Goal: Communication & Community: Answer question/provide support

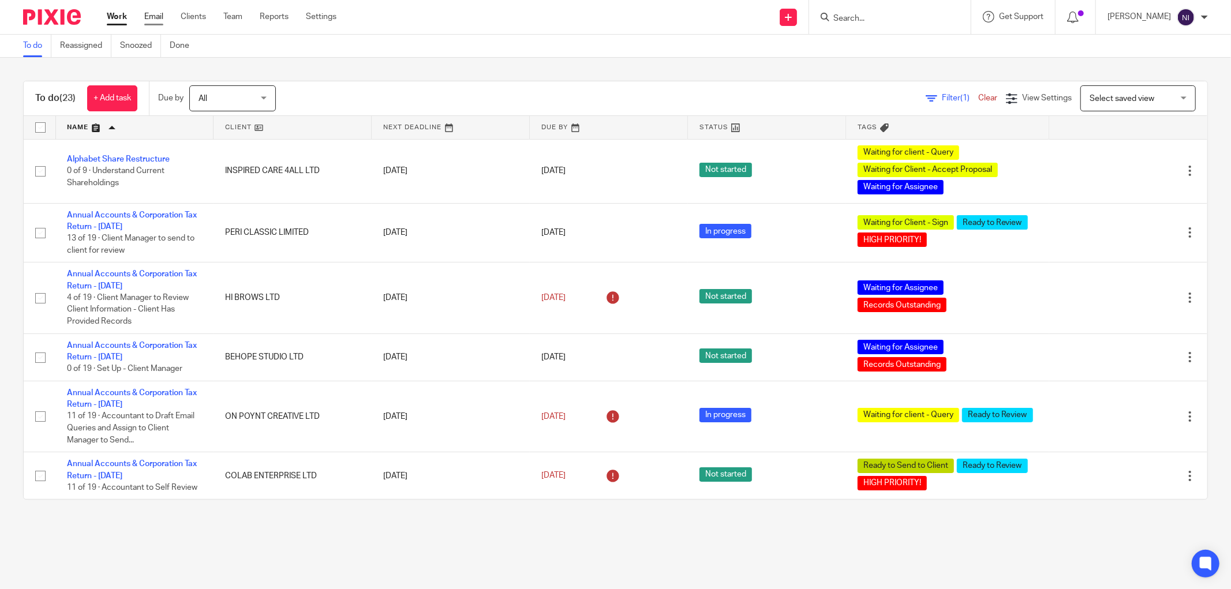
click at [156, 14] on link "Email" at bounding box center [153, 17] width 19 height 12
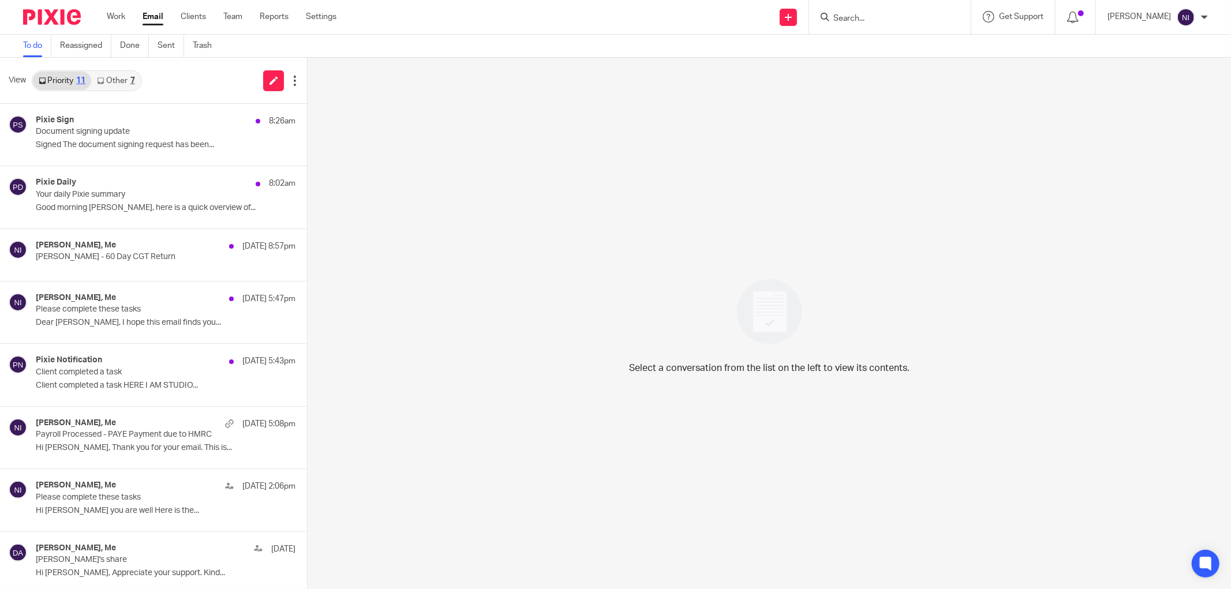
click at [125, 83] on link "Other 7" at bounding box center [115, 81] width 49 height 18
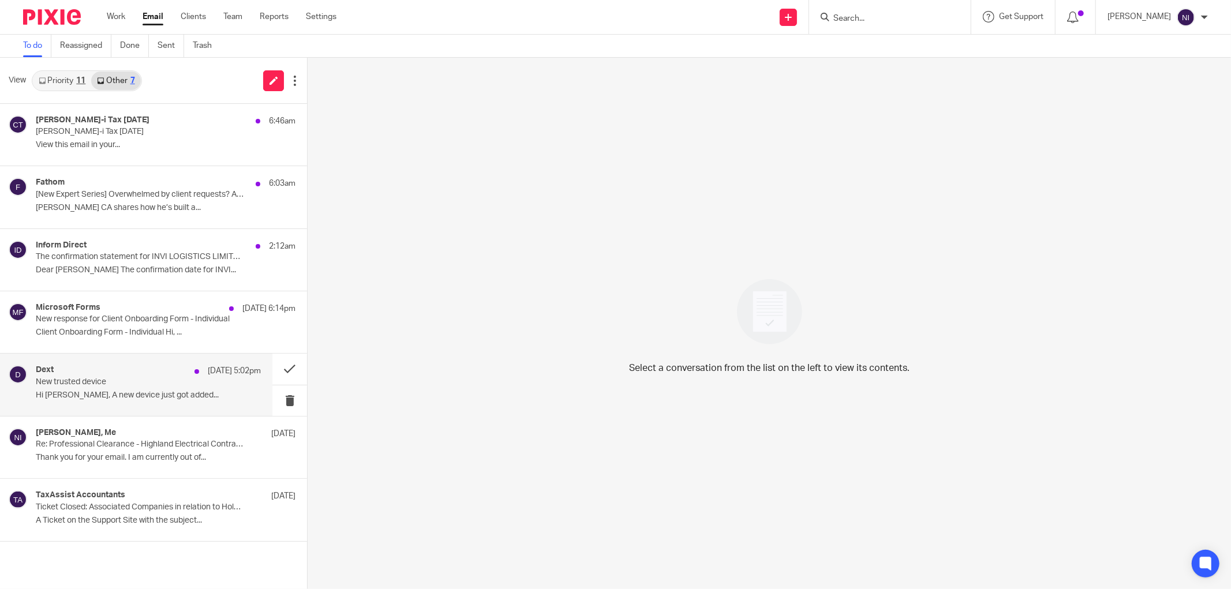
click at [117, 383] on p "New trusted device" at bounding box center [126, 382] width 180 height 10
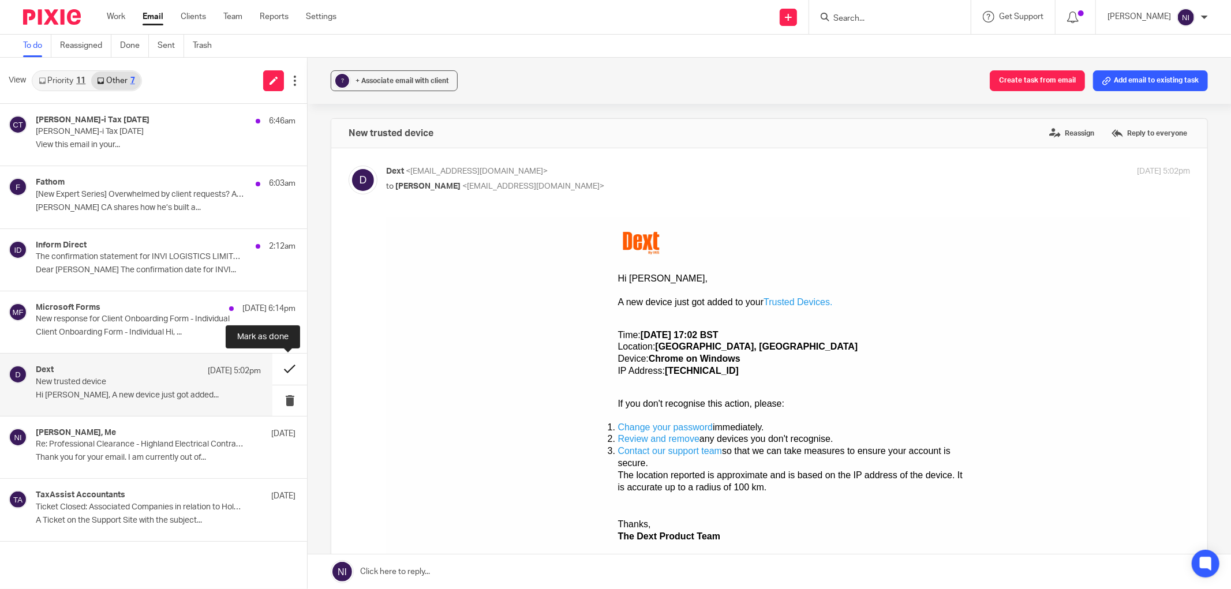
click at [278, 369] on button at bounding box center [289, 369] width 35 height 31
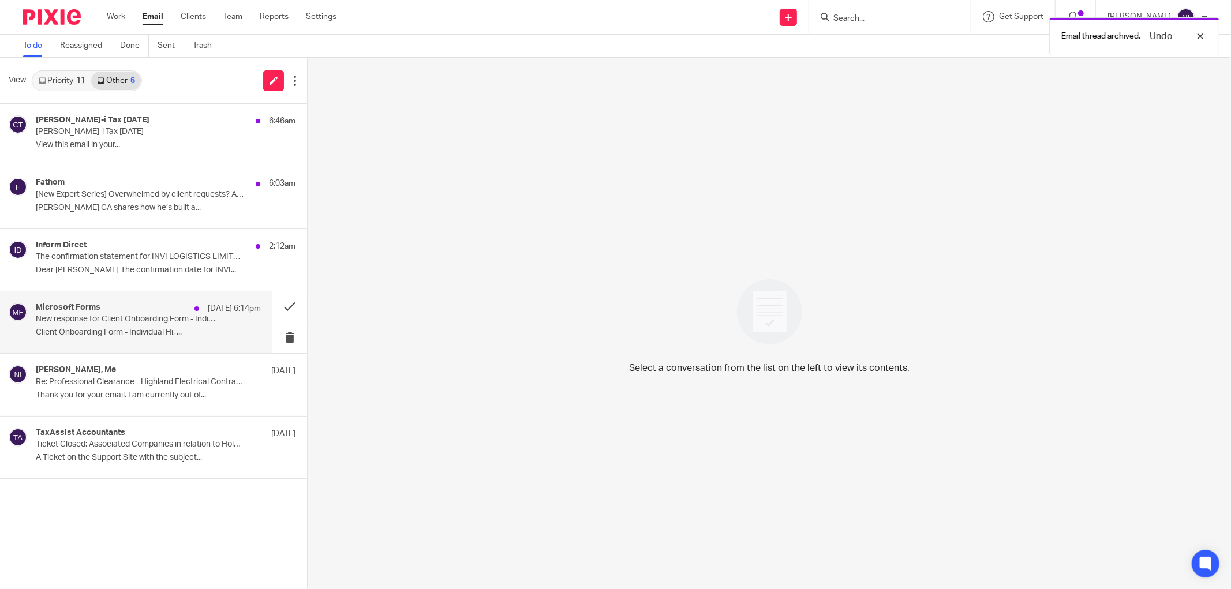
click at [139, 317] on p "New response for Client Onboarding Form - Individual" at bounding box center [126, 320] width 180 height 10
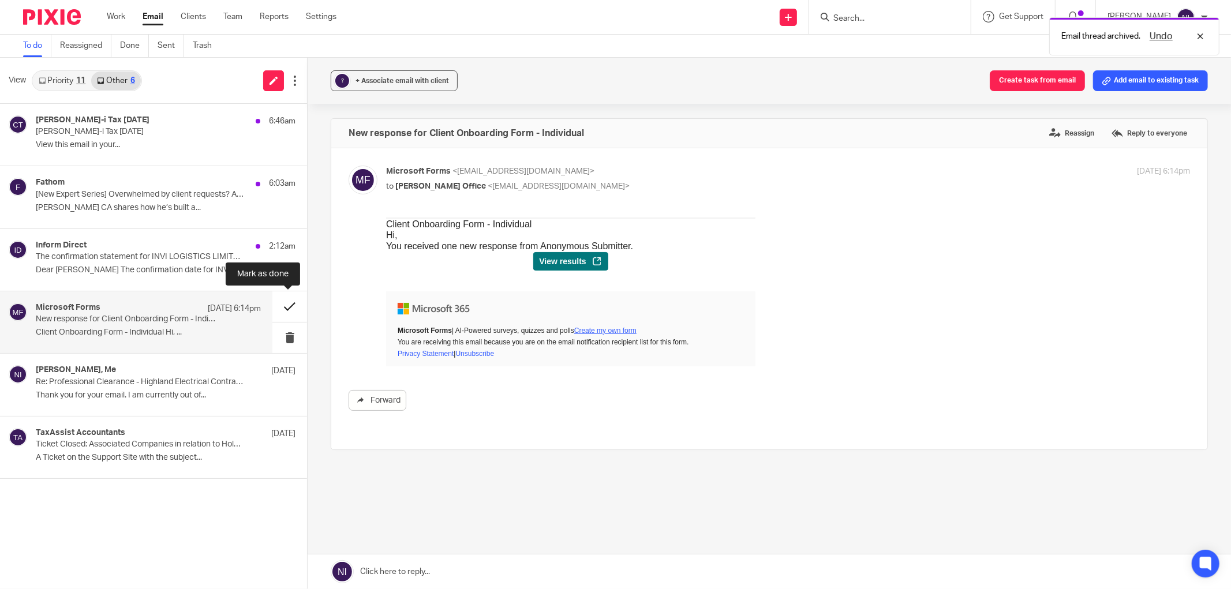
click at [278, 309] on button at bounding box center [289, 306] width 35 height 31
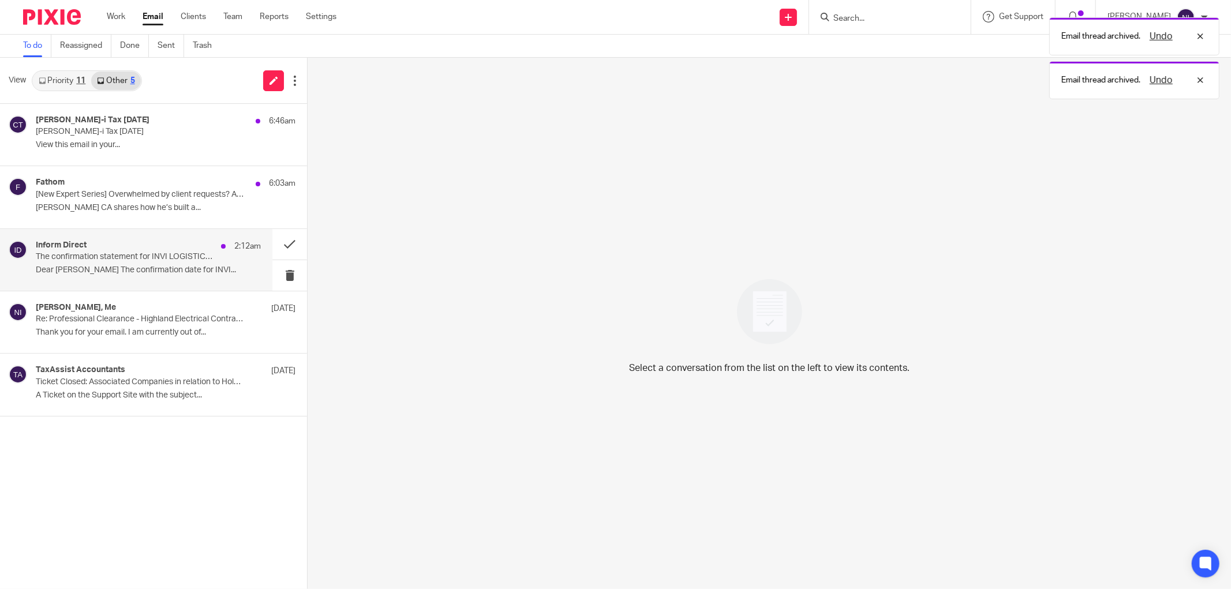
click at [222, 272] on p "Dear Naeem The confirmation date for INVI..." at bounding box center [148, 270] width 225 height 10
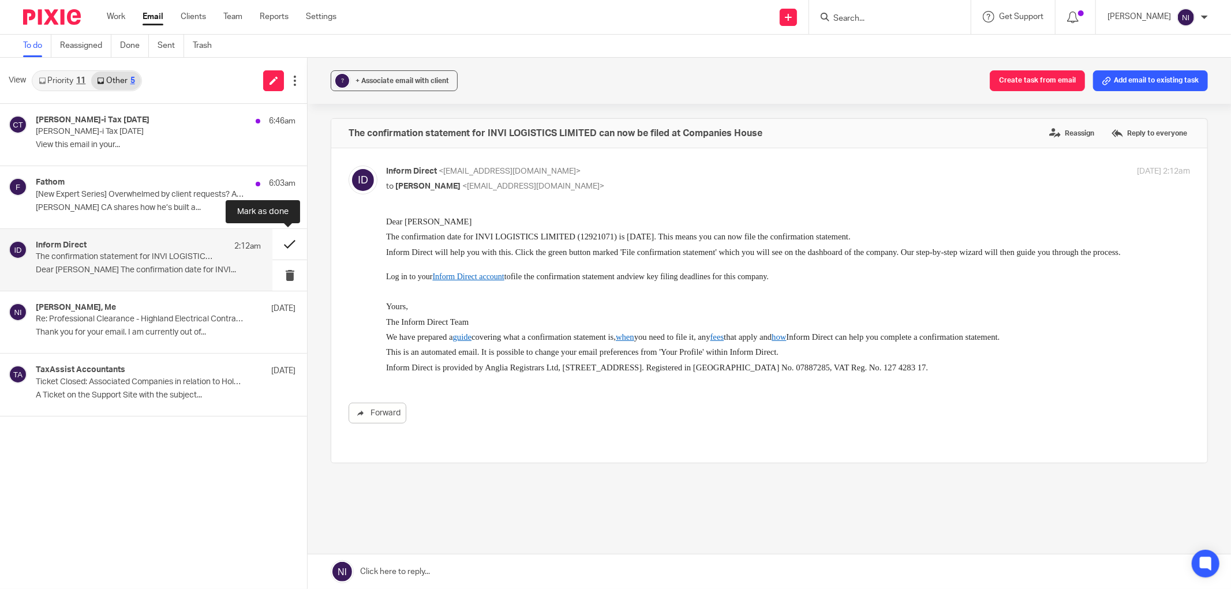
click at [290, 249] on button at bounding box center [289, 244] width 35 height 31
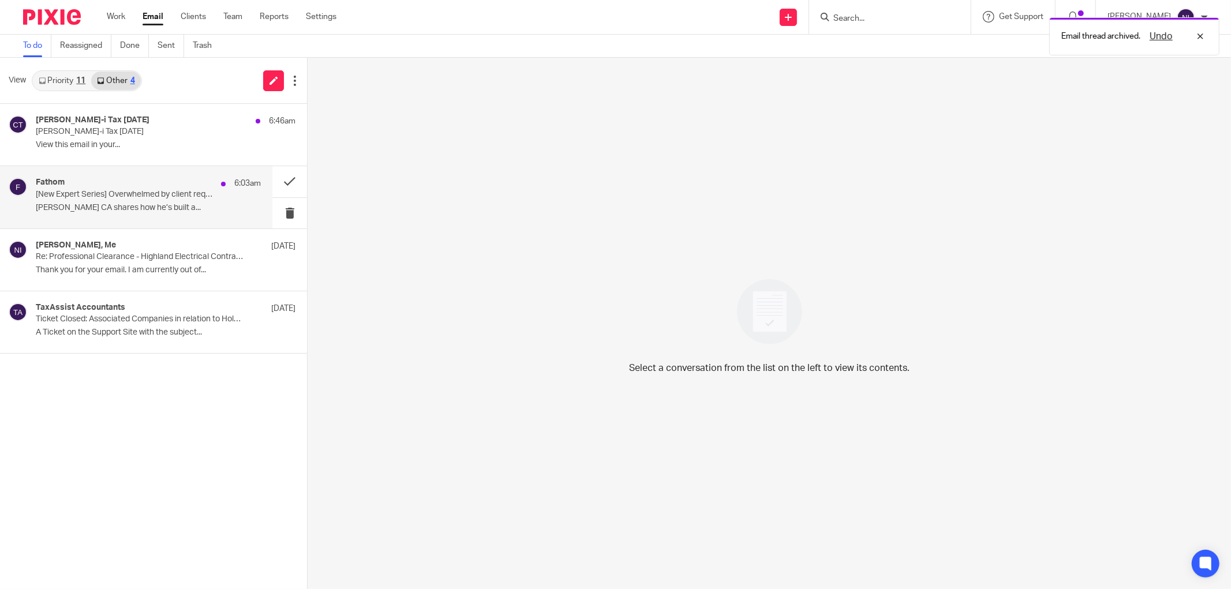
click at [215, 212] on div "Fathom 6:03am [New Expert Series] Overwhelmed by client requests? A blueprint f…" at bounding box center [148, 197] width 225 height 39
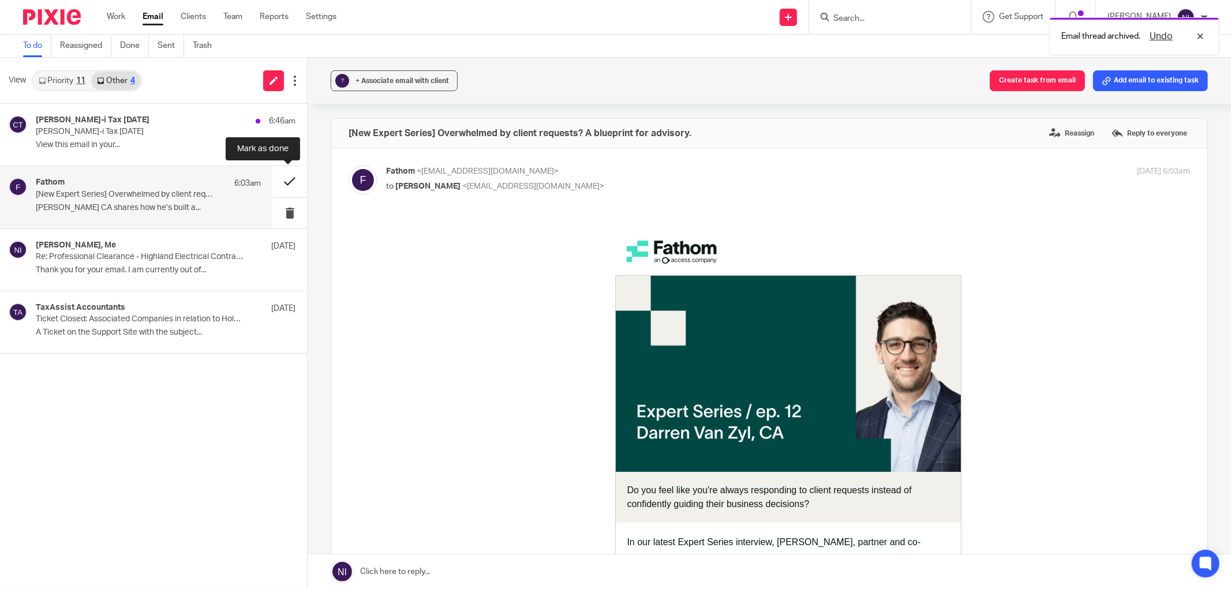
click at [291, 174] on button at bounding box center [289, 181] width 35 height 31
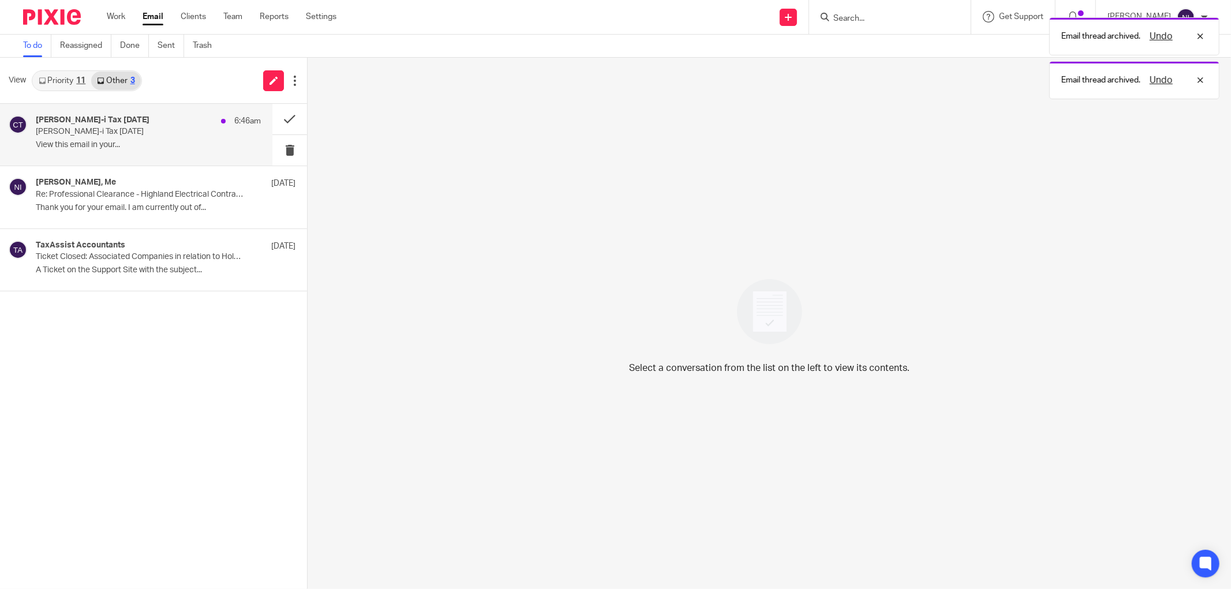
click at [207, 140] on div "Croner-i Tax Today 6:46am Croner-i Tax Today View this email in your..." at bounding box center [148, 134] width 225 height 39
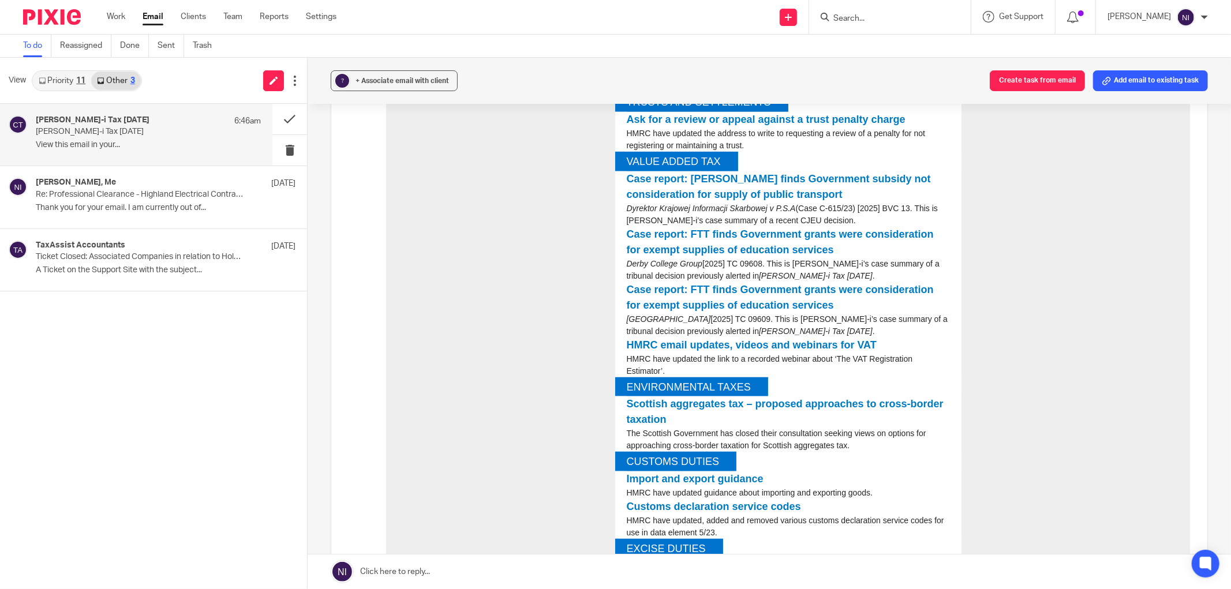
scroll to position [705, 0]
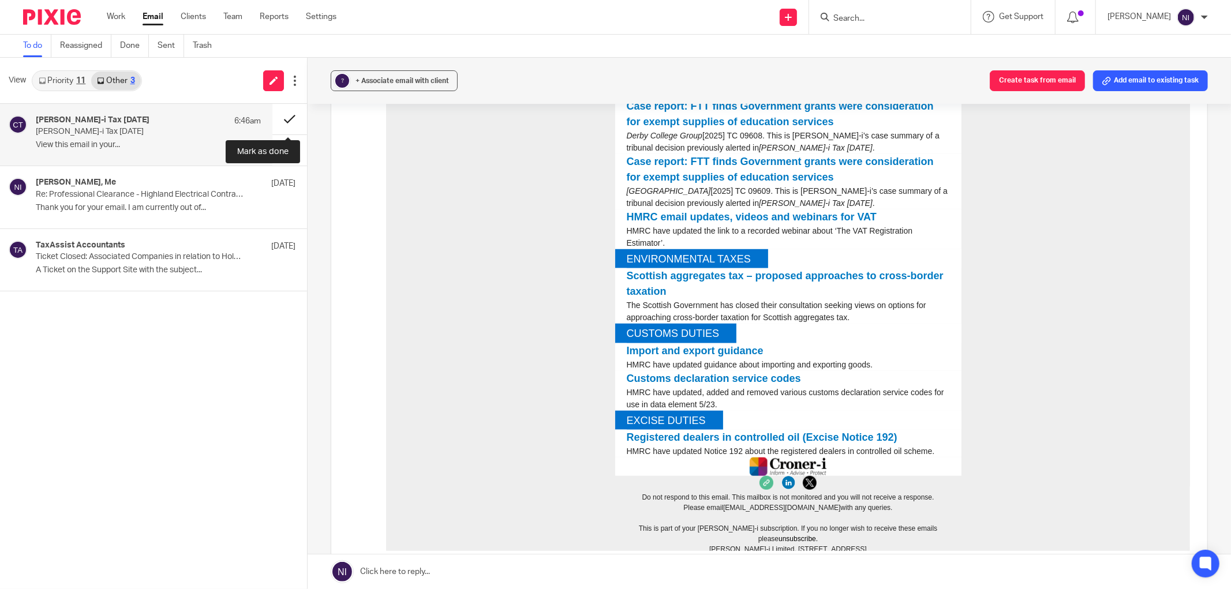
click at [285, 110] on button at bounding box center [289, 119] width 35 height 31
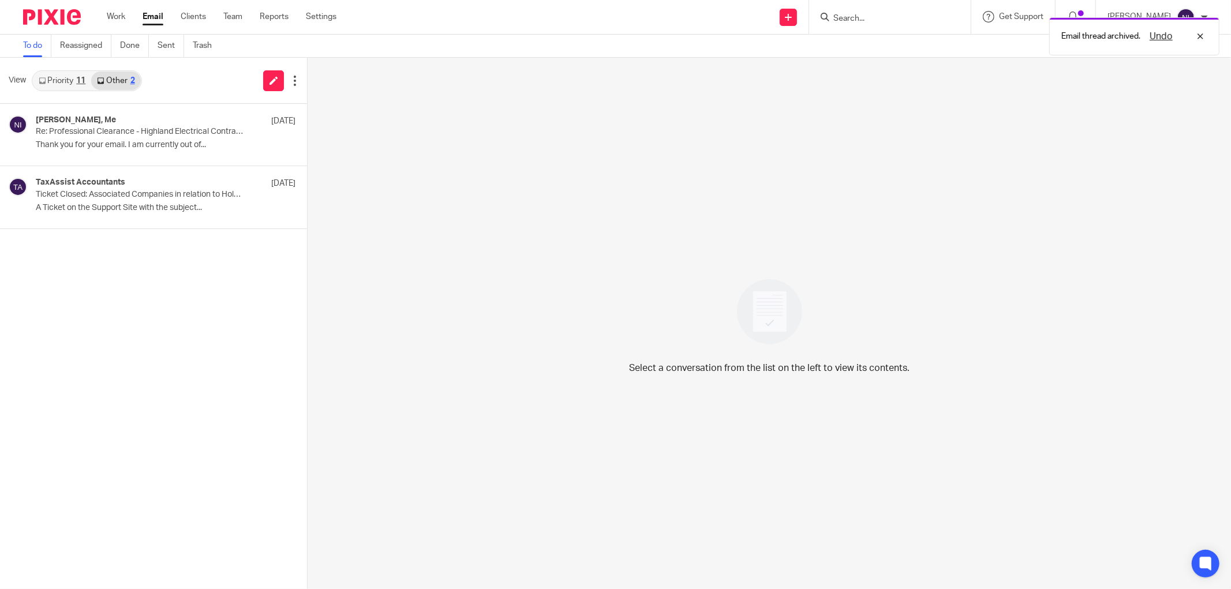
click at [68, 81] on link "Priority 11" at bounding box center [62, 81] width 58 height 18
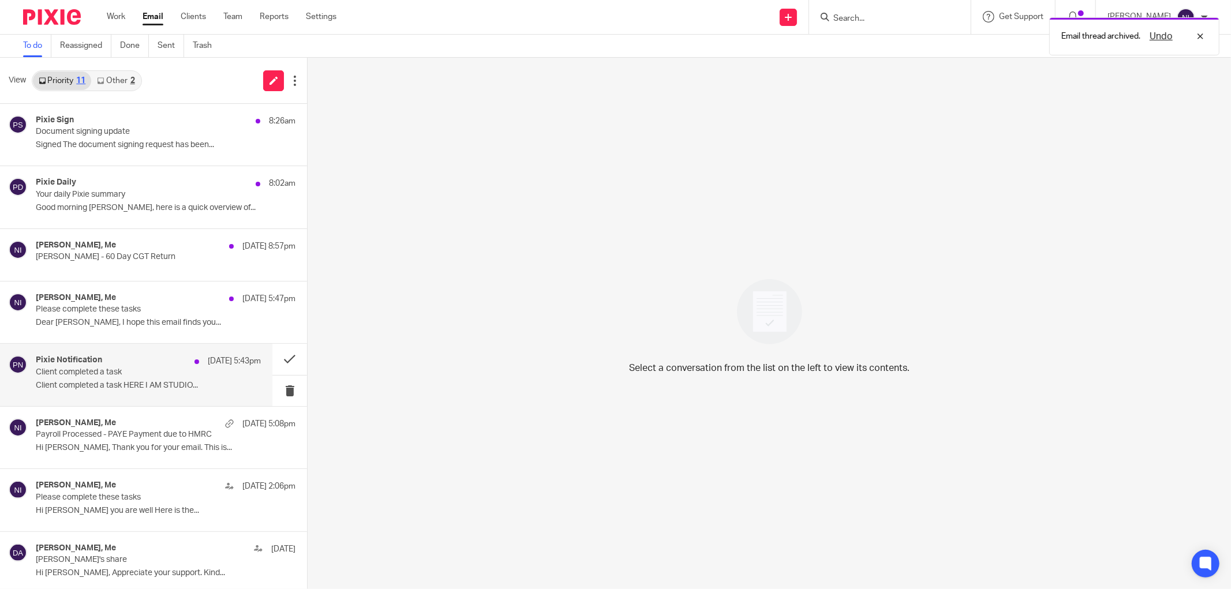
click at [113, 373] on p "Client completed a task" at bounding box center [126, 373] width 180 height 10
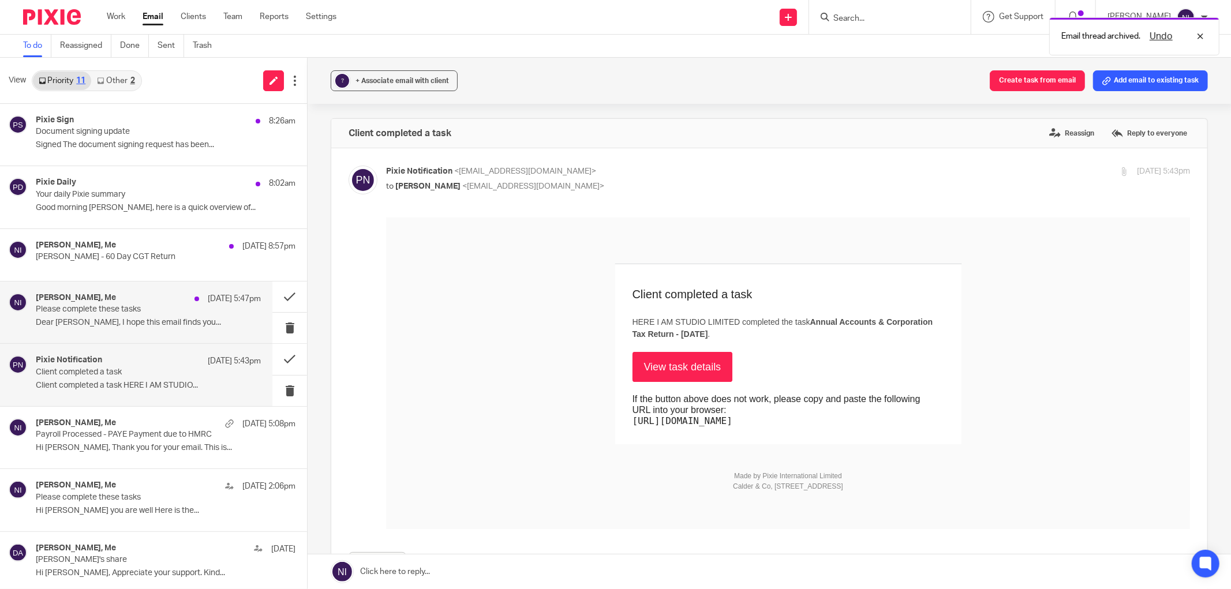
scroll to position [0, 0]
click at [135, 320] on p "Dear Naeem, I hope this email finds you..." at bounding box center [148, 323] width 225 height 10
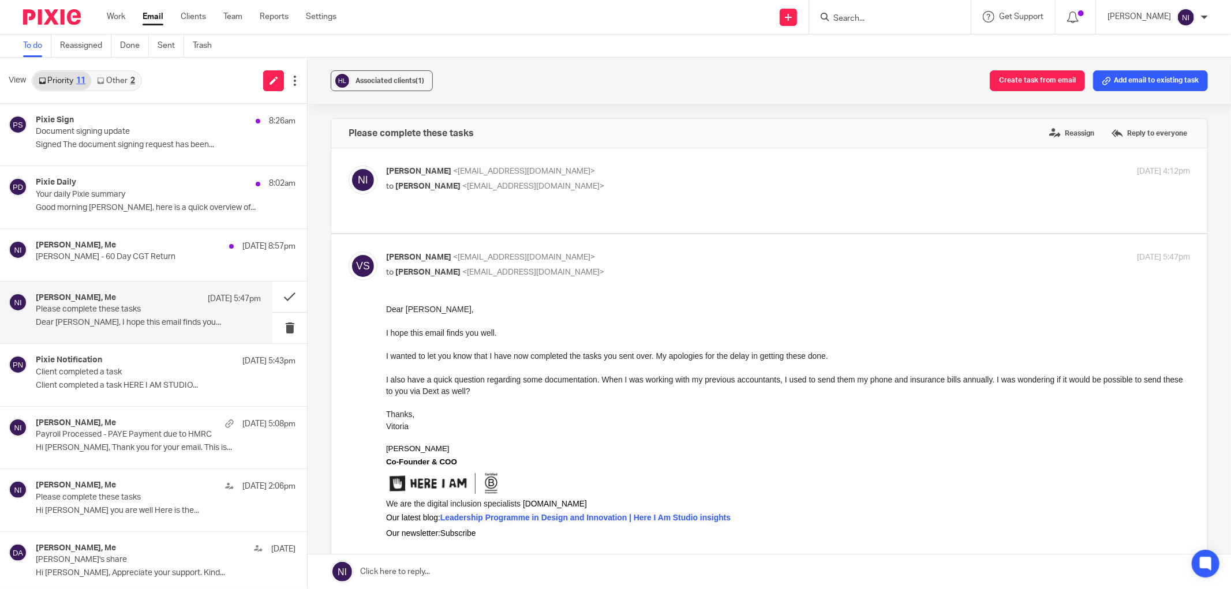
click at [869, 21] on input "Search" at bounding box center [884, 19] width 104 height 10
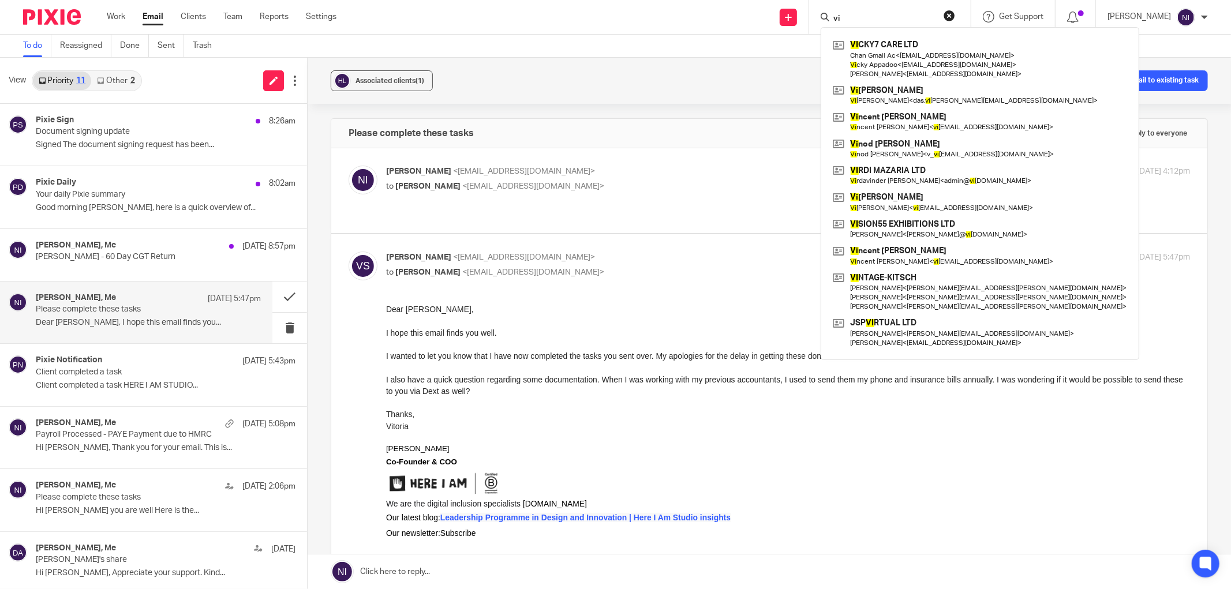
type input "v"
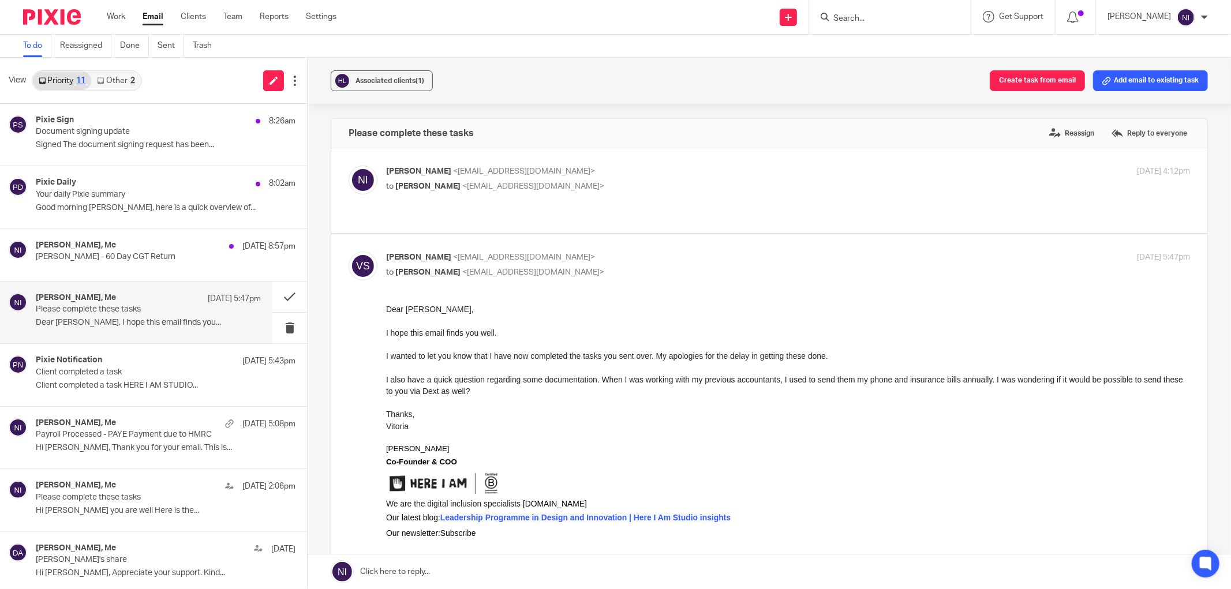
click at [435, 575] on link at bounding box center [769, 572] width 923 height 35
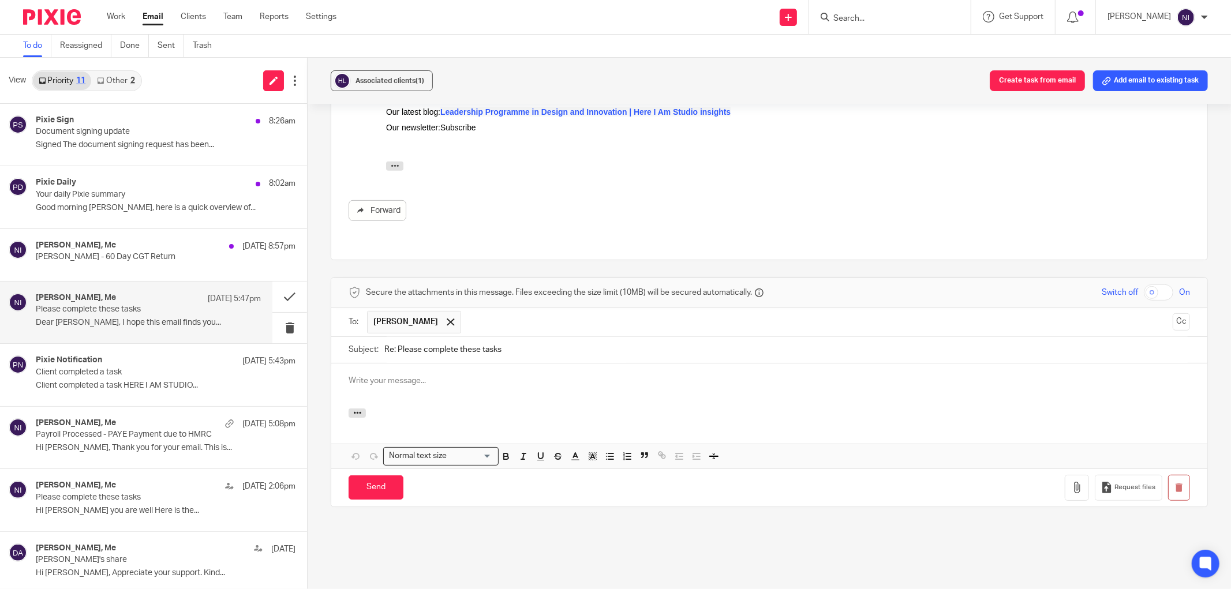
click at [460, 375] on p at bounding box center [769, 381] width 841 height 12
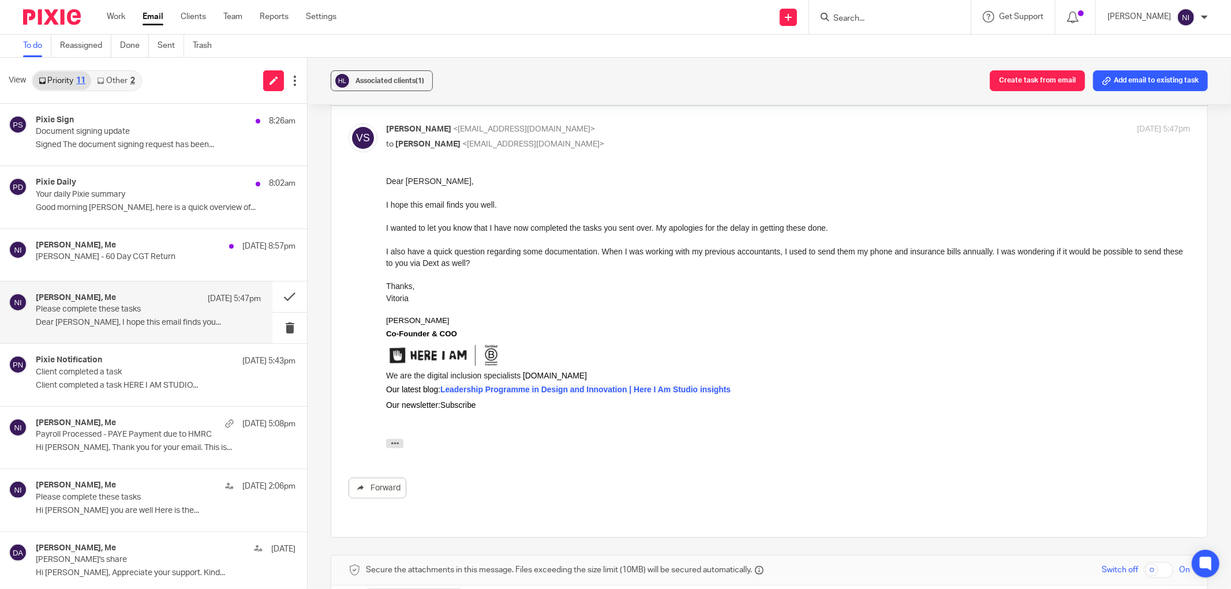
scroll to position [384, 0]
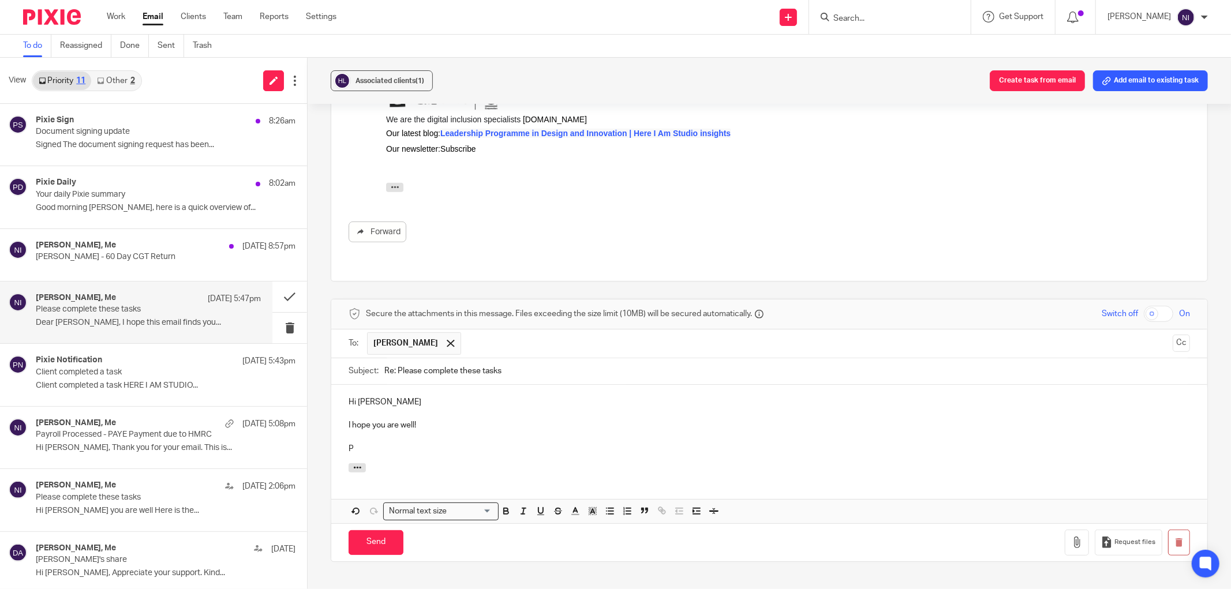
click at [452, 431] on p at bounding box center [769, 437] width 841 height 12
click at [341, 402] on div "Hi Vitoria I hope you are well! P" at bounding box center [769, 424] width 876 height 78
click at [482, 420] on p "I am well thankyou, I hope you are well!" at bounding box center [769, 426] width 841 height 12
click at [397, 420] on p "I am well thankyou, I hope you are too!" at bounding box center [769, 426] width 841 height 12
click at [394, 443] on p "P" at bounding box center [769, 449] width 841 height 12
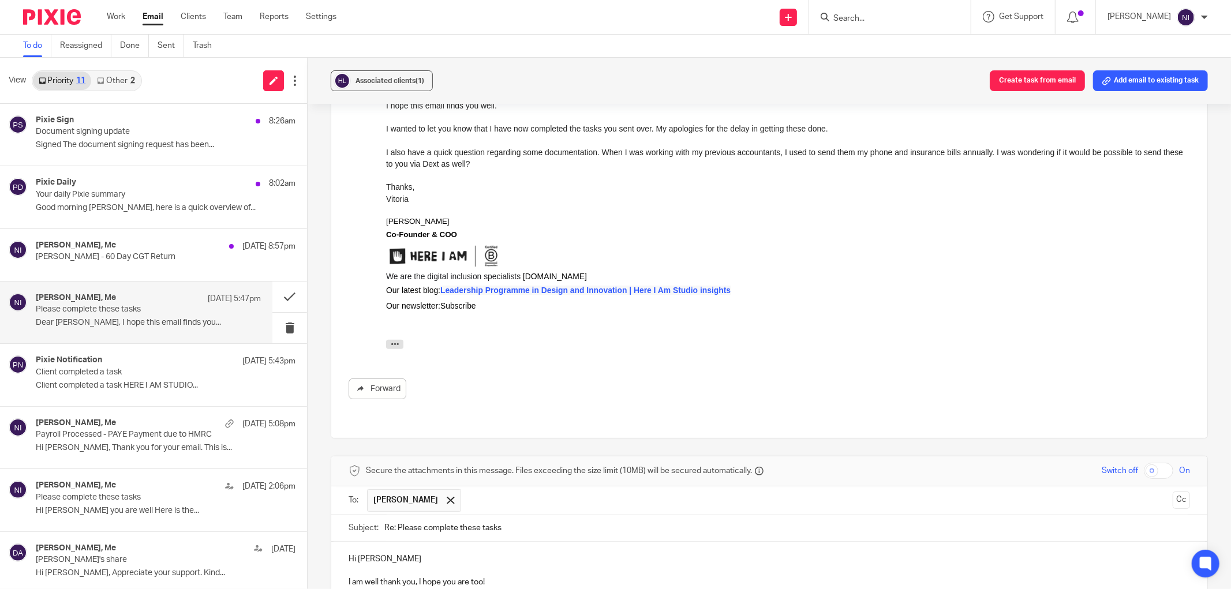
scroll to position [484, 0]
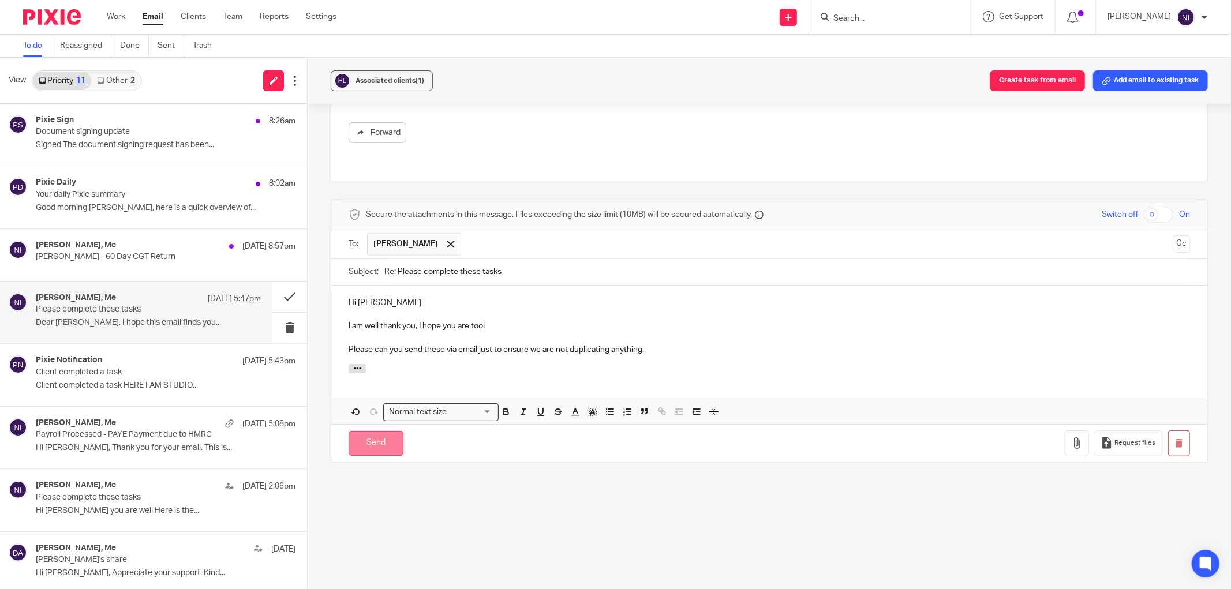
click at [360, 431] on input "Send" at bounding box center [376, 443] width 55 height 25
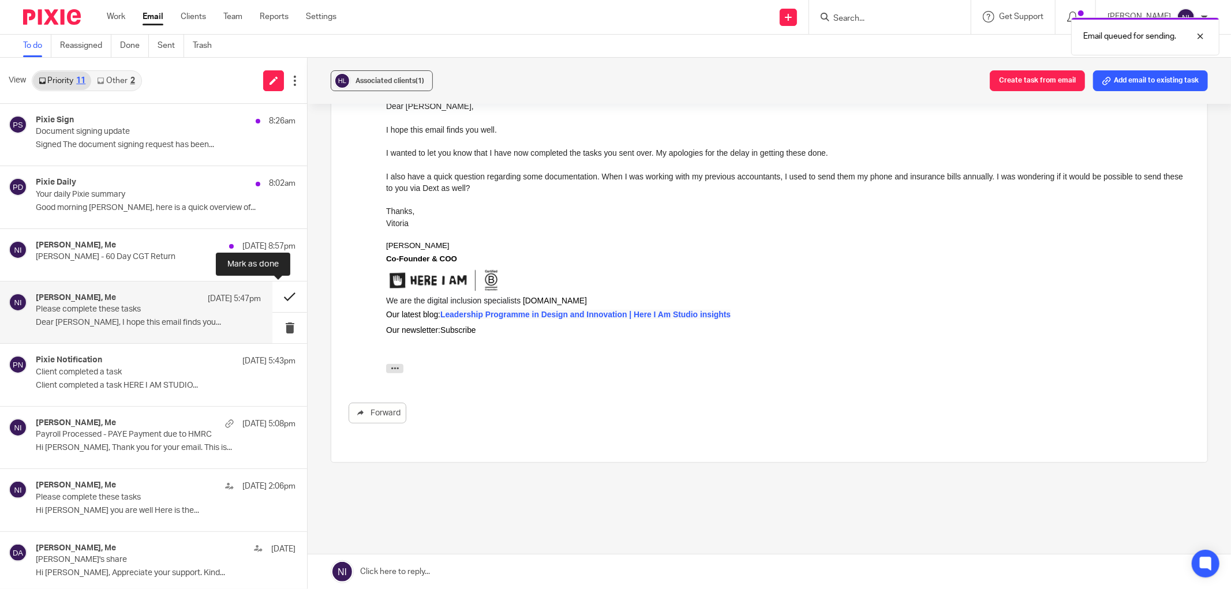
click at [272, 293] on button at bounding box center [289, 297] width 35 height 31
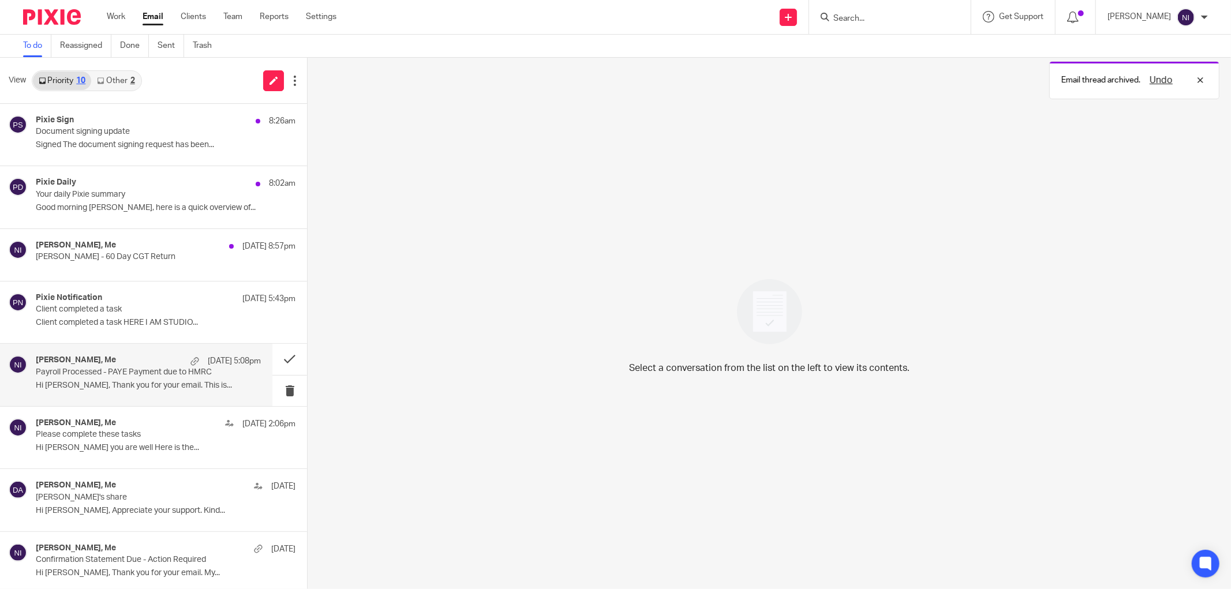
click at [182, 379] on div "Vitoria Silva, Me 18 Aug 5:08pm Payroll Processed - PAYE Payment due to HMRC Hi…" at bounding box center [148, 375] width 225 height 39
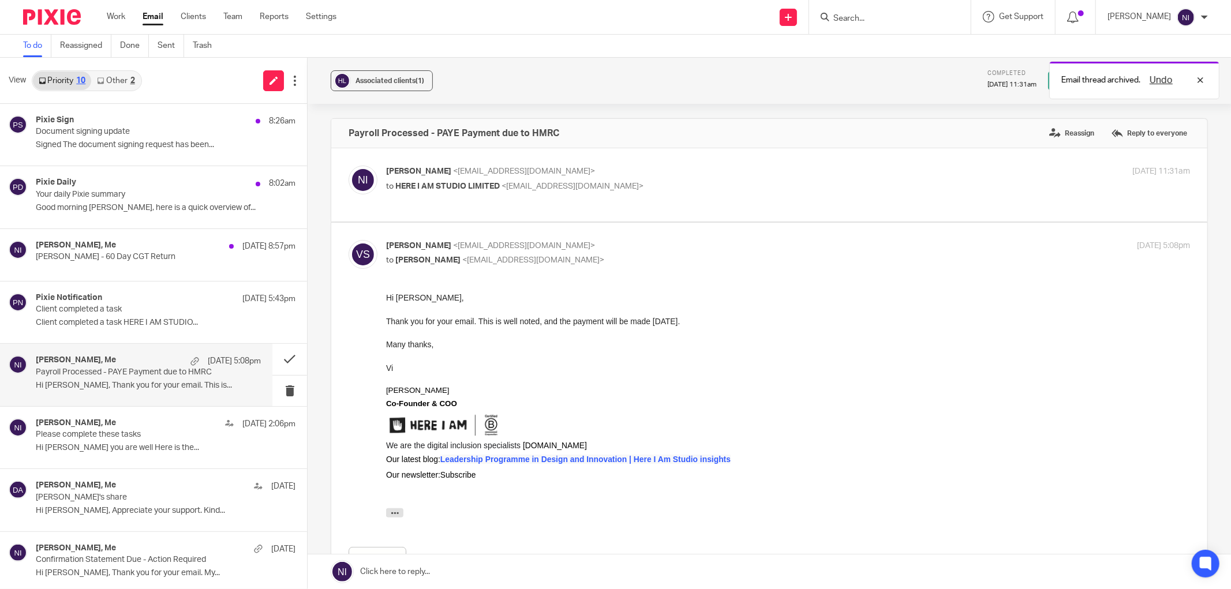
scroll to position [0, 0]
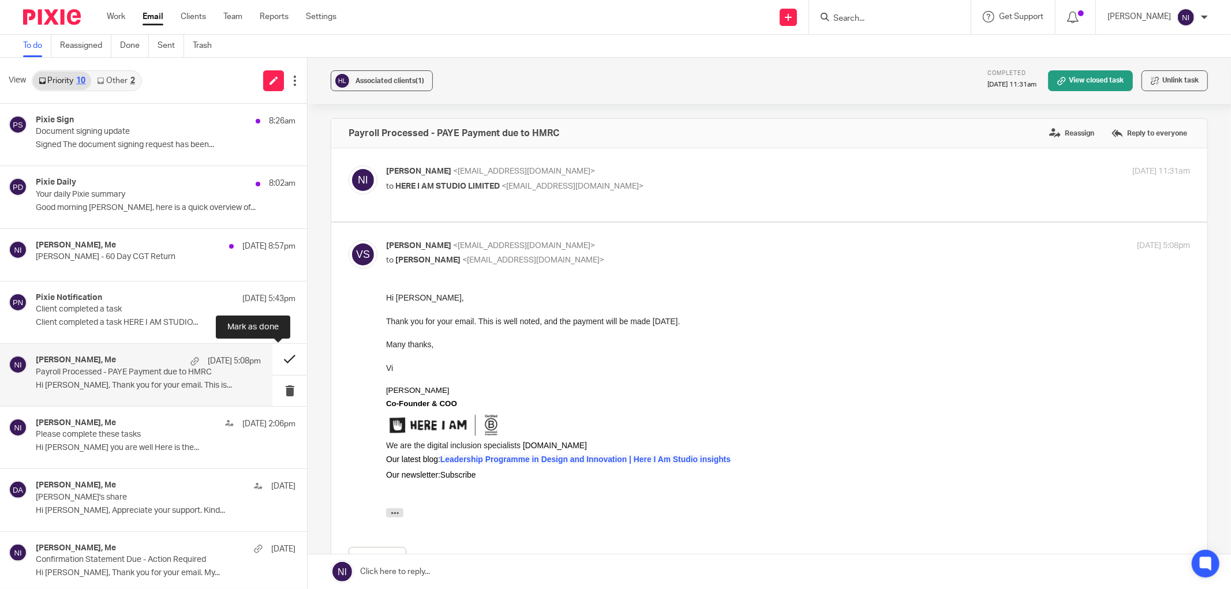
click at [275, 361] on button at bounding box center [289, 359] width 35 height 31
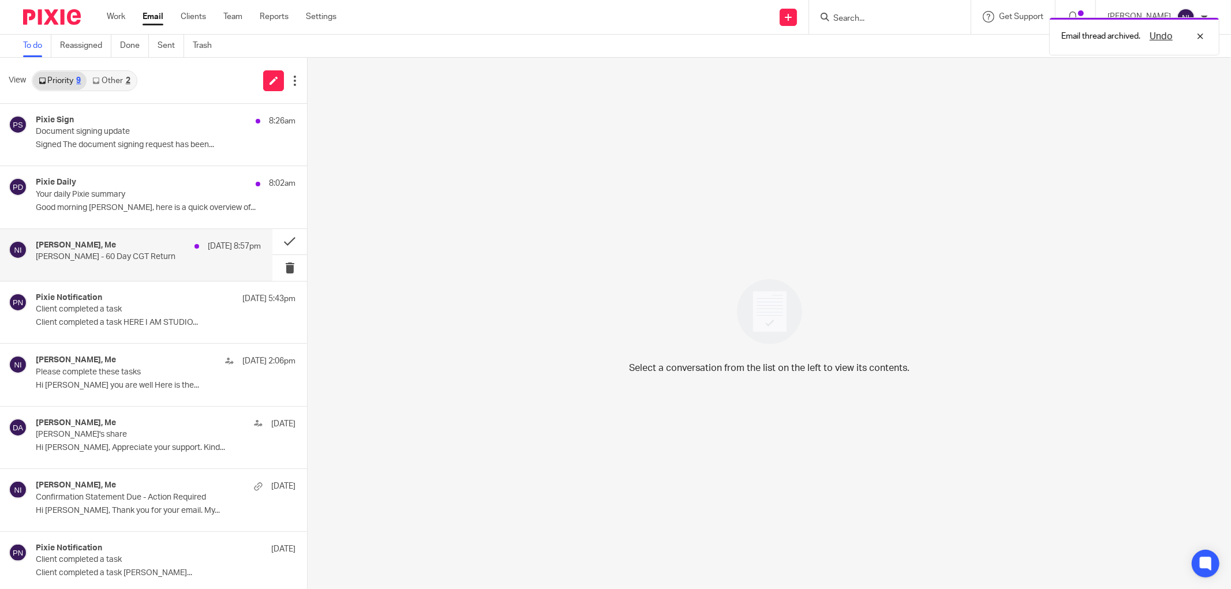
click at [143, 269] on div "Jaz Grewal, Me 18 Aug 8:57pm Peiter Crouse - 60 Day CGT Return" at bounding box center [148, 255] width 225 height 29
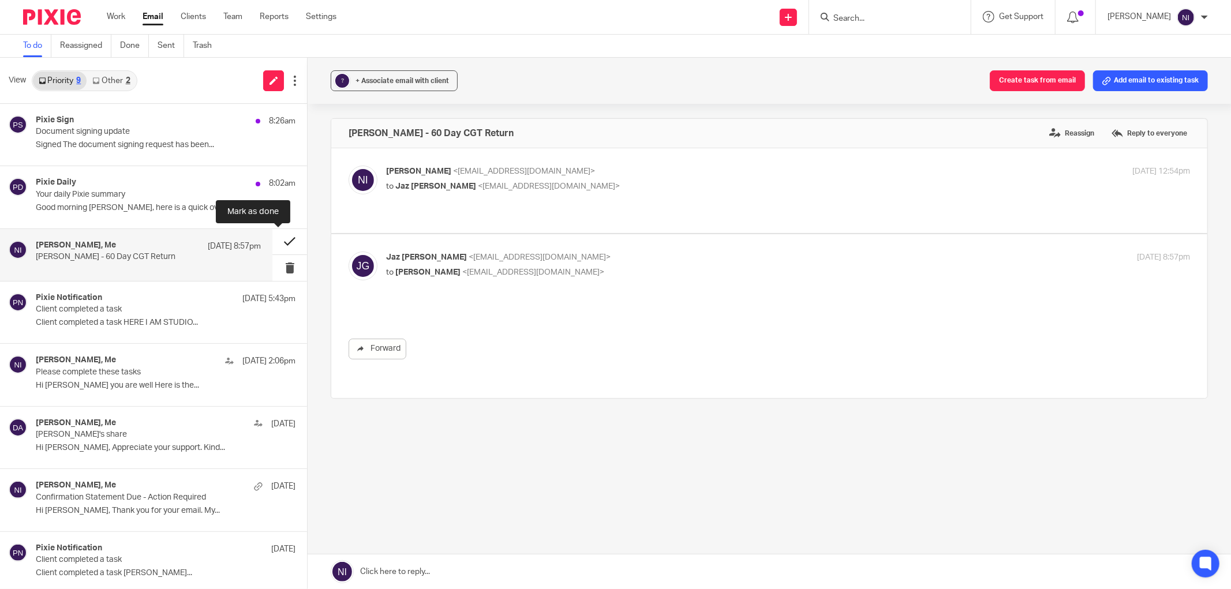
click at [274, 239] on button at bounding box center [289, 242] width 35 height 26
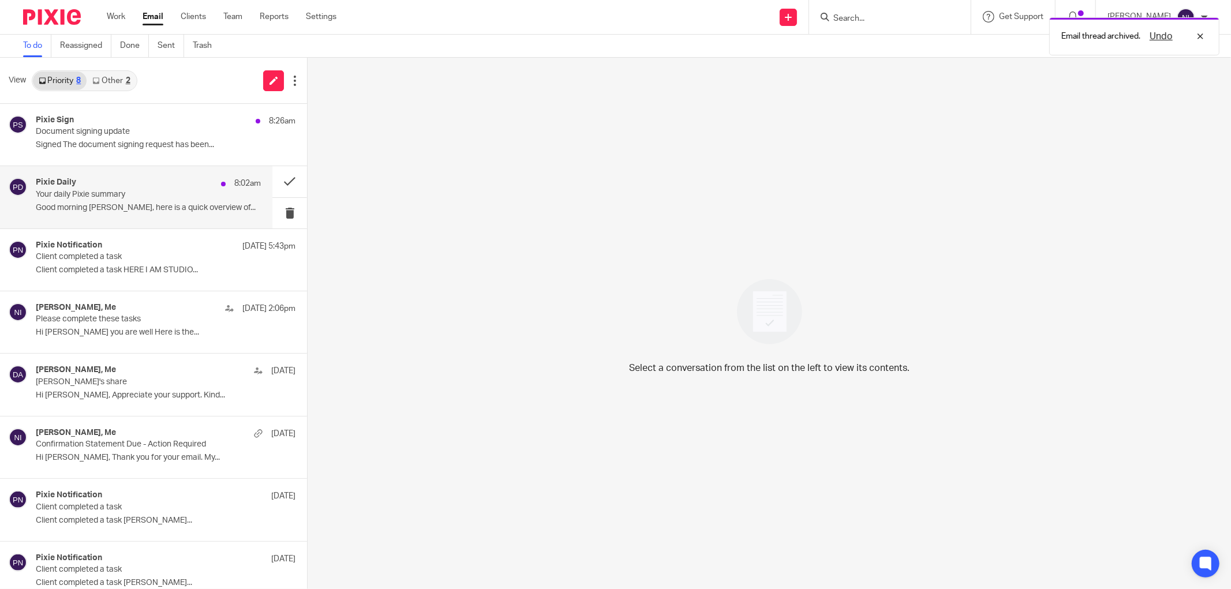
click at [150, 204] on p "Good morning Naeem, here is a quick overview of..." at bounding box center [148, 208] width 225 height 10
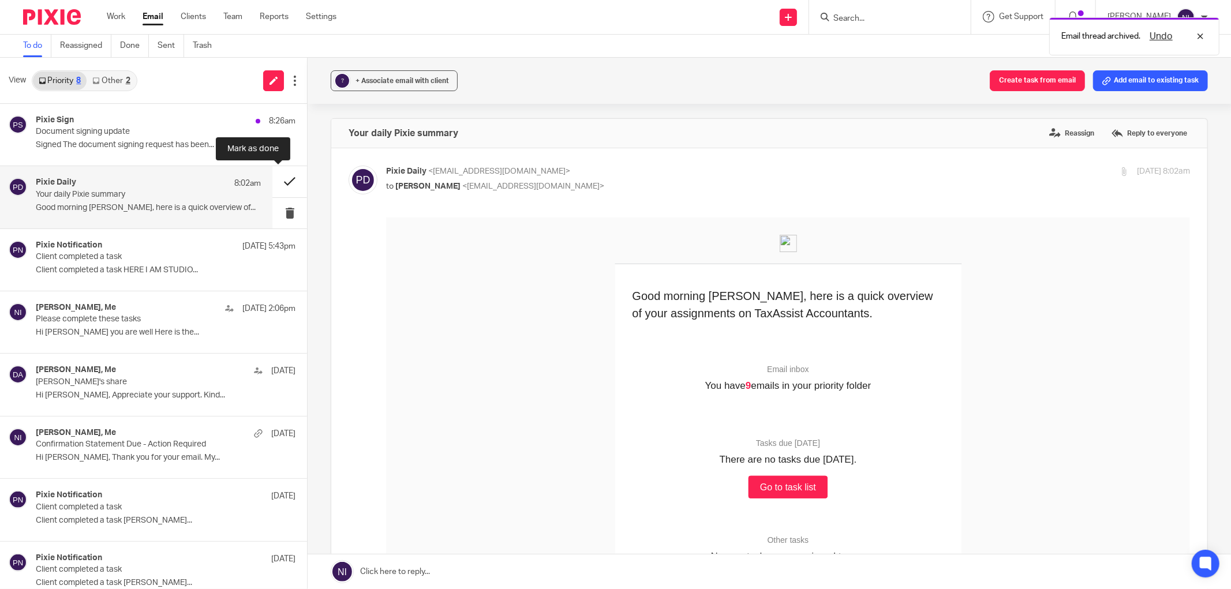
click at [290, 178] on button at bounding box center [289, 181] width 35 height 31
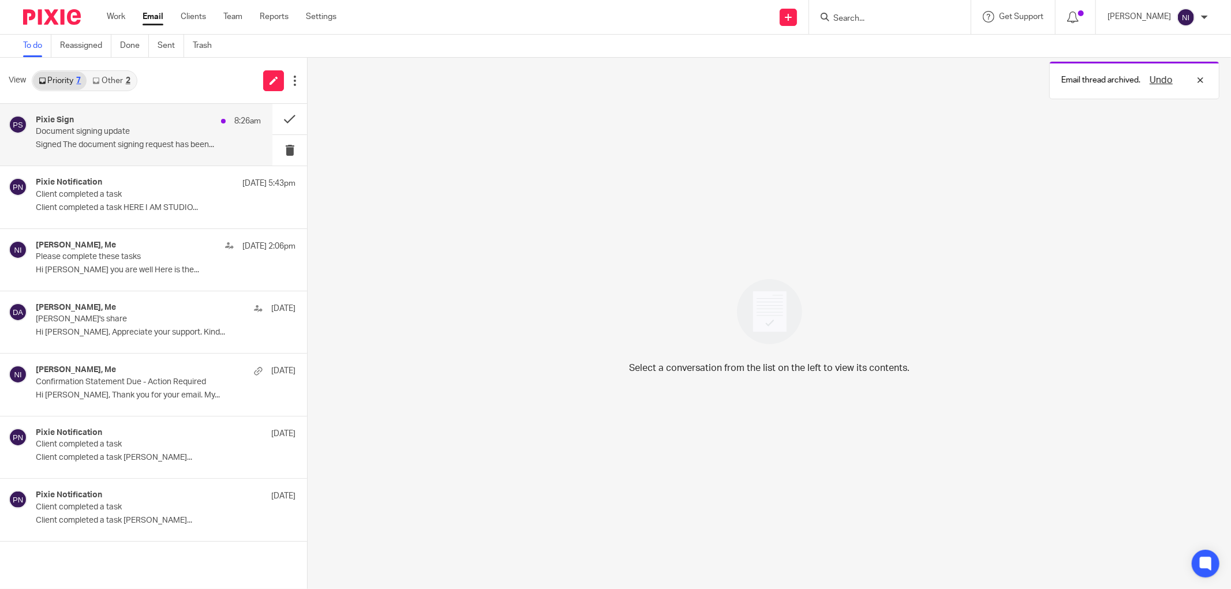
click at [81, 139] on div "Pixie Sign 8:26am Document signing update Signed The document signing request h…" at bounding box center [148, 134] width 225 height 39
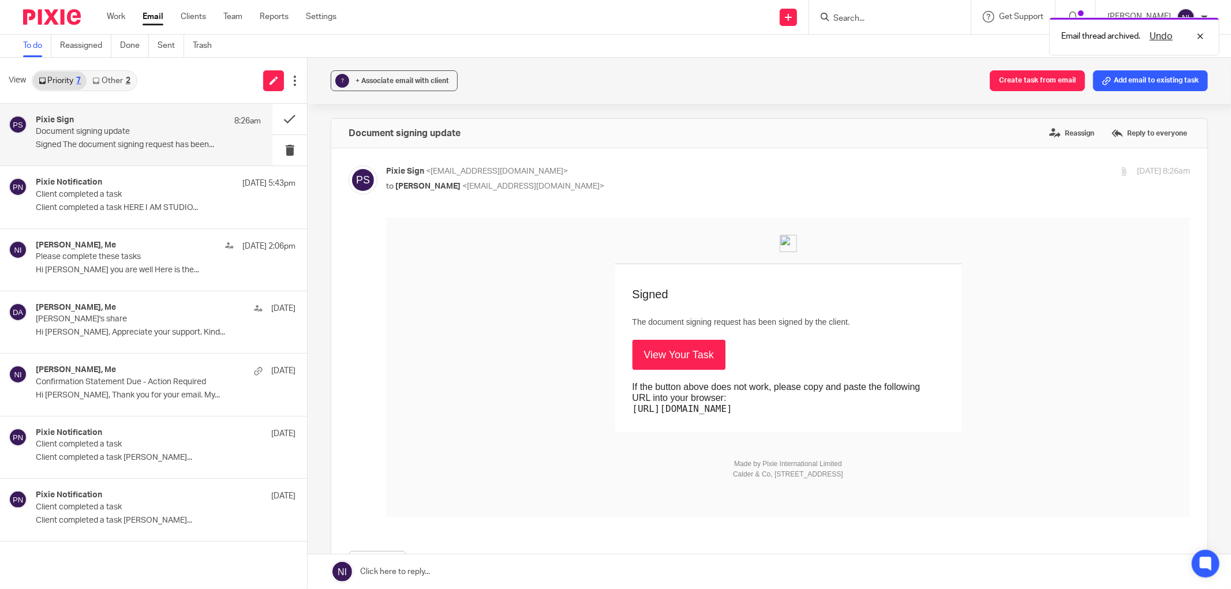
click at [698, 351] on link "View Your Task" at bounding box center [679, 354] width 93 height 30
click at [878, 18] on input "Search" at bounding box center [884, 19] width 104 height 10
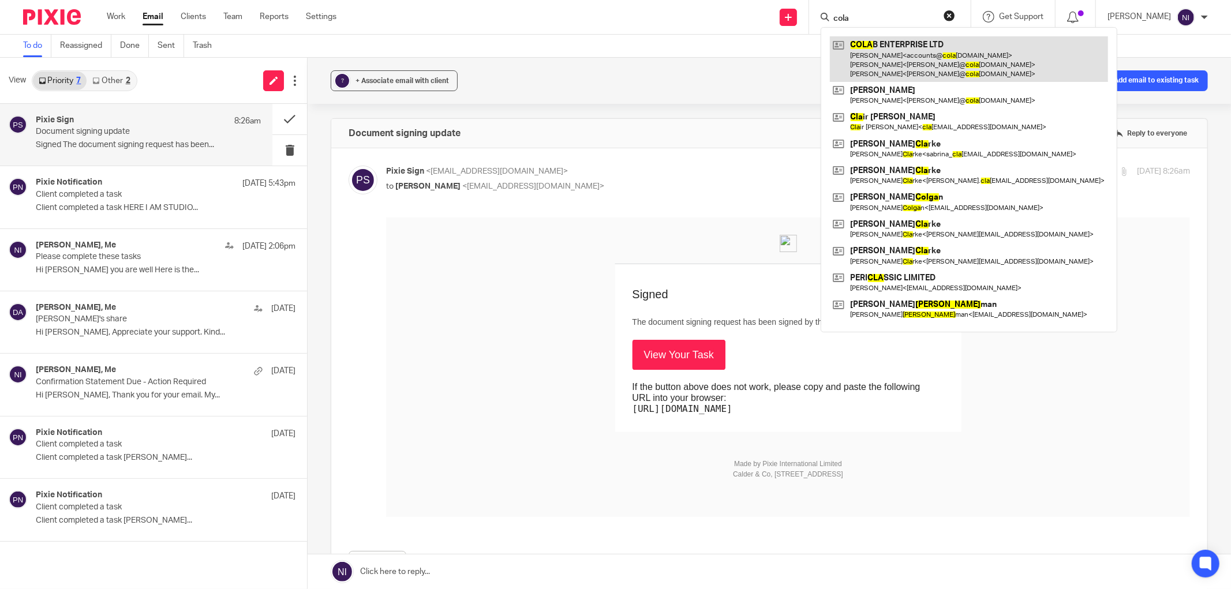
type input "cola"
click at [940, 50] on link at bounding box center [969, 59] width 278 height 46
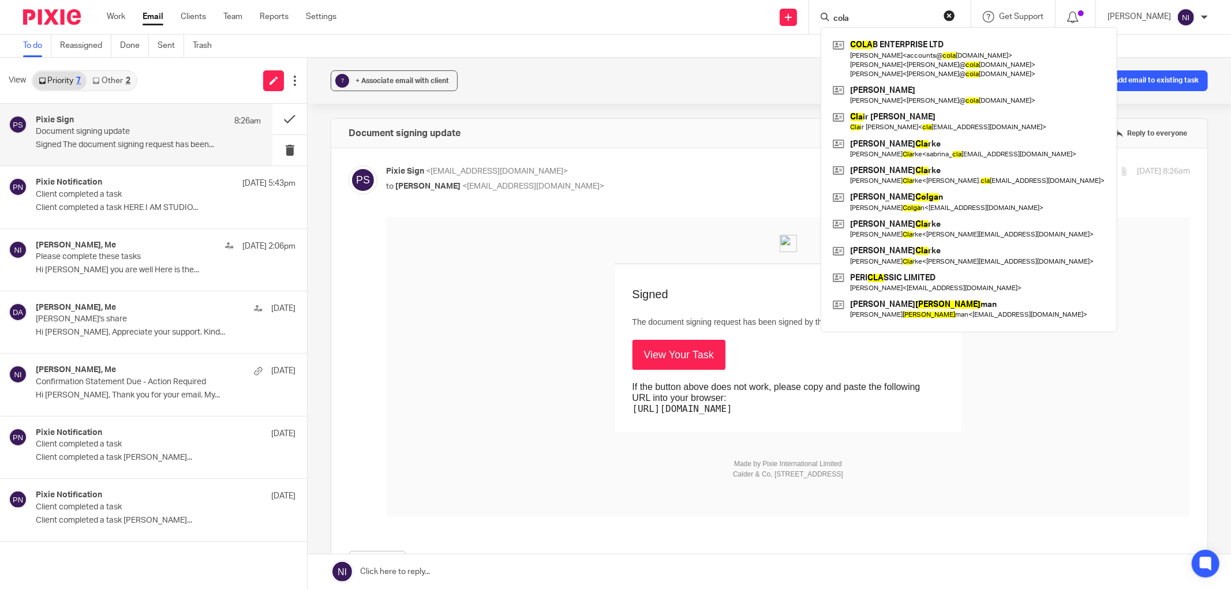
click at [462, 338] on td "Signed The document signing request has been signed by the client. View Your Ta…" at bounding box center [788, 348] width 804 height 168
click at [872, 18] on input "cola" at bounding box center [884, 19] width 104 height 10
drag, startPoint x: 872, startPoint y: 18, endPoint x: 699, endPoint y: 32, distance: 173.6
click at [699, 32] on div "Send new email Create task Add client Request signature cola COLA B ENTERPRISE …" at bounding box center [792, 17] width 877 height 34
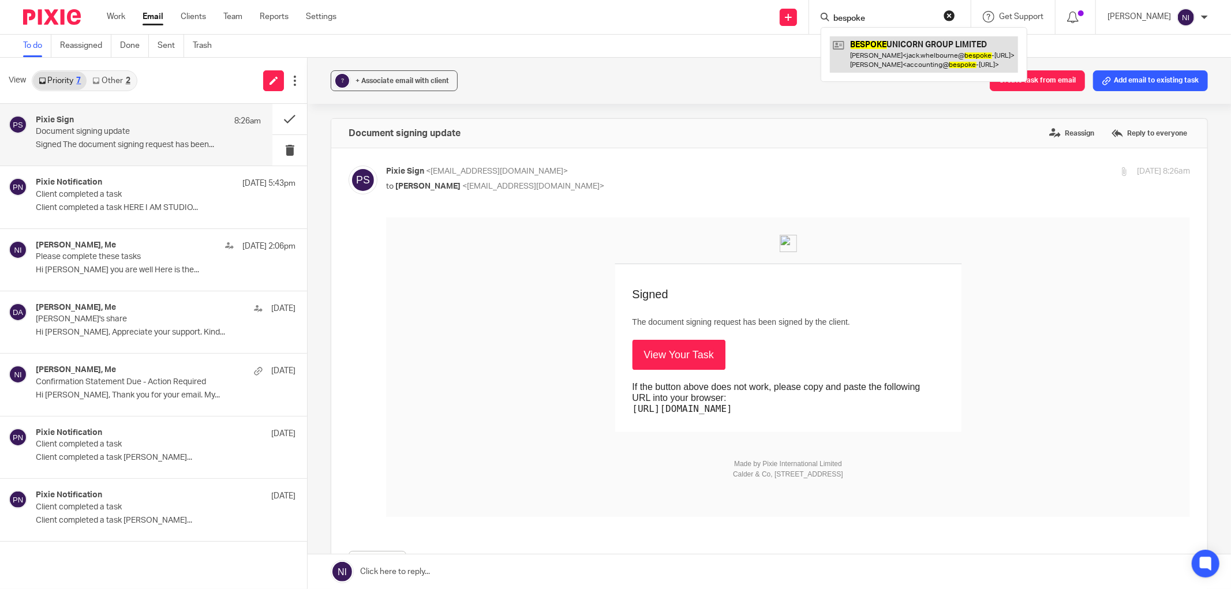
type input "bespoke"
click at [938, 44] on link at bounding box center [924, 54] width 188 height 36
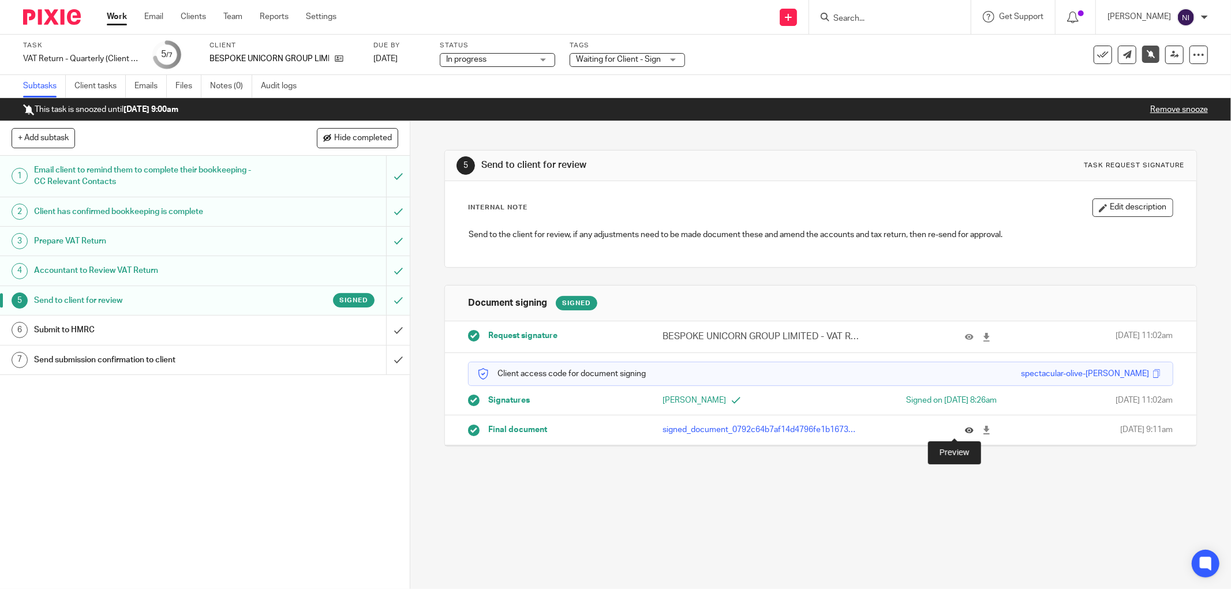
click at [965, 429] on icon at bounding box center [969, 430] width 9 height 9
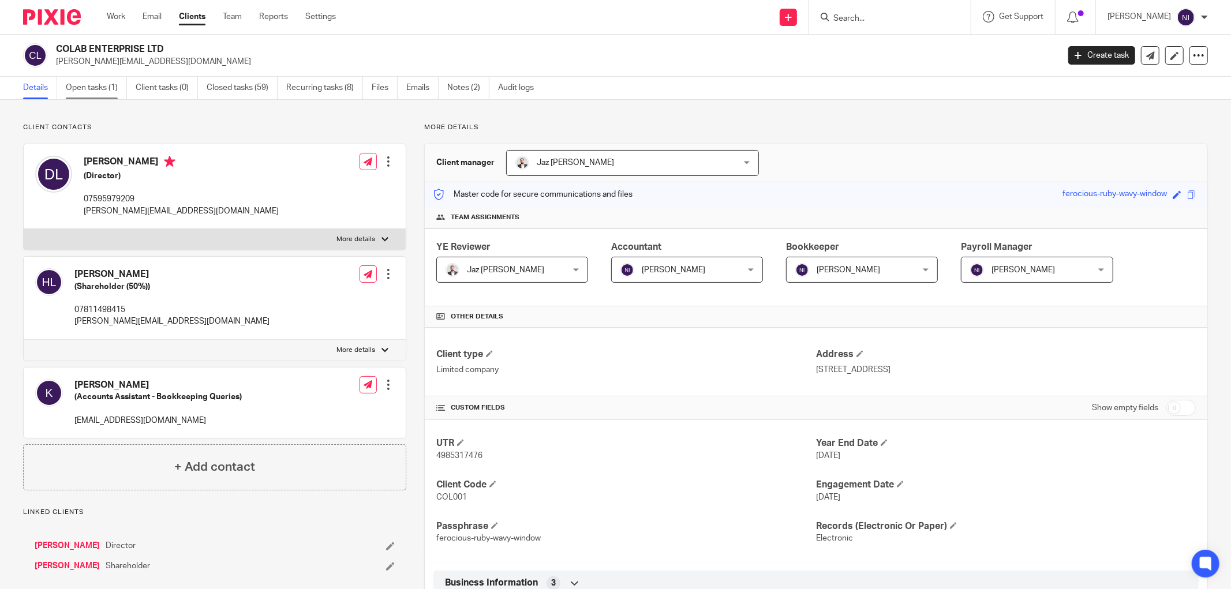
click at [106, 89] on link "Open tasks (1)" at bounding box center [96, 88] width 61 height 23
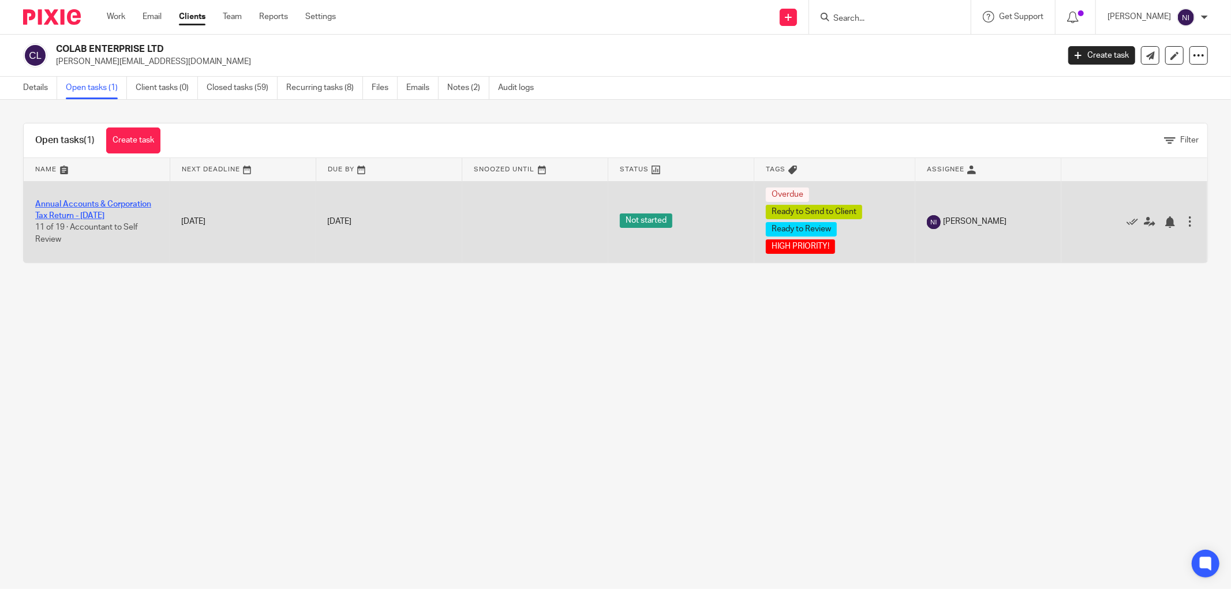
click at [103, 200] on link "Annual Accounts & Corporation Tax Return - [DATE]" at bounding box center [93, 210] width 116 height 20
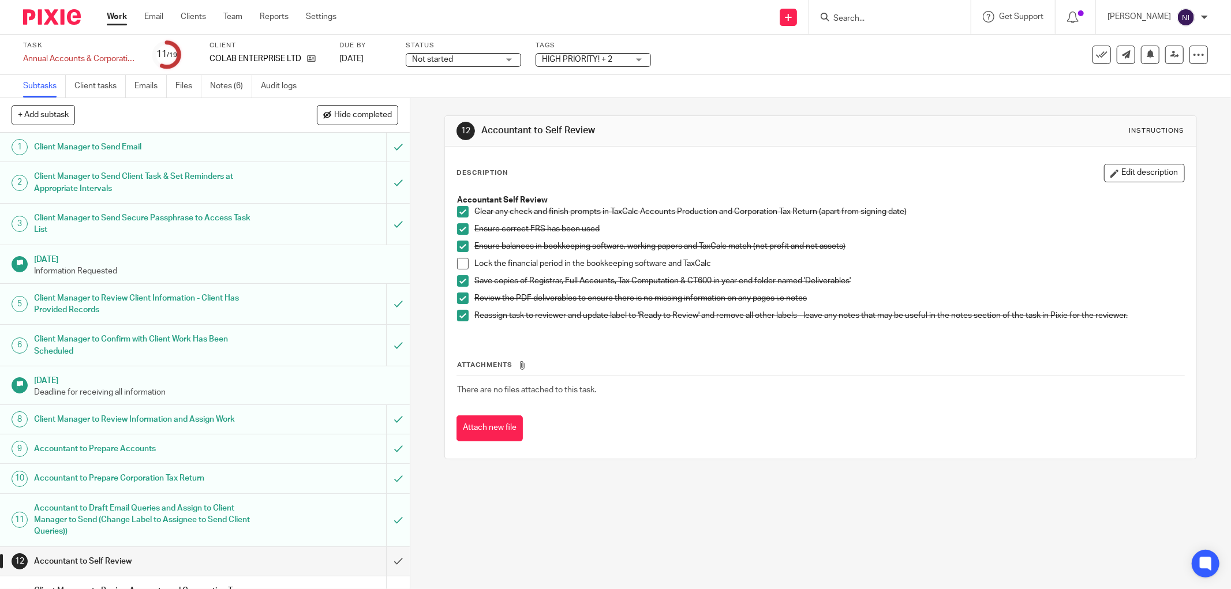
scroll to position [192, 0]
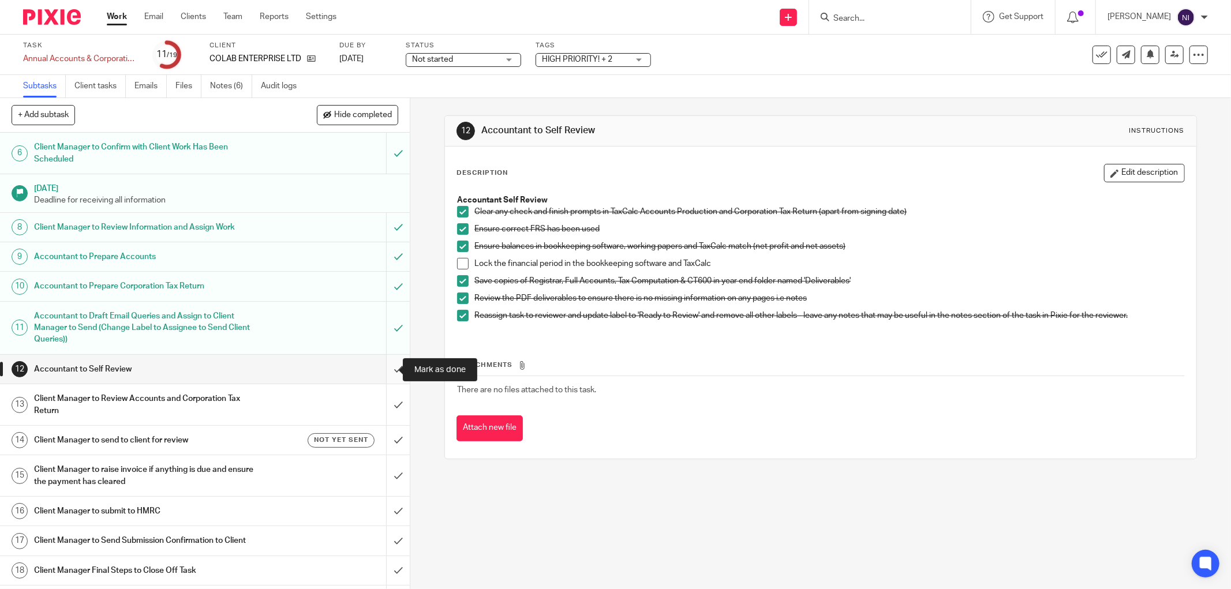
click at [378, 371] on input "submit" at bounding box center [205, 369] width 410 height 29
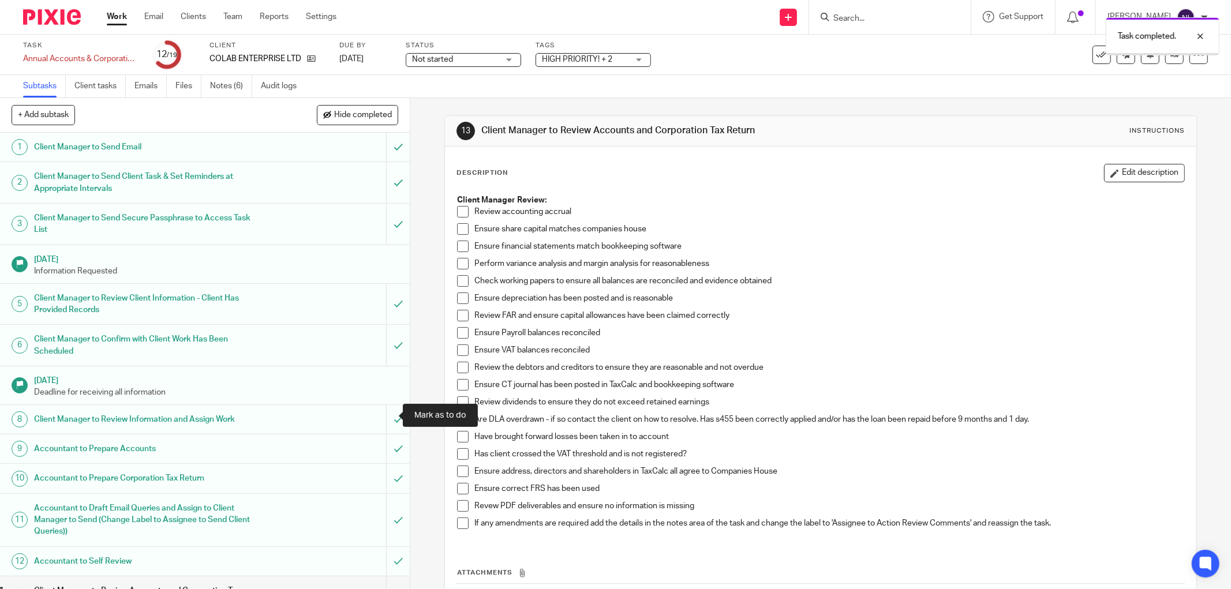
scroll to position [128, 0]
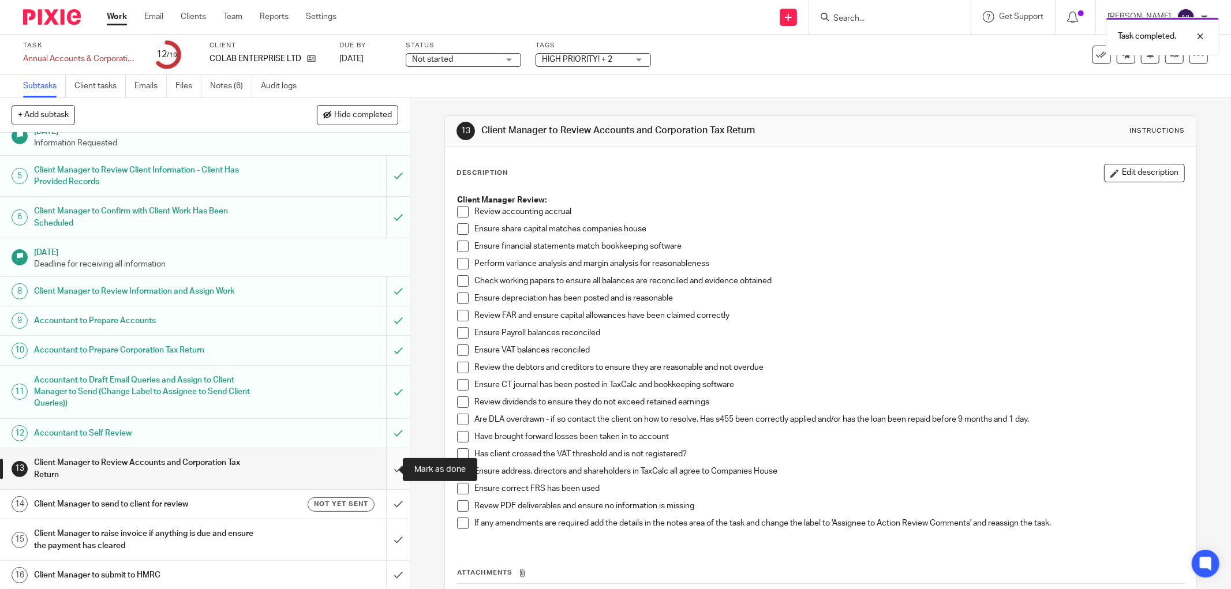
click at [384, 474] on input "submit" at bounding box center [205, 468] width 410 height 41
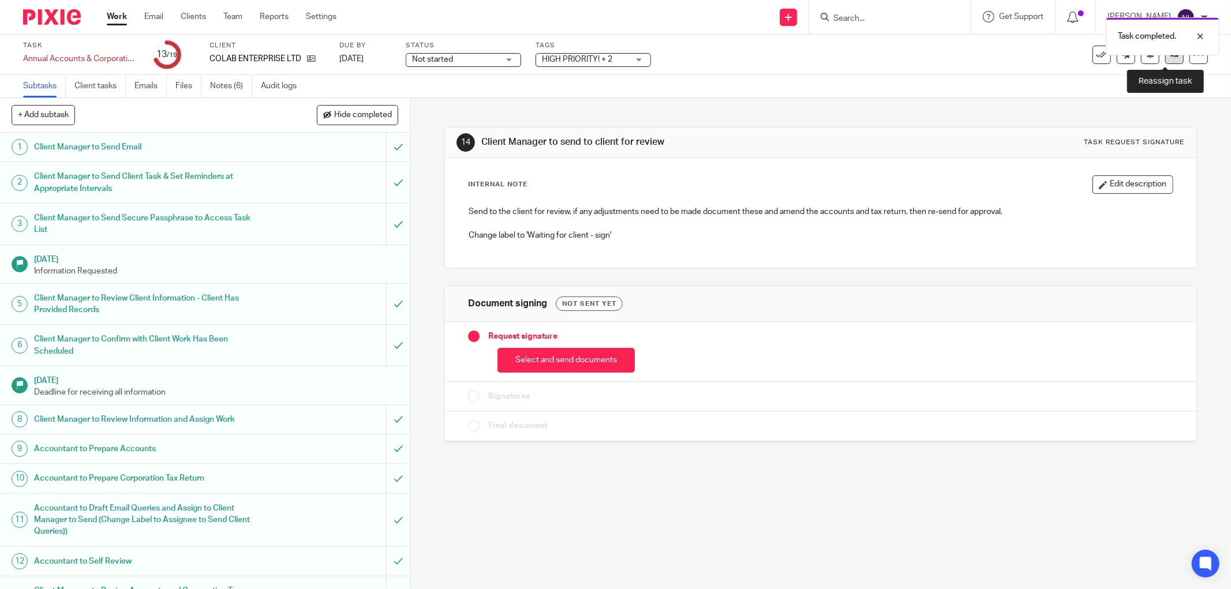
click at [1170, 57] on icon at bounding box center [1174, 54] width 9 height 9
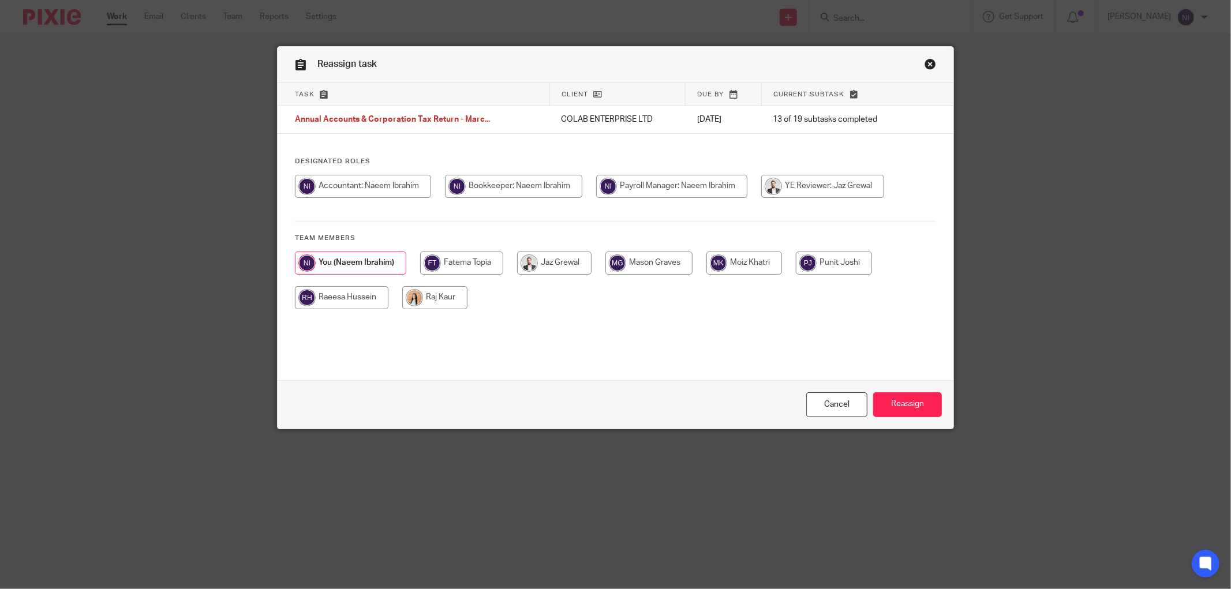
click at [562, 271] on input "radio" at bounding box center [554, 263] width 74 height 23
radio input "true"
click at [893, 407] on input "Reassign" at bounding box center [907, 404] width 69 height 25
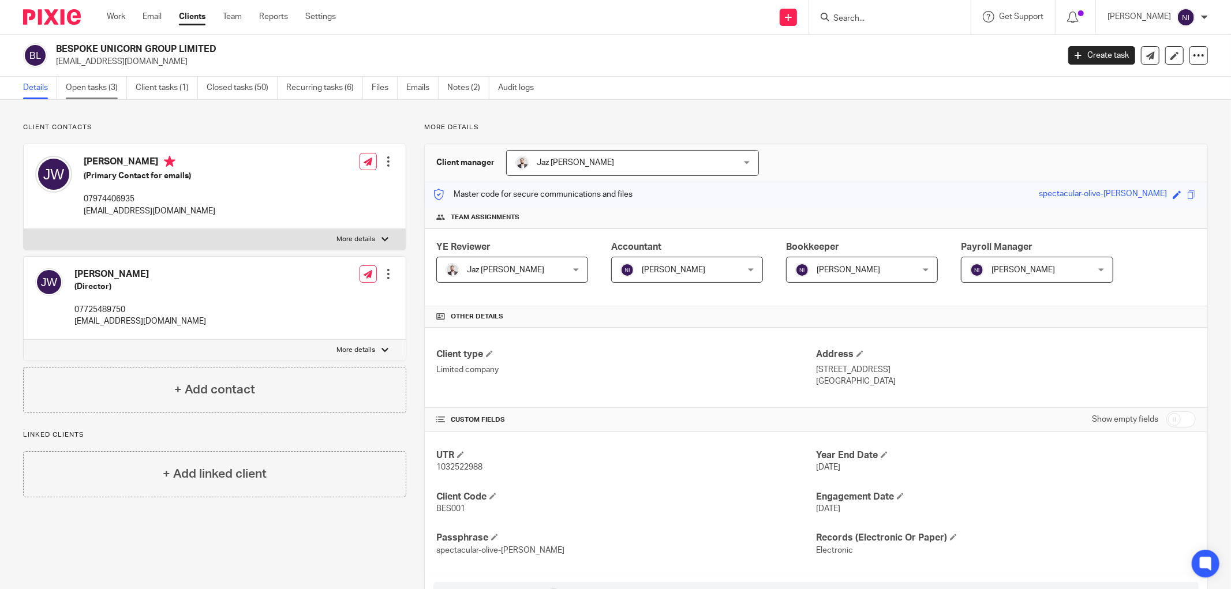
click at [104, 92] on link "Open tasks (3)" at bounding box center [96, 88] width 61 height 23
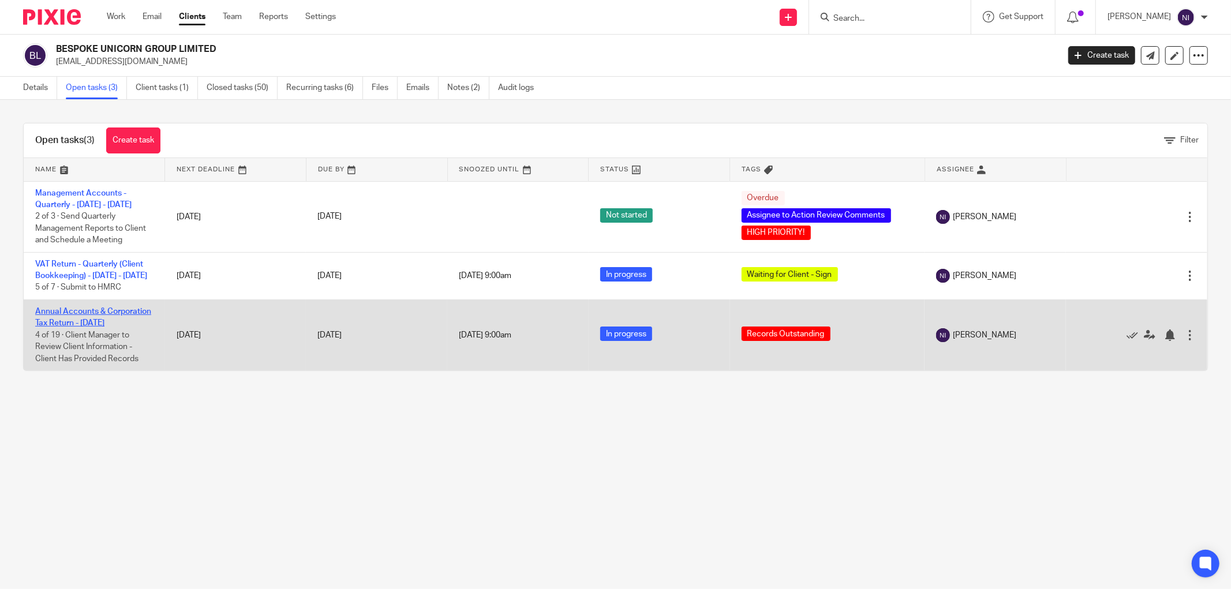
click at [97, 325] on link "Annual Accounts & Corporation Tax Return - [DATE]" at bounding box center [93, 318] width 116 height 20
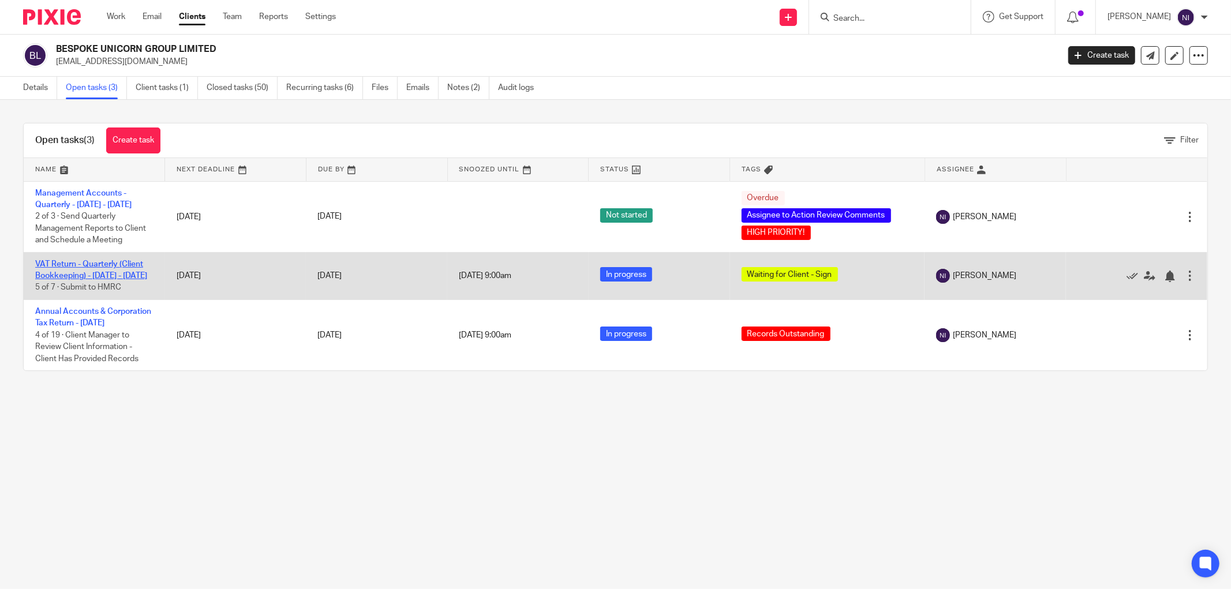
click at [87, 273] on link "VAT Return - Quarterly (Client Bookkeeping) - [DATE] - [DATE]" at bounding box center [91, 270] width 112 height 20
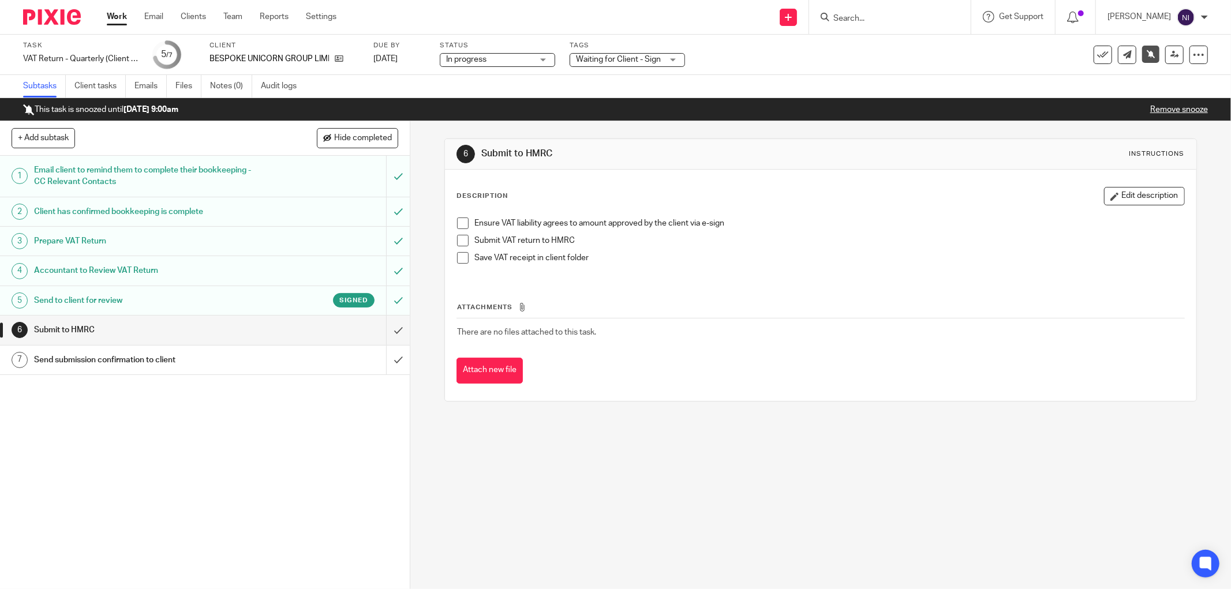
click at [287, 301] on div "Signed" at bounding box center [318, 300] width 114 height 14
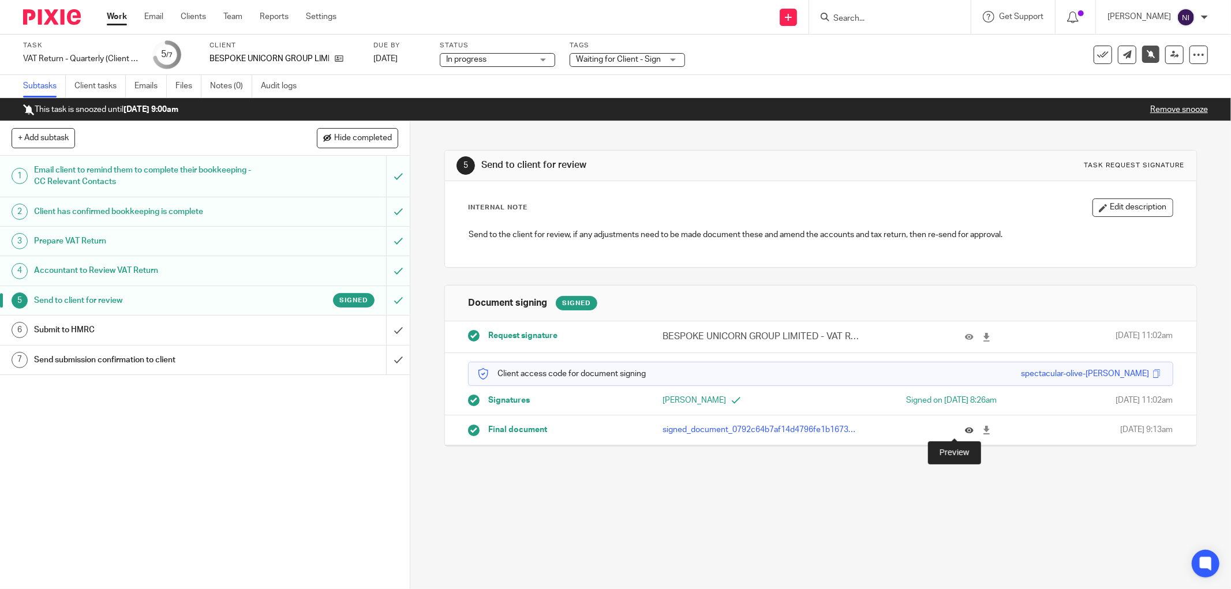
click at [965, 430] on icon at bounding box center [969, 430] width 9 height 9
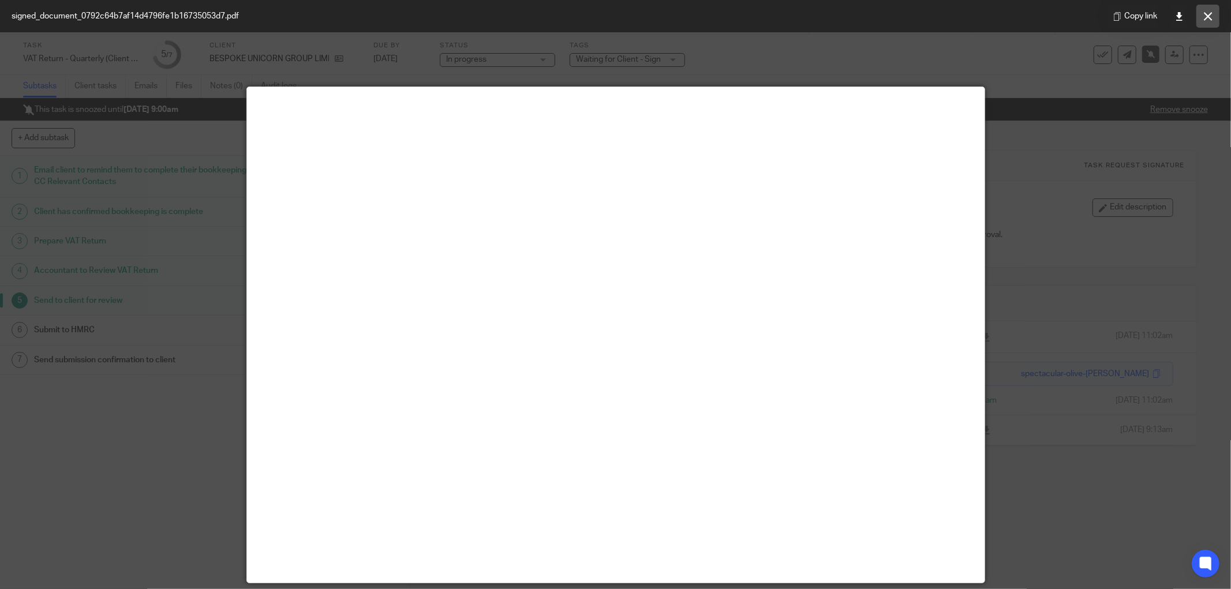
click at [1200, 22] on button at bounding box center [1207, 16] width 23 height 23
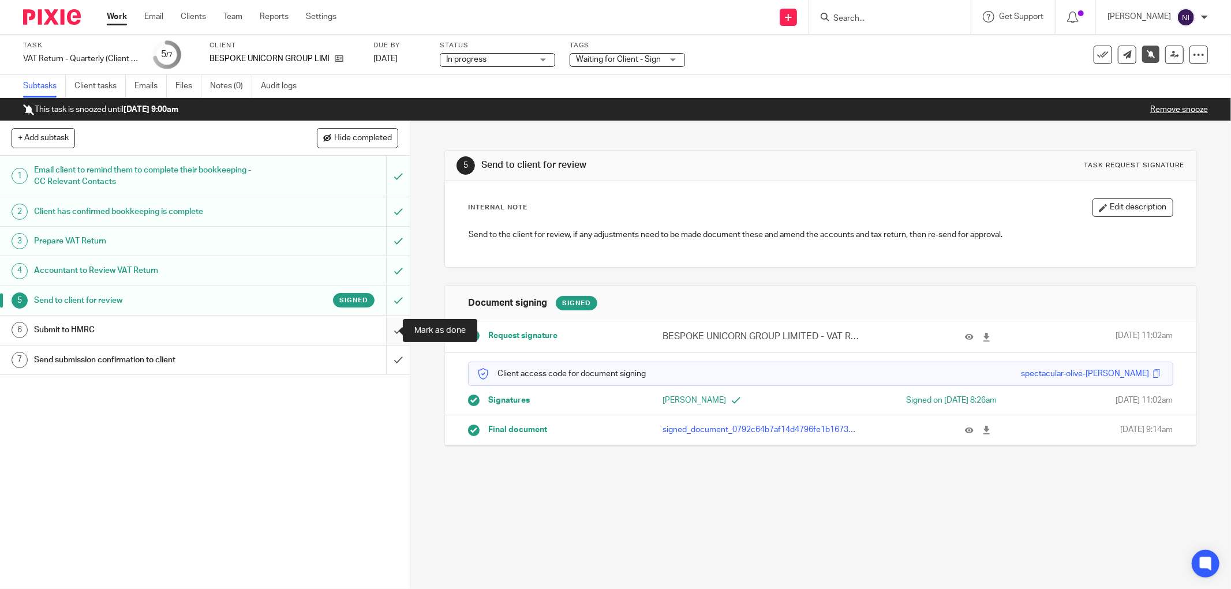
click at [379, 324] on input "submit" at bounding box center [205, 330] width 410 height 29
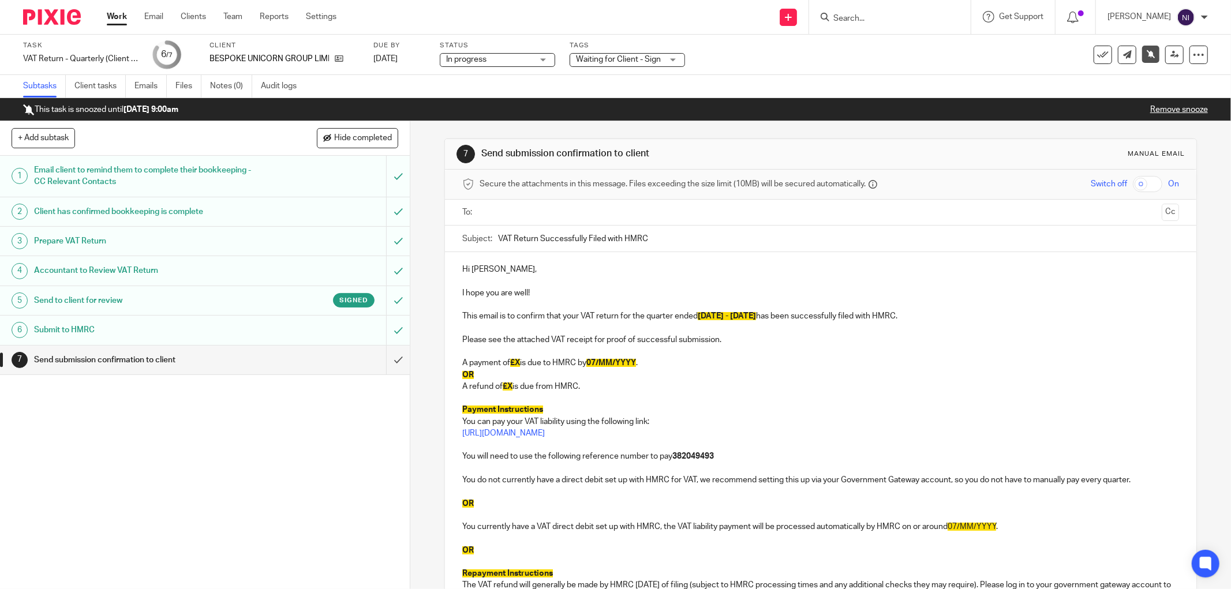
click at [516, 362] on span "£X" at bounding box center [515, 363] width 10 height 8
click at [645, 361] on span "07/MM/YYYY" at bounding box center [642, 363] width 50 height 8
drag, startPoint x: 579, startPoint y: 387, endPoint x: 452, endPoint y: 372, distance: 128.4
click at [452, 372] on div "Hi [PERSON_NAME], I hope you are well! This email is to confirm that your VAT r…" at bounding box center [820, 443] width 751 height 383
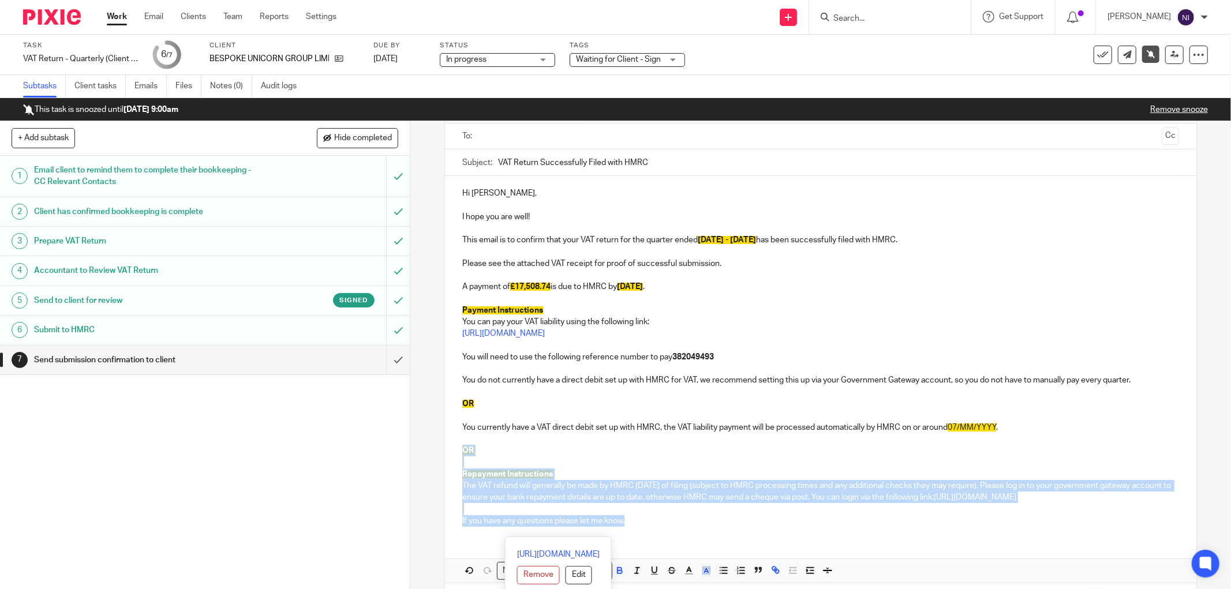
scroll to position [77, 0]
drag, startPoint x: 459, startPoint y: 527, endPoint x: 710, endPoint y: 515, distance: 251.9
click at [710, 515] on div "Hi [PERSON_NAME], I hope you are well! This email is to confirm that your VAT r…" at bounding box center [820, 355] width 751 height 360
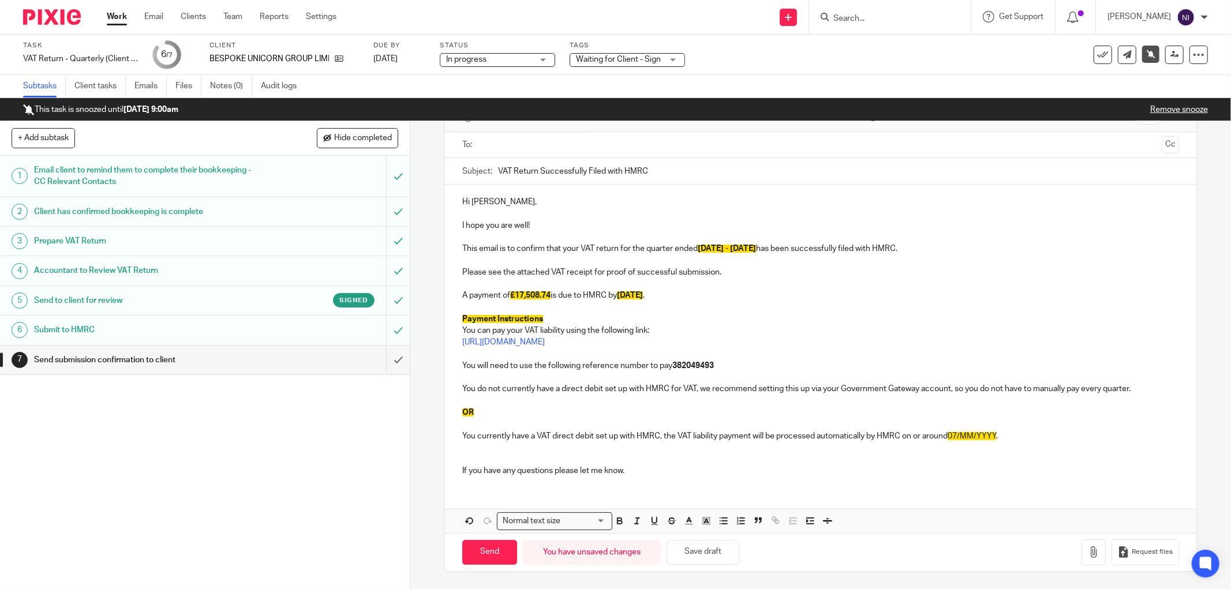
scroll to position [61, 0]
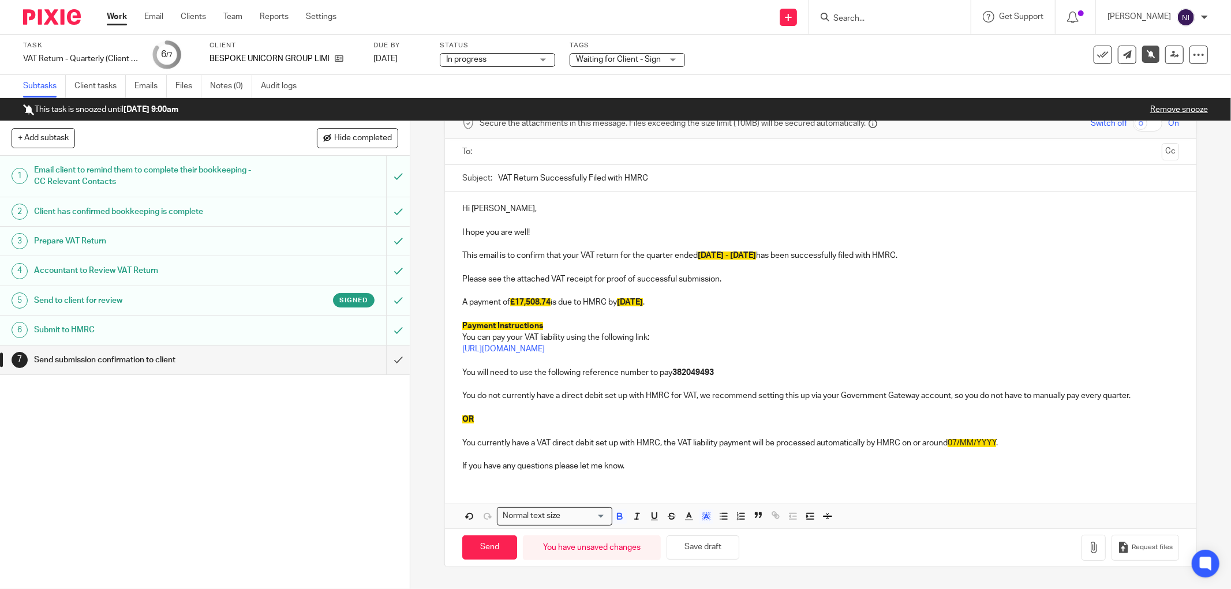
click at [491, 418] on p "OR" at bounding box center [820, 420] width 717 height 12
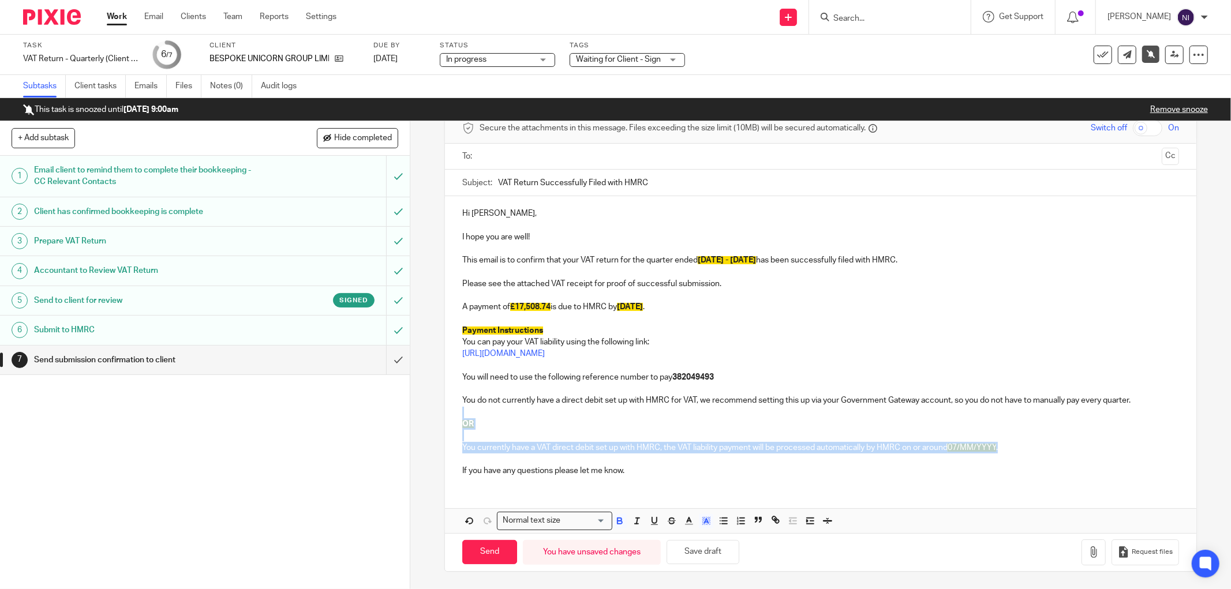
drag, startPoint x: 1023, startPoint y: 442, endPoint x: 517, endPoint y: 410, distance: 506.6
click at [517, 410] on div "Hi [PERSON_NAME], I hope you are well! This email is to confirm that your VAT r…" at bounding box center [820, 340] width 751 height 289
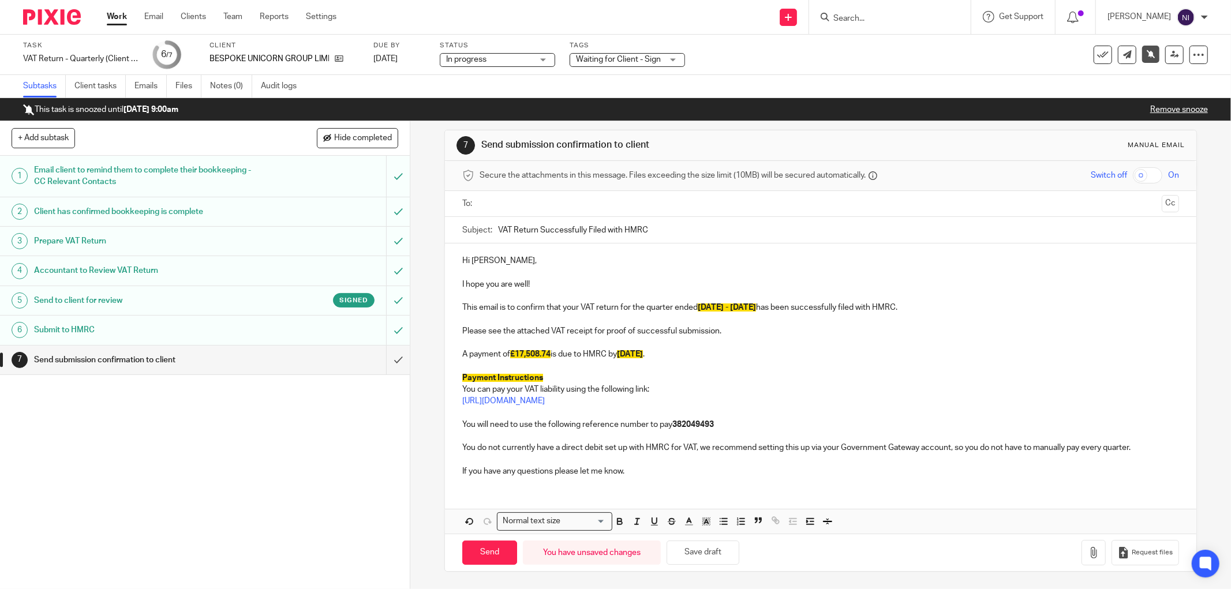
scroll to position [9, 0]
click at [597, 192] on div at bounding box center [821, 204] width 681 height 26
click at [597, 197] on input "text" at bounding box center [820, 203] width 673 height 13
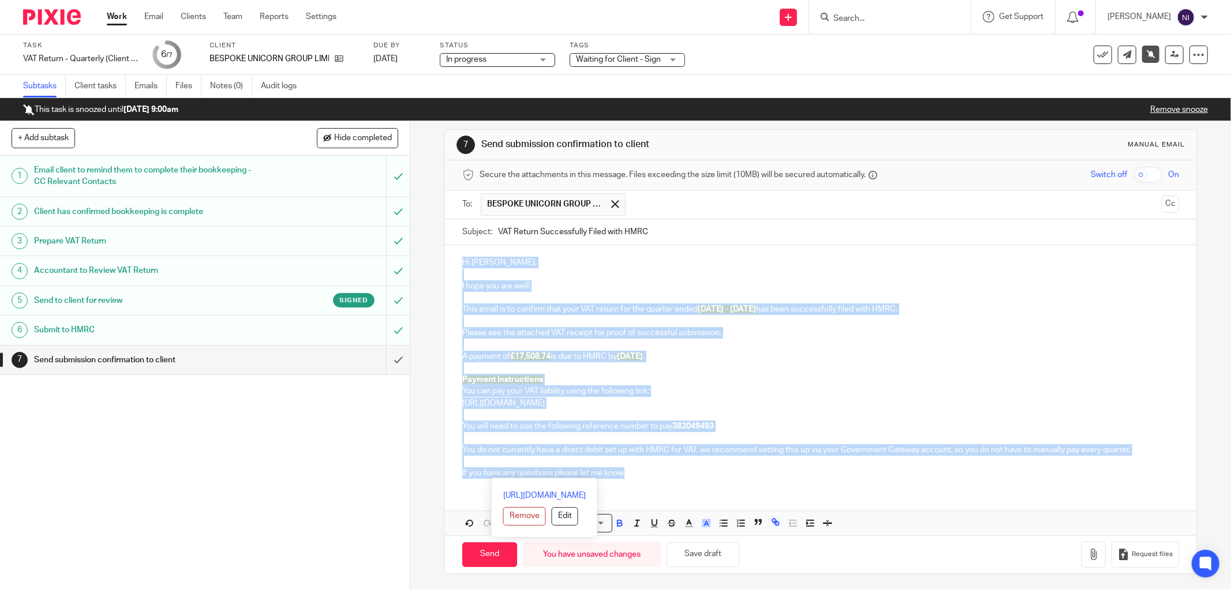
drag, startPoint x: 631, startPoint y: 478, endPoint x: 440, endPoint y: 233, distance: 310.4
click at [444, 233] on div "7 Send submission confirmation to client Manual email Secure the attachments in…" at bounding box center [820, 351] width 753 height 445
click at [705, 522] on icon "button" at bounding box center [706, 523] width 10 height 10
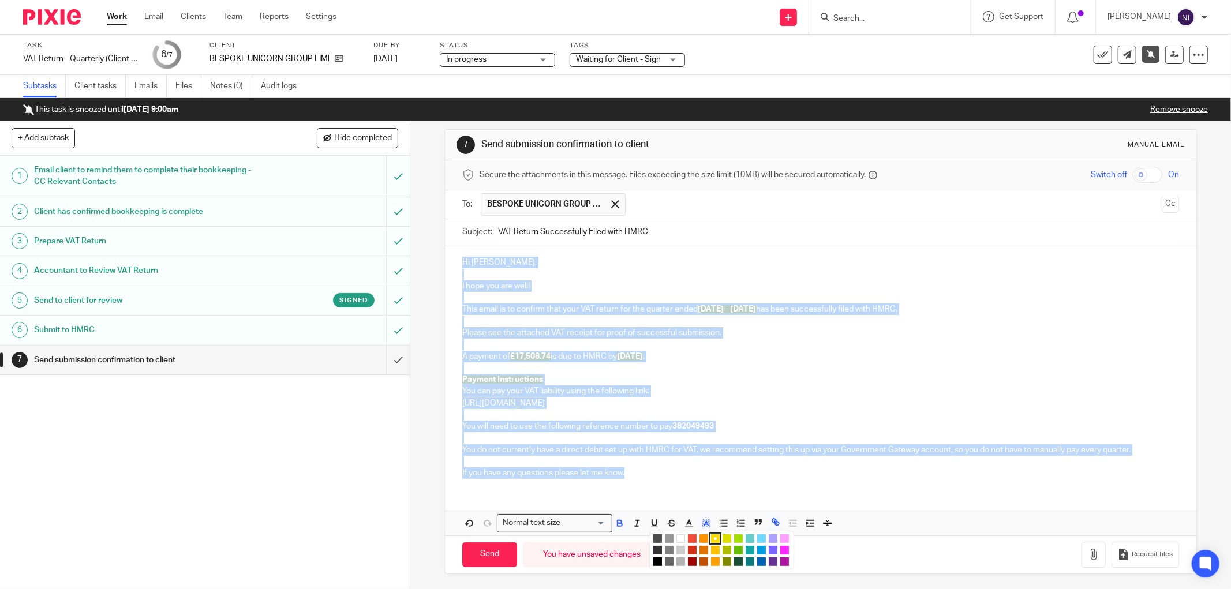
click at [676, 541] on li "color:#FFFFFF" at bounding box center [680, 538] width 9 height 9
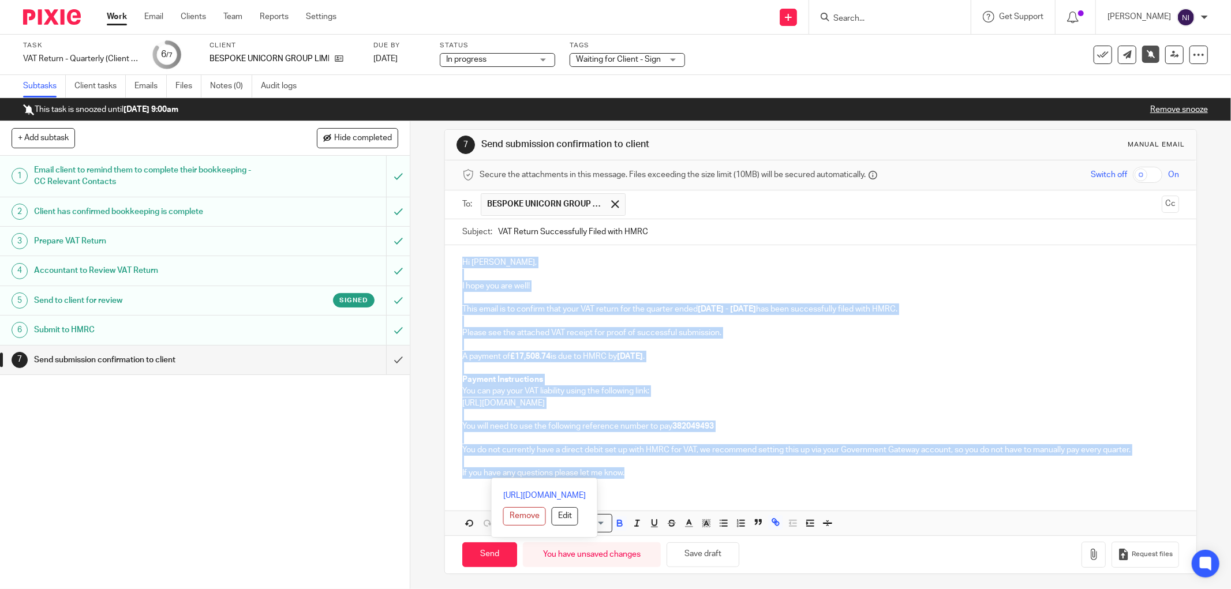
click at [794, 406] on p "[URL][DOMAIN_NAME]" at bounding box center [820, 404] width 717 height 12
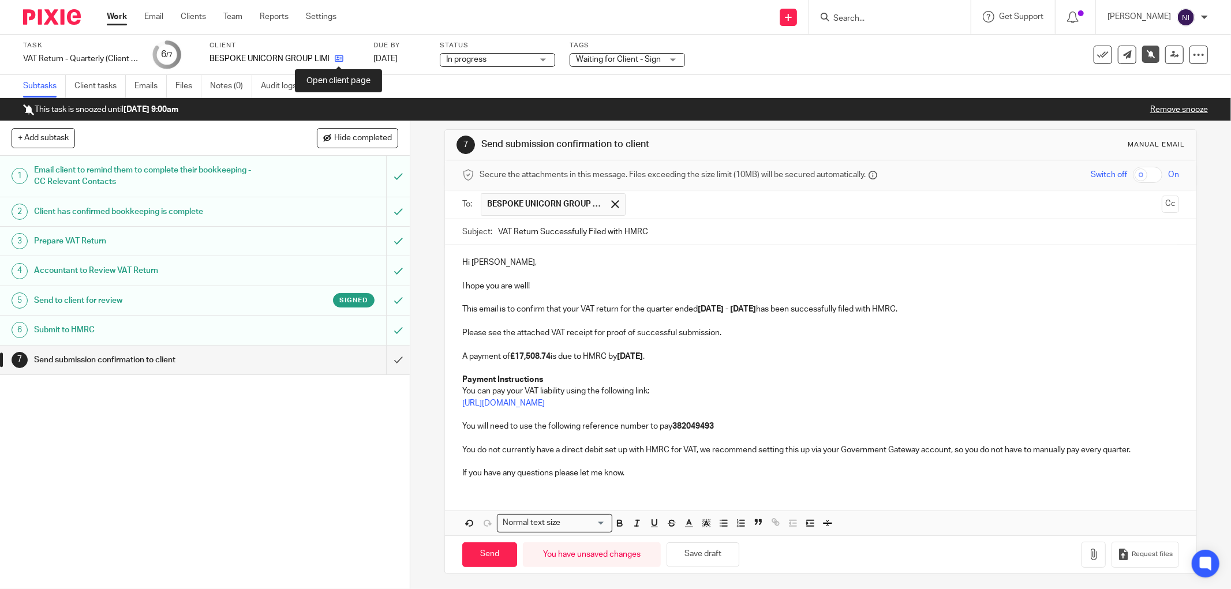
click at [339, 59] on icon at bounding box center [339, 58] width 9 height 9
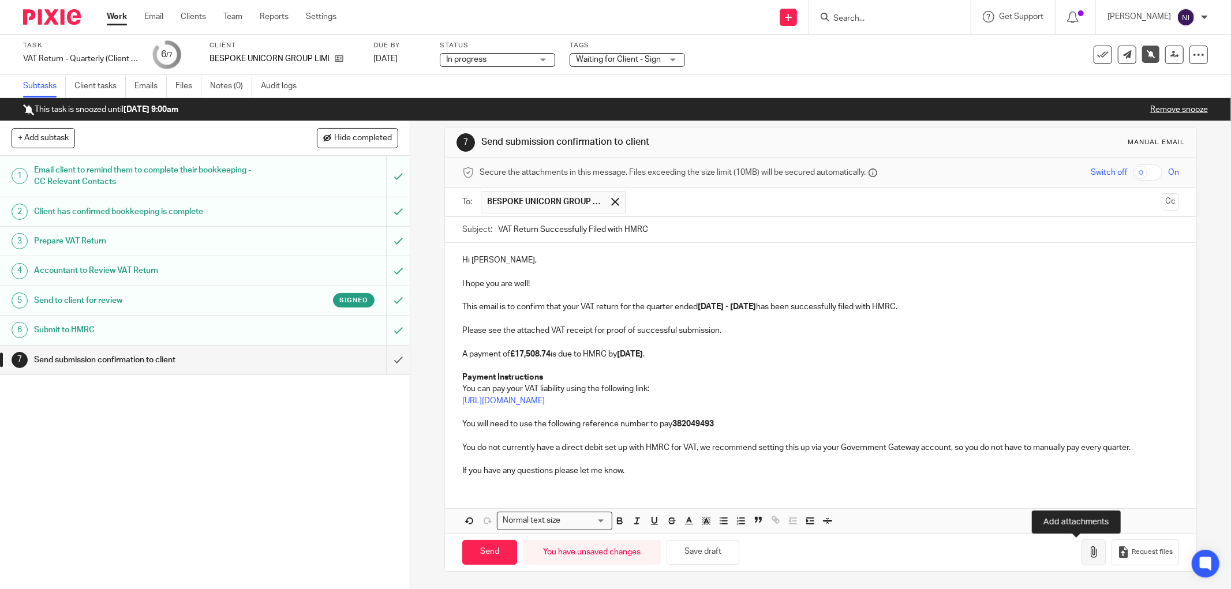
click at [1086, 551] on button "button" at bounding box center [1094, 553] width 24 height 26
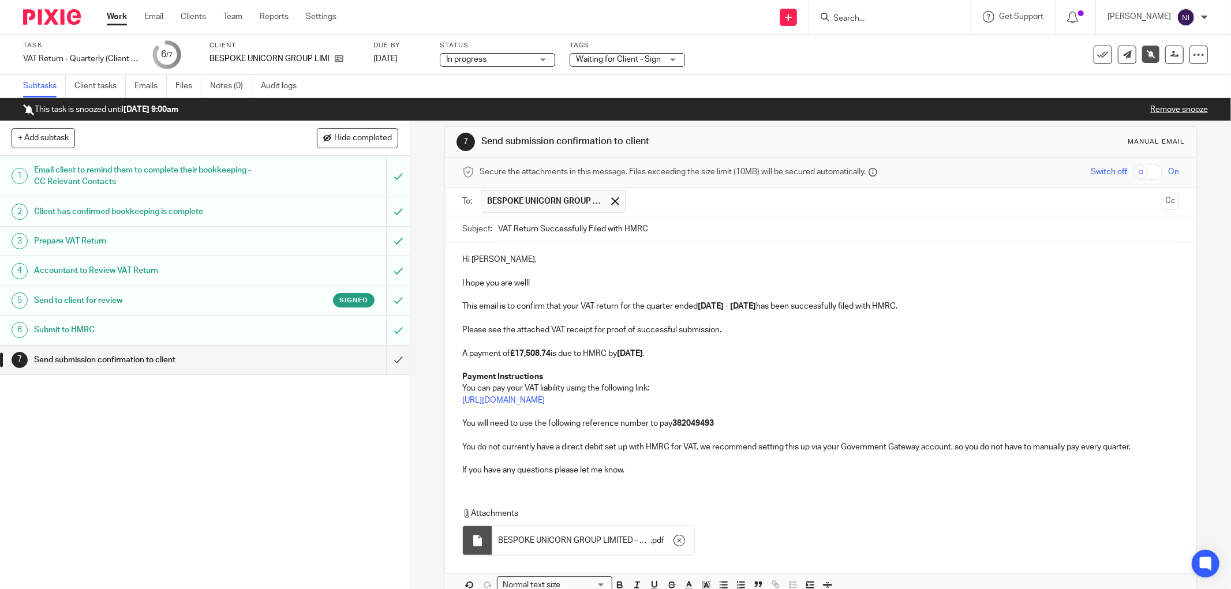
scroll to position [76, 0]
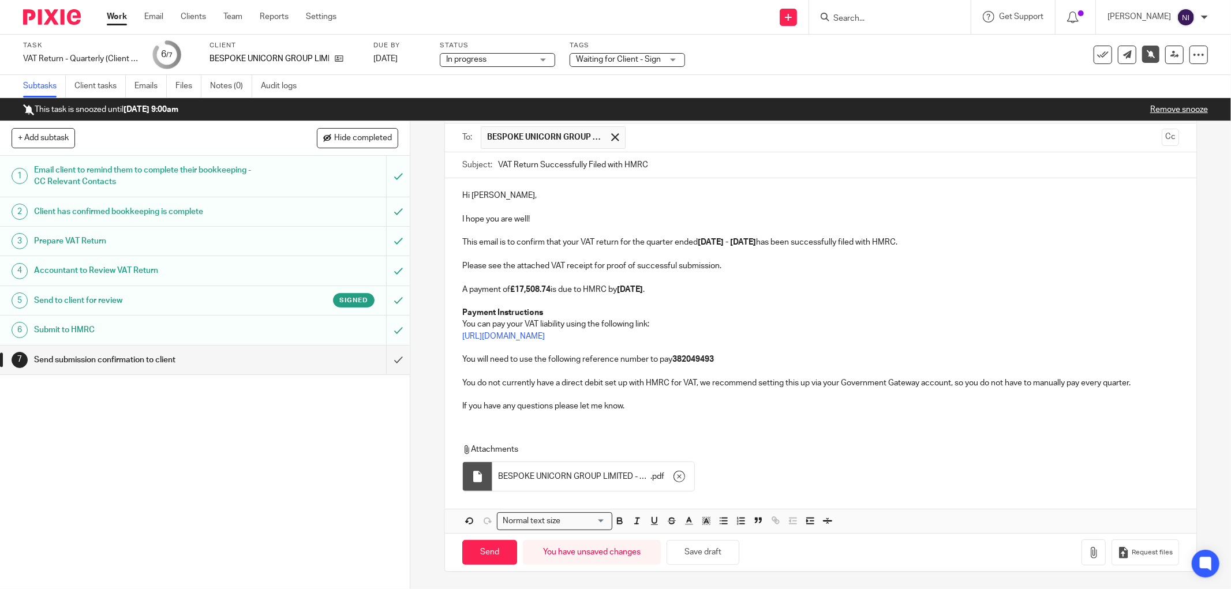
drag, startPoint x: 504, startPoint y: 552, endPoint x: 916, endPoint y: 418, distance: 433.3
click at [916, 418] on form "Secure the attachments in this message. Files exceeding the size limit (10MB) w…" at bounding box center [820, 332] width 751 height 478
click at [469, 549] on input "Send" at bounding box center [489, 552] width 55 height 25
type input "Sent"
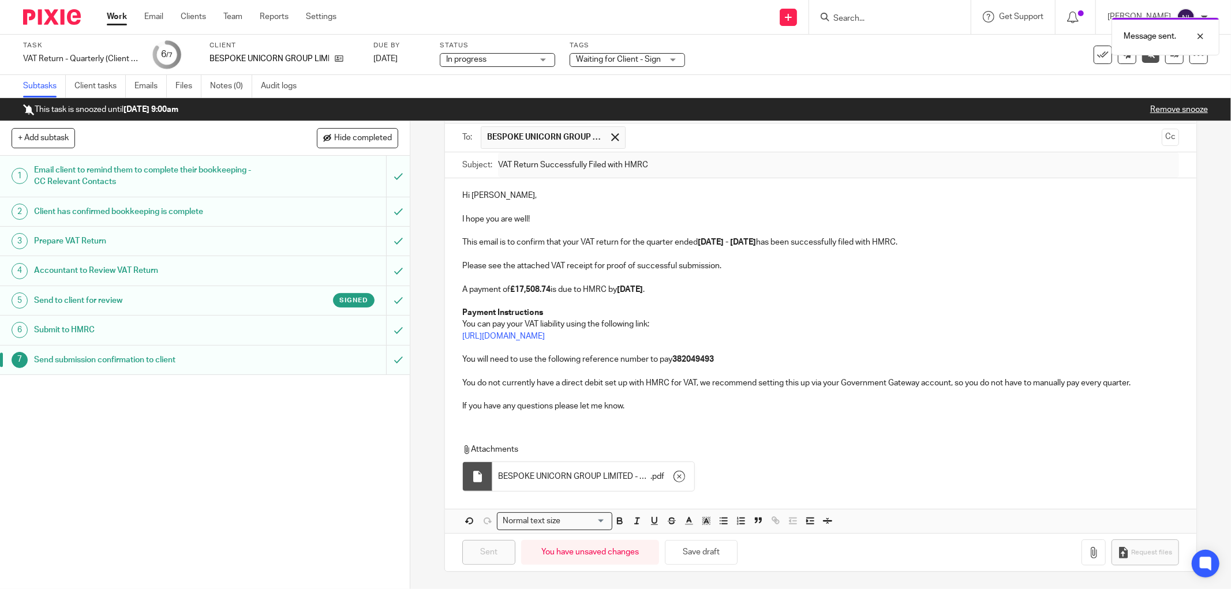
click at [1163, 110] on link "Remove snooze" at bounding box center [1179, 110] width 58 height 8
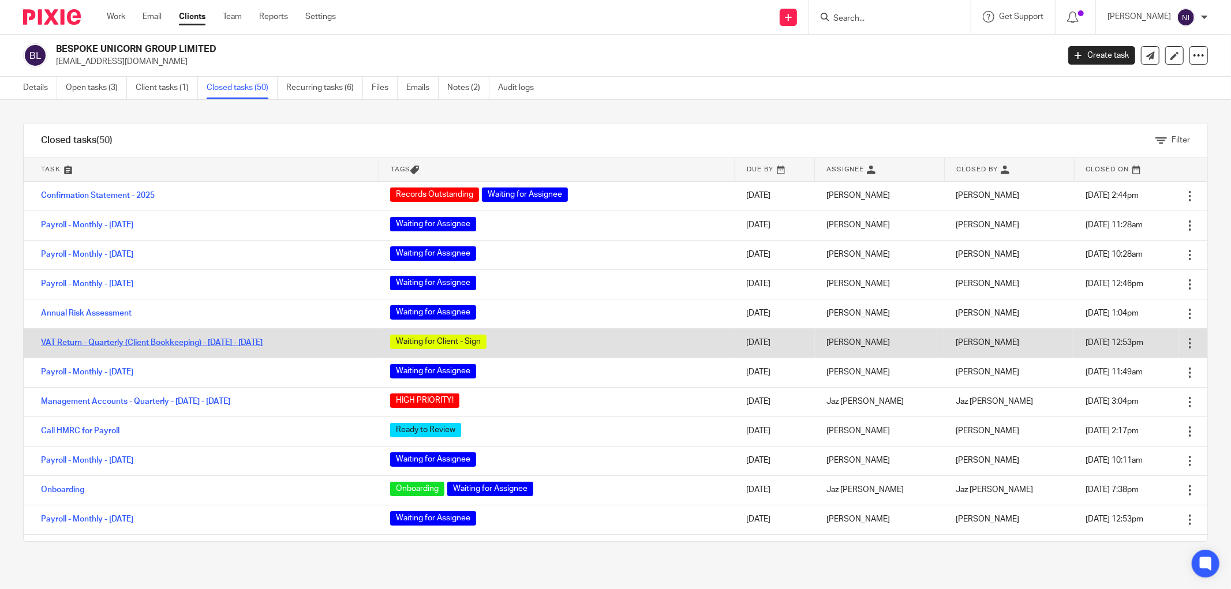
click at [147, 344] on link "VAT Return - Quarterly (Client Bookkeeping) - [DATE] - [DATE]" at bounding box center [152, 343] width 222 height 8
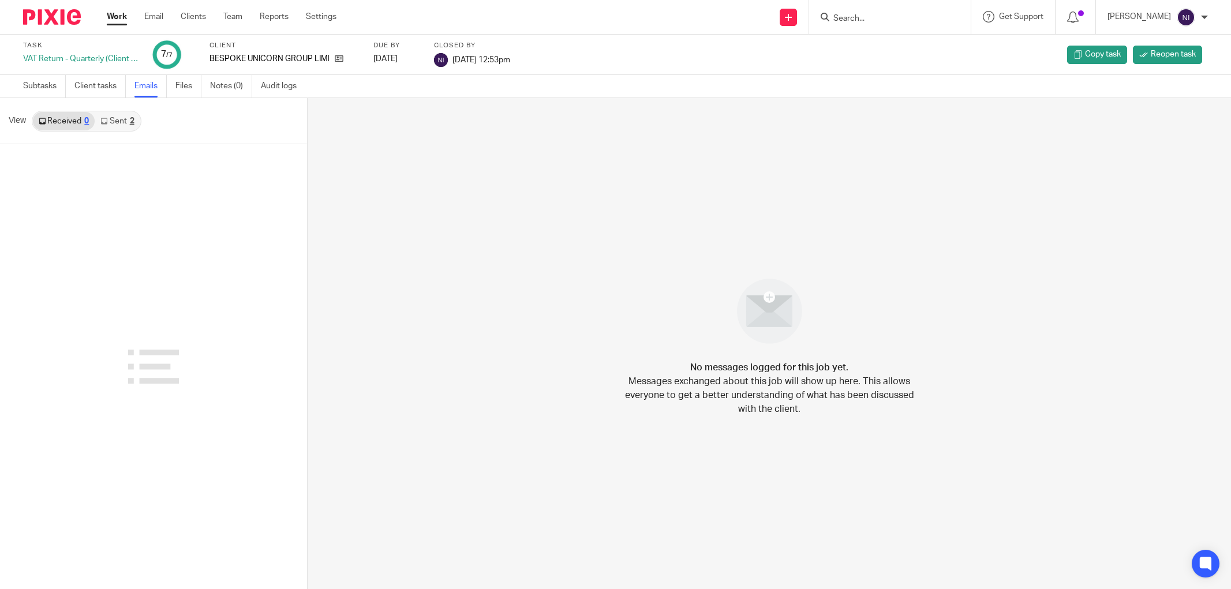
click at [107, 124] on icon at bounding box center [103, 121] width 7 height 7
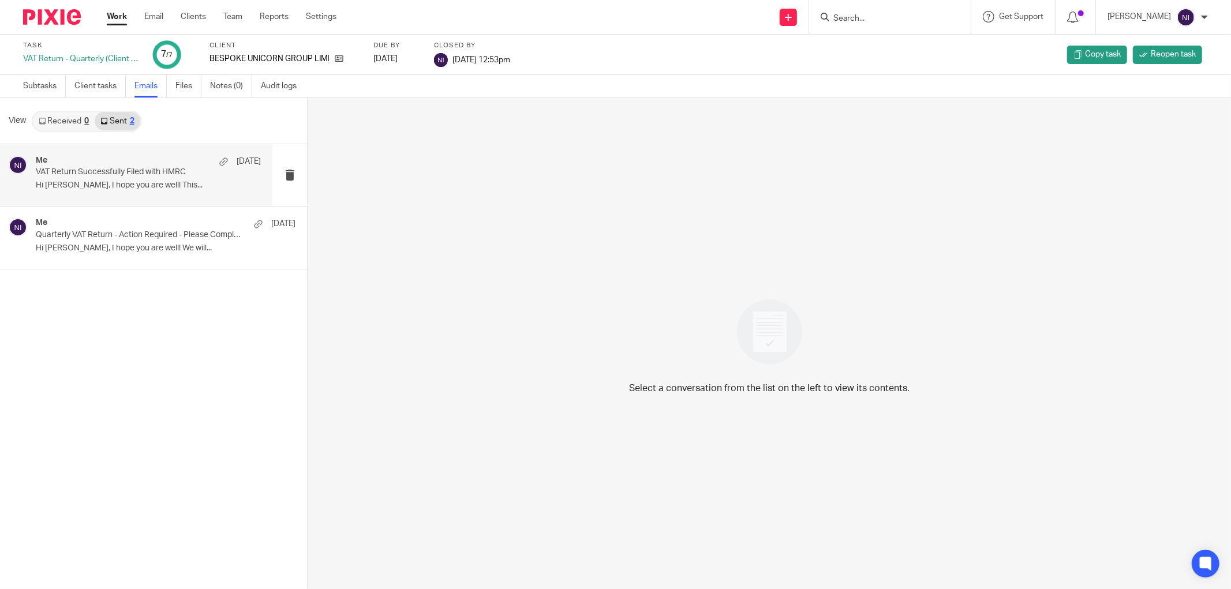
click at [113, 157] on div "Me 2 Jun" at bounding box center [148, 162] width 225 height 12
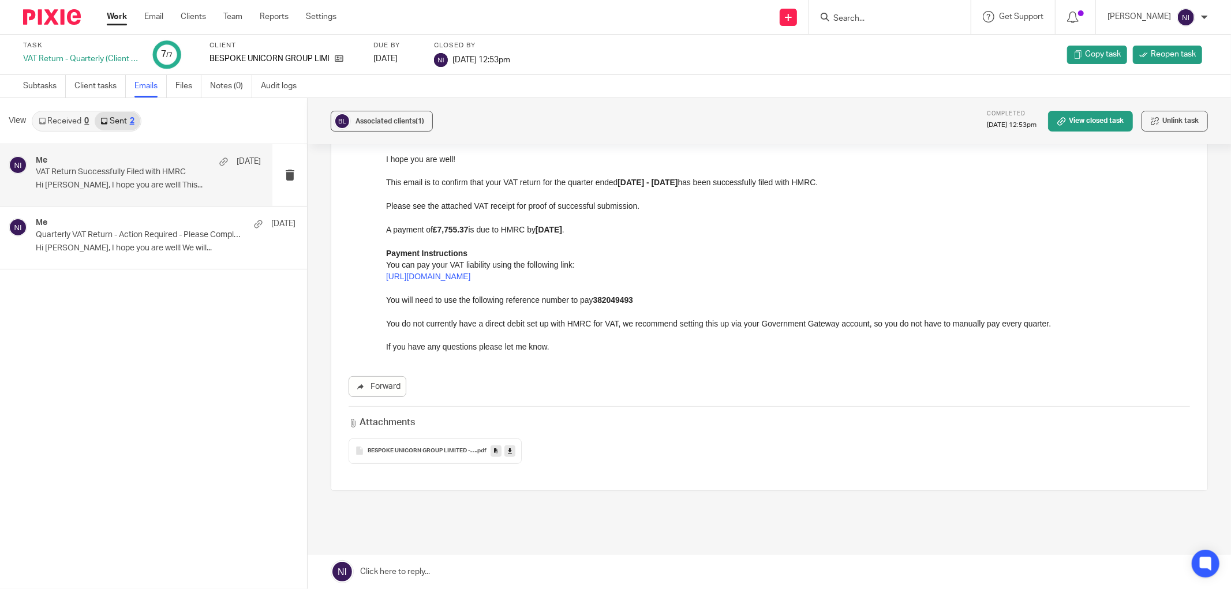
scroll to position [180, 0]
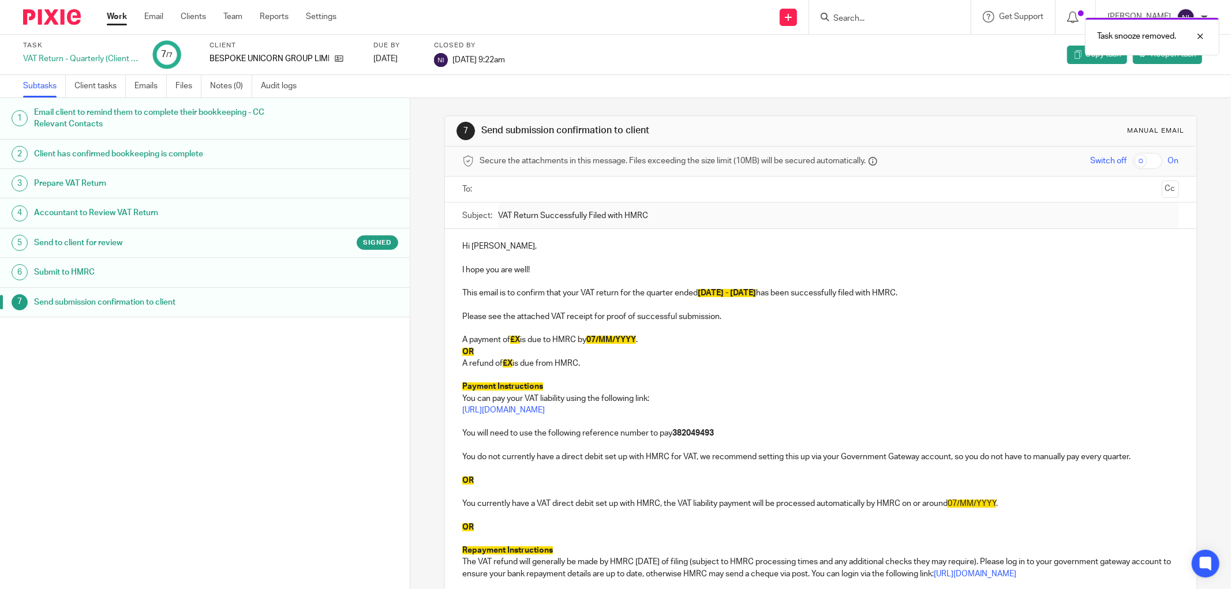
click at [119, 9] on div "Work Email Clients Team Reports Settings Work Email Clients Team Reports Settin…" at bounding box center [224, 17] width 259 height 34
click at [160, 84] on link "Emails" at bounding box center [150, 86] width 32 height 23
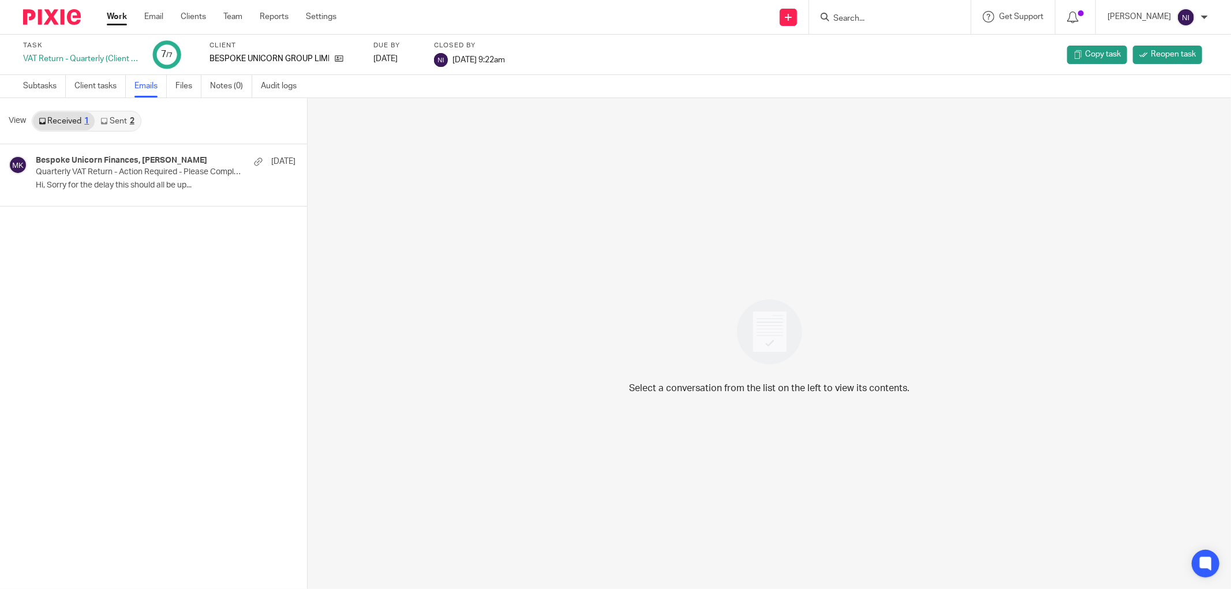
click at [119, 125] on link "Sent 2" at bounding box center [117, 121] width 45 height 18
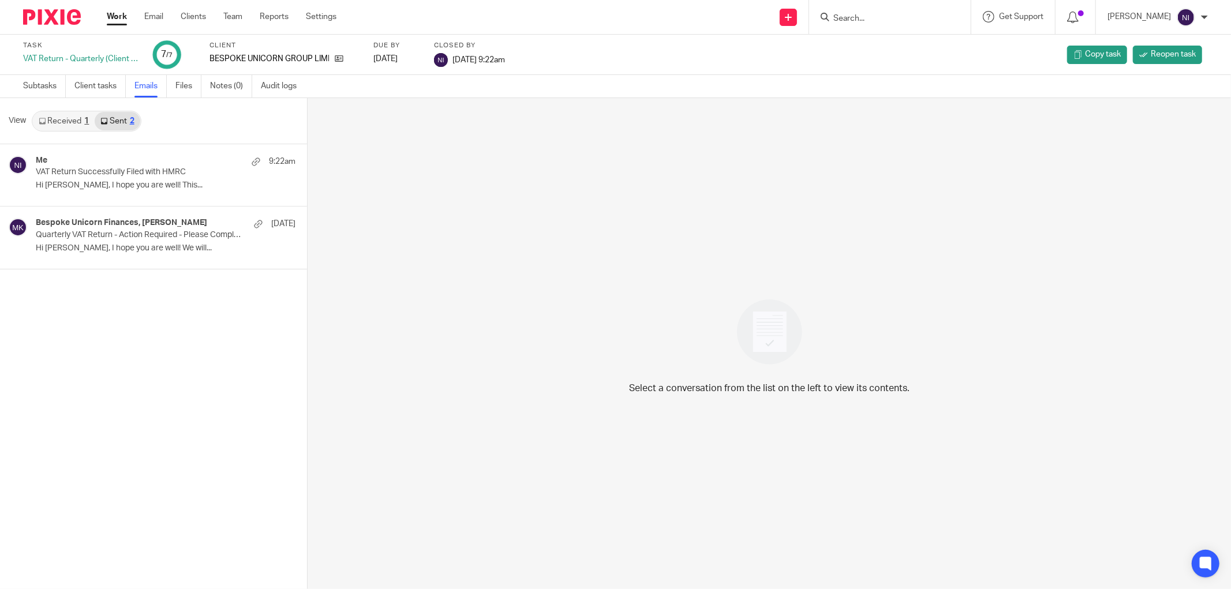
click at [105, 18] on div "Work Email Clients Team Reports Settings Work Email Clients Team Reports Settin…" at bounding box center [224, 17] width 259 height 34
click at [156, 10] on div "Work Email Clients Team Reports Settings Work Email Clients Team Reports Settin…" at bounding box center [224, 17] width 259 height 34
click at [165, 18] on ul "Work Email Clients Team Reports Settings" at bounding box center [230, 17] width 247 height 12
click at [162, 16] on link "Email" at bounding box center [153, 17] width 19 height 12
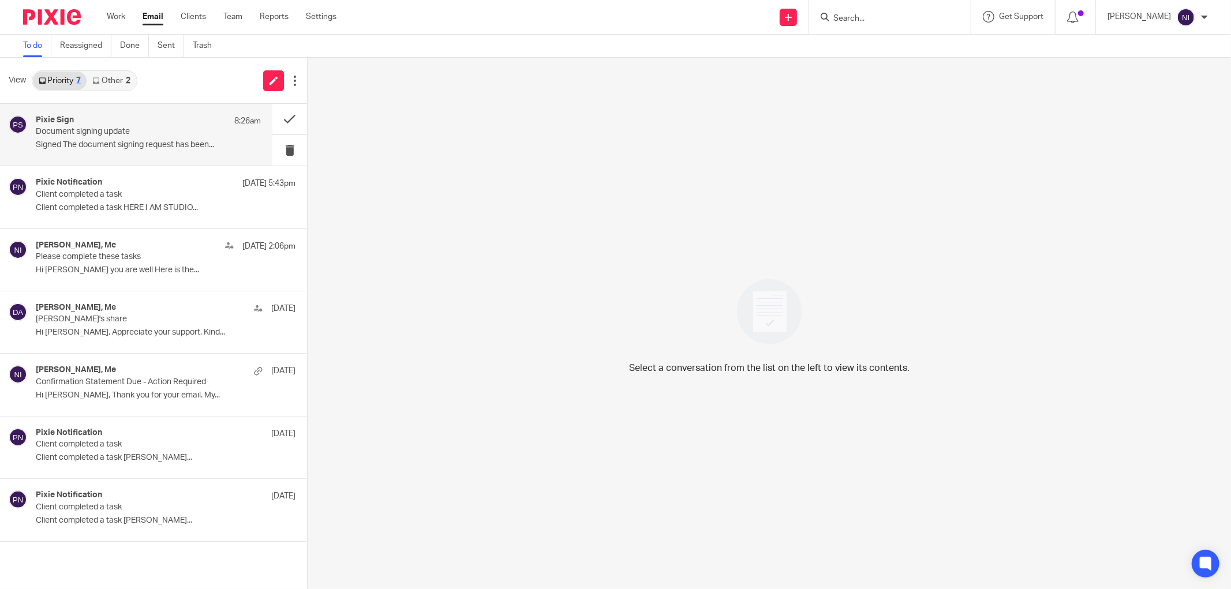
click at [139, 122] on div "Pixie Sign 8:26am" at bounding box center [148, 121] width 225 height 12
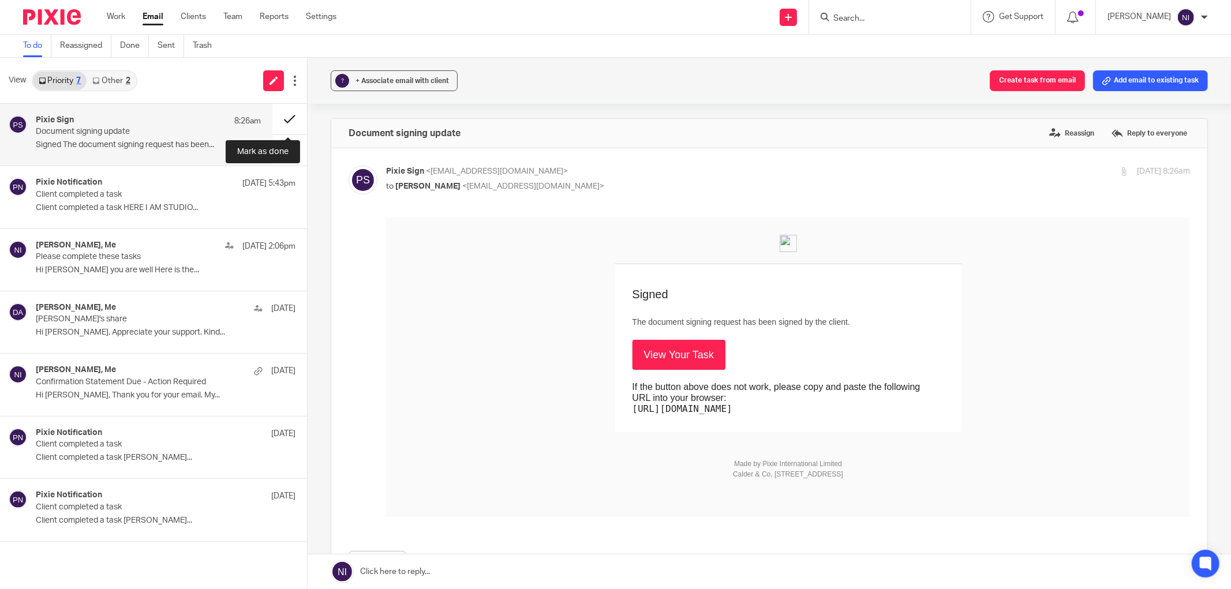
click at [283, 115] on button at bounding box center [289, 119] width 35 height 31
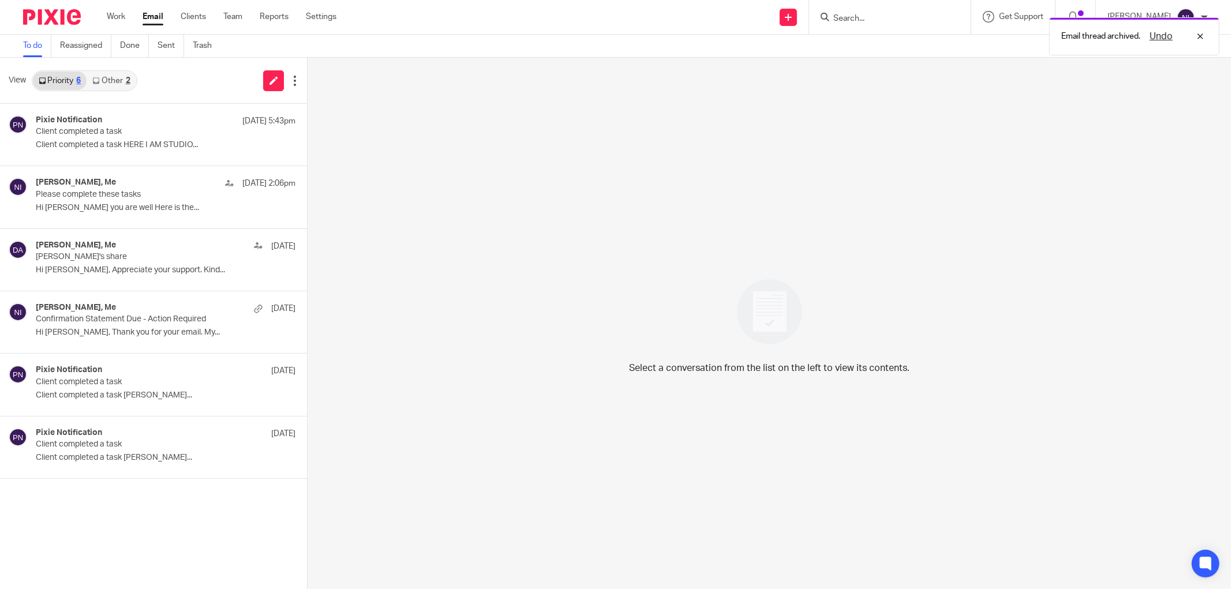
click at [127, 79] on div "2" at bounding box center [128, 81] width 5 height 8
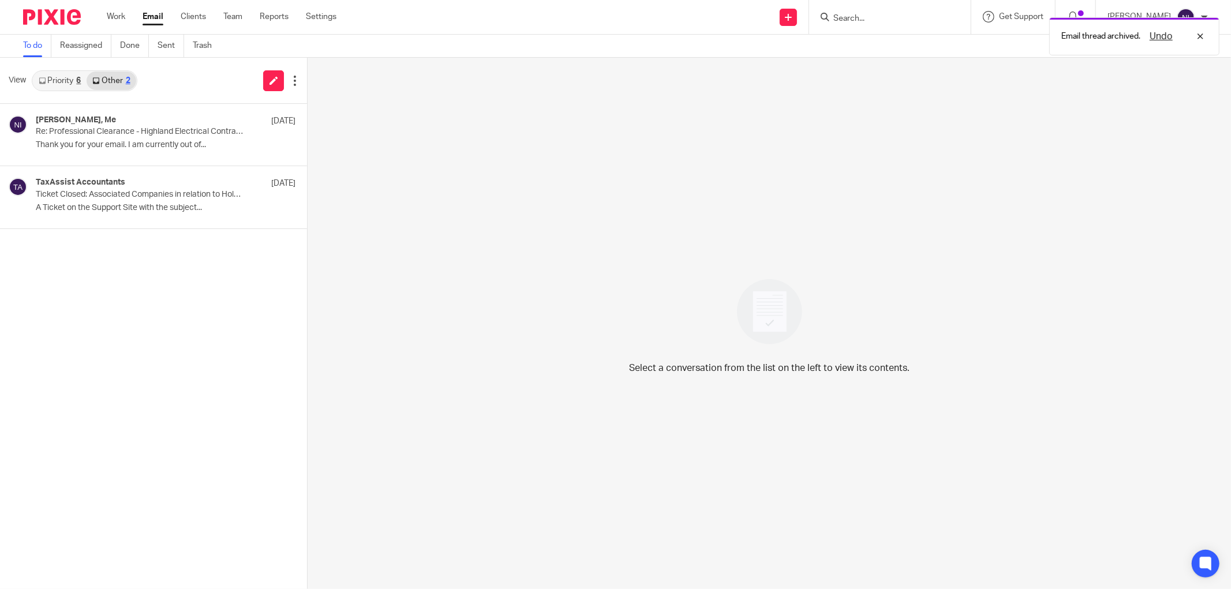
click at [42, 81] on icon at bounding box center [42, 80] width 7 height 7
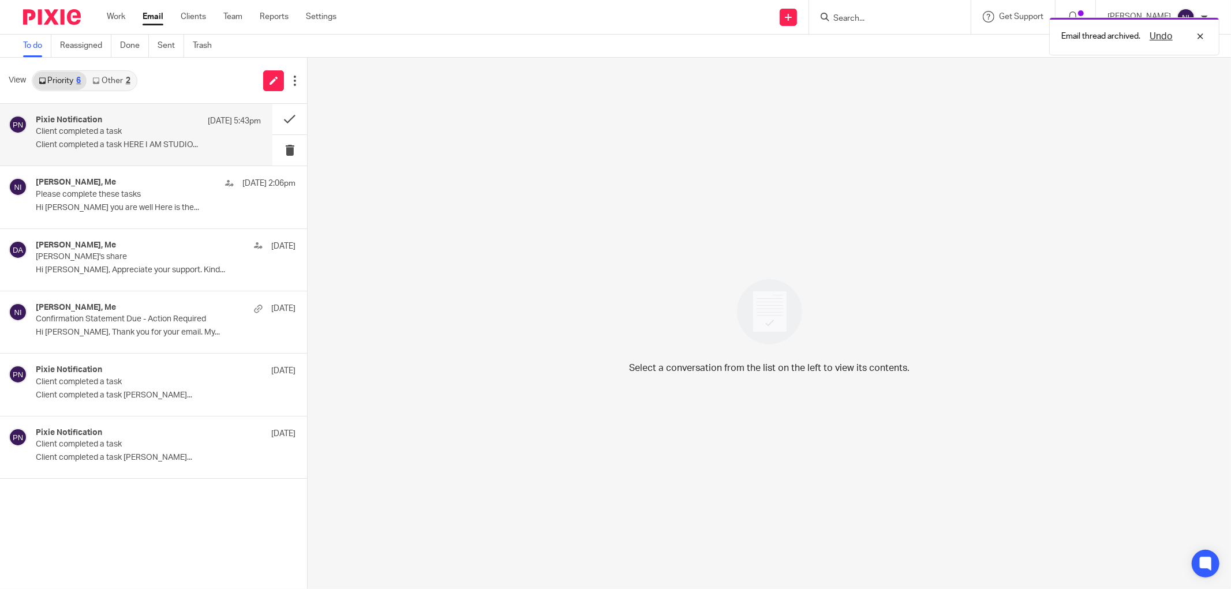
click at [82, 124] on h4 "Pixie Notification" at bounding box center [69, 120] width 66 height 10
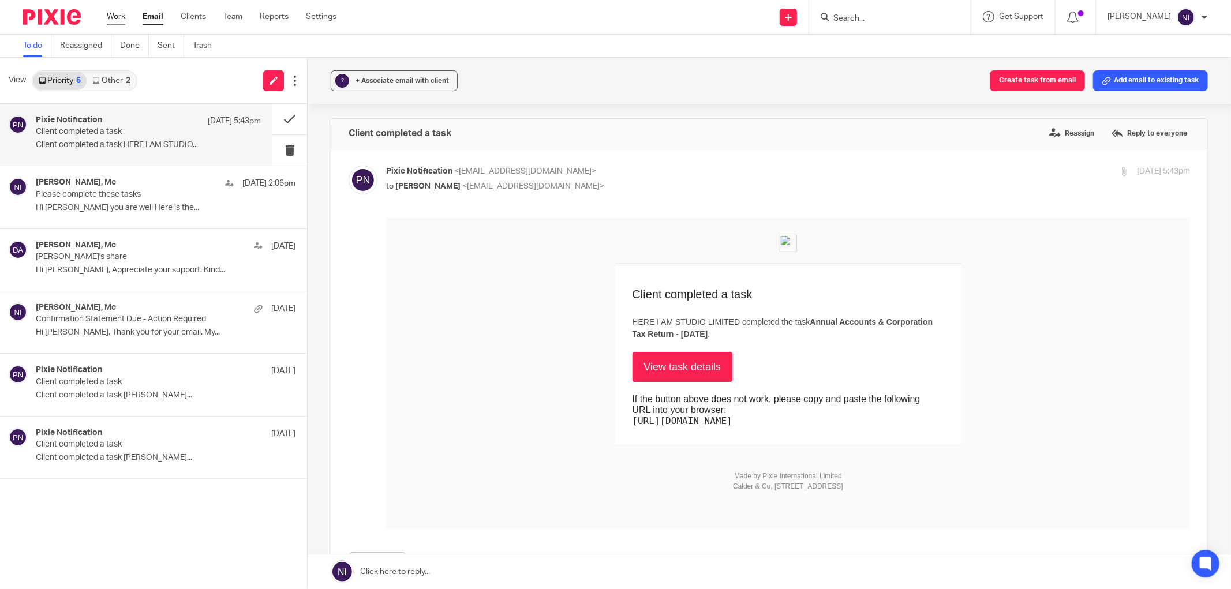
click at [107, 16] on link "Work" at bounding box center [116, 17] width 18 height 12
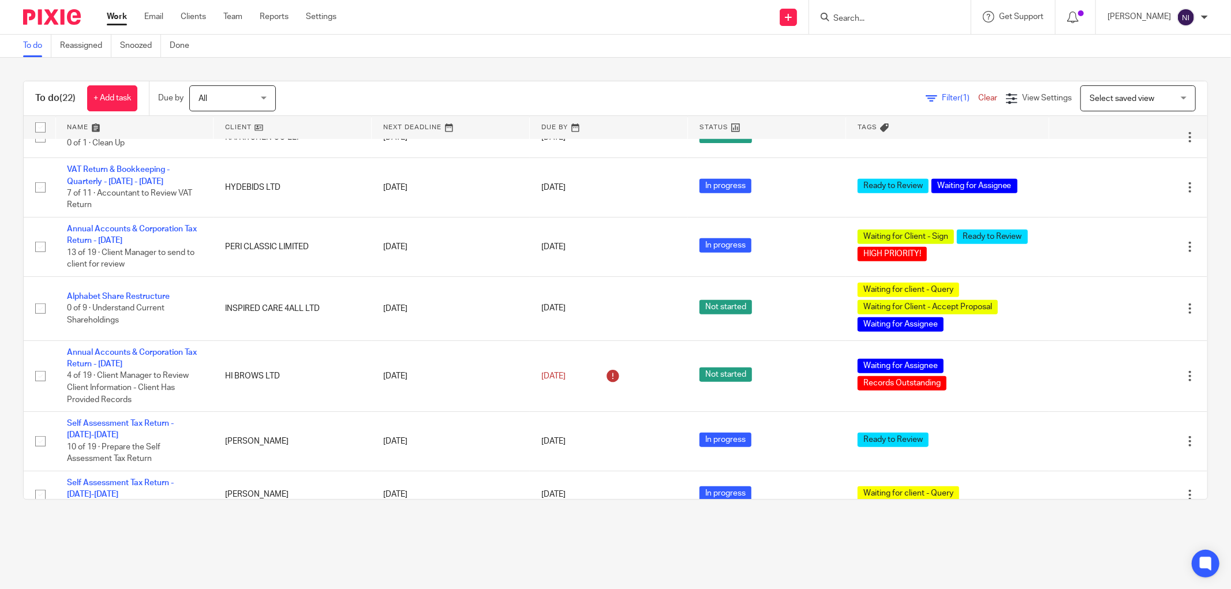
scroll to position [976, 0]
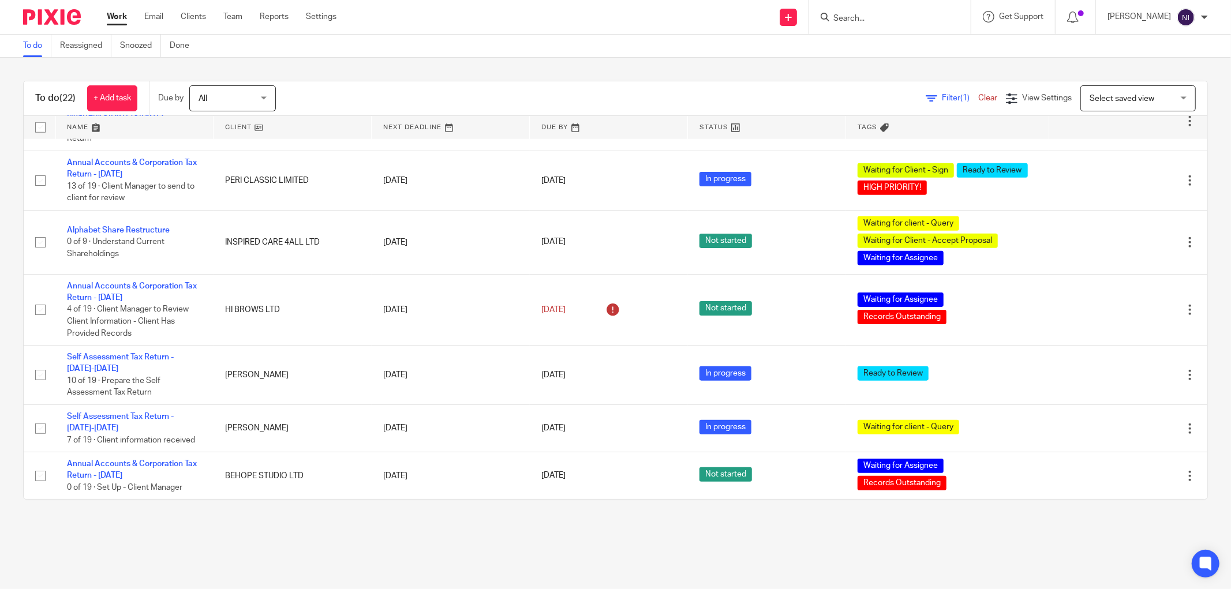
click at [85, 125] on link at bounding box center [135, 127] width 158 height 23
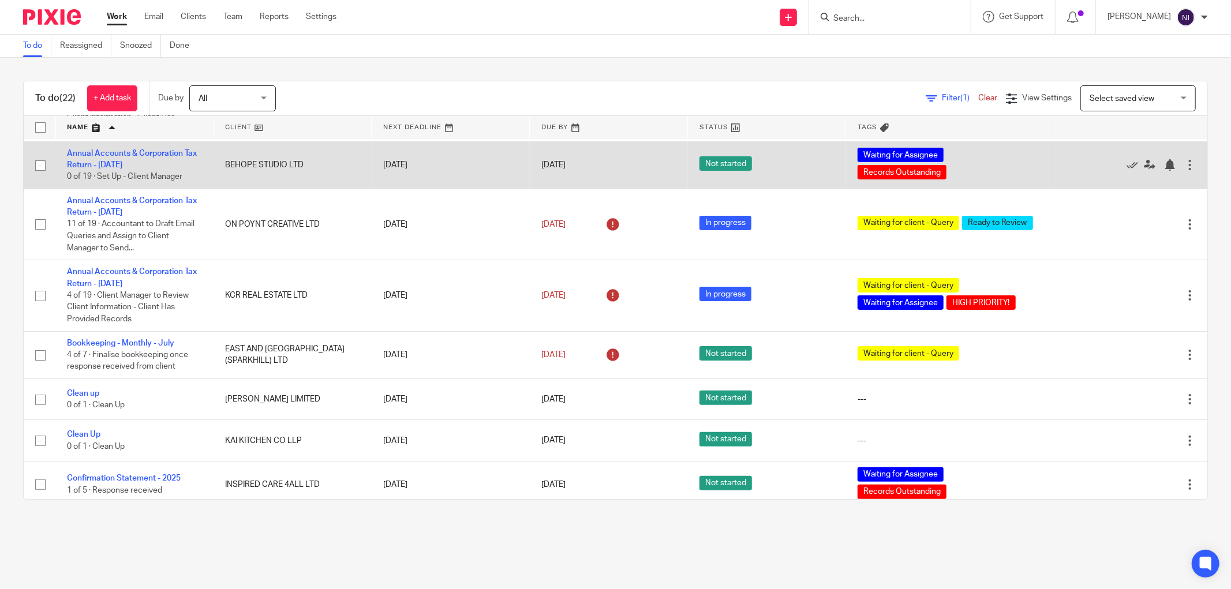
scroll to position [256, 0]
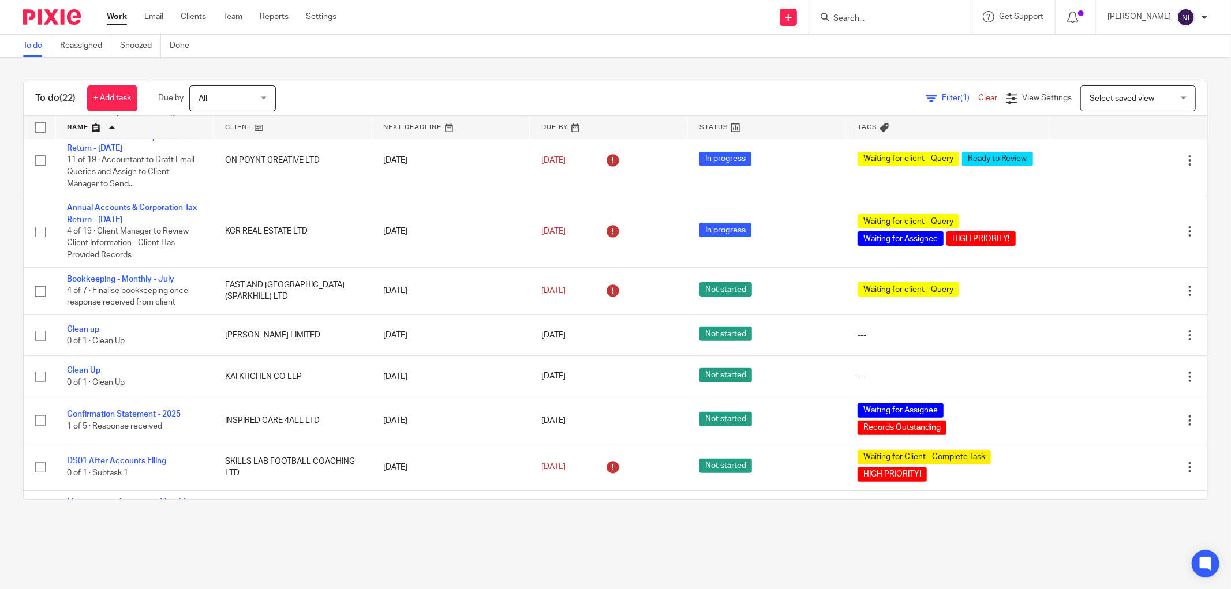
click at [918, 19] on input "Search" at bounding box center [884, 19] width 104 height 10
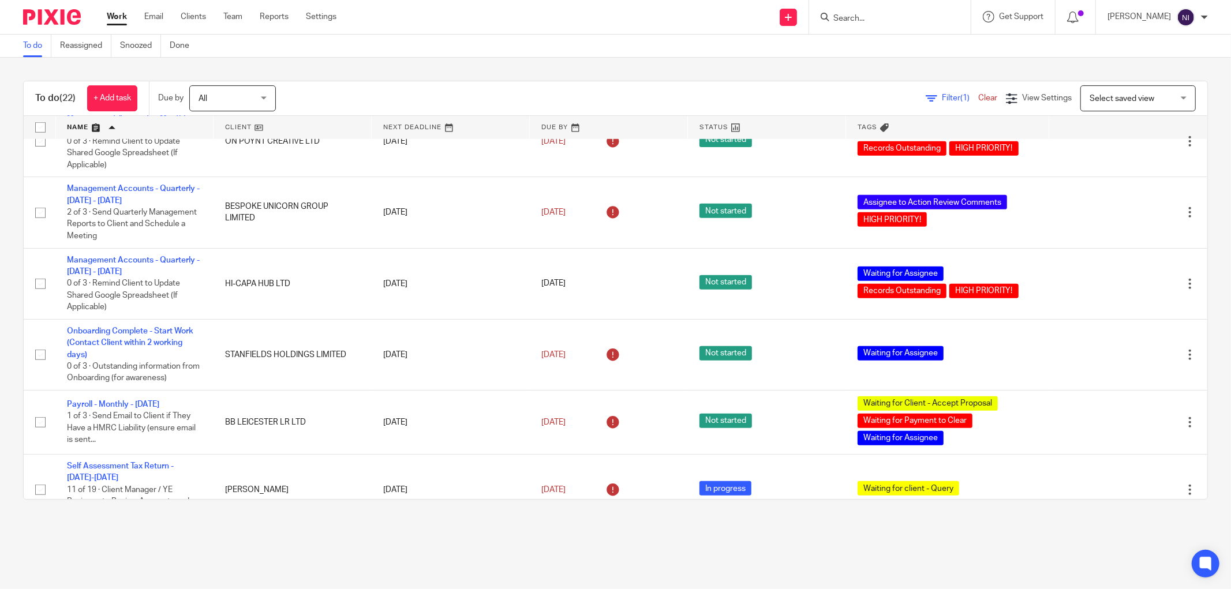
scroll to position [976, 0]
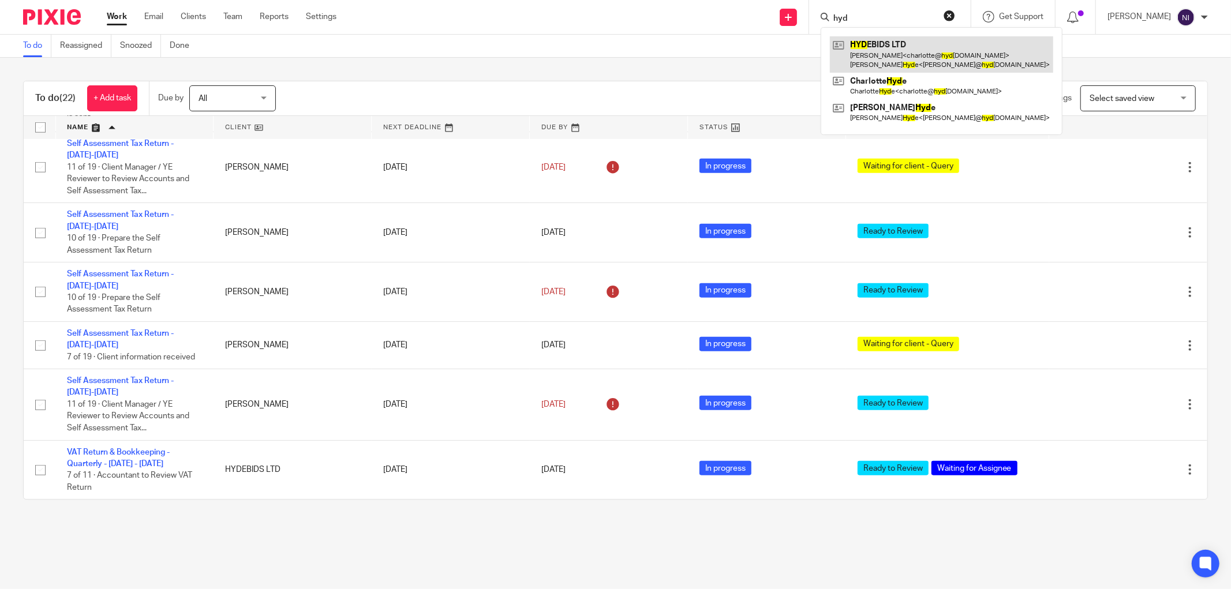
type input "hyd"
click at [860, 53] on link at bounding box center [941, 54] width 223 height 36
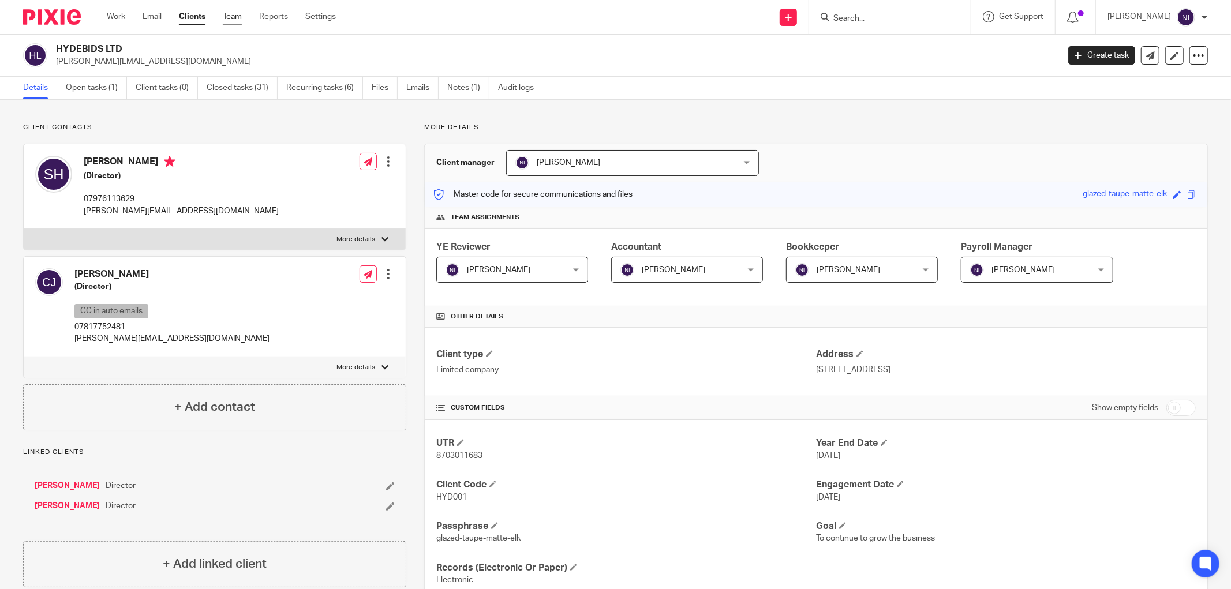
click at [237, 19] on link "Team" at bounding box center [232, 17] width 19 height 12
click at [257, 91] on link "Closed tasks (31)" at bounding box center [242, 88] width 71 height 23
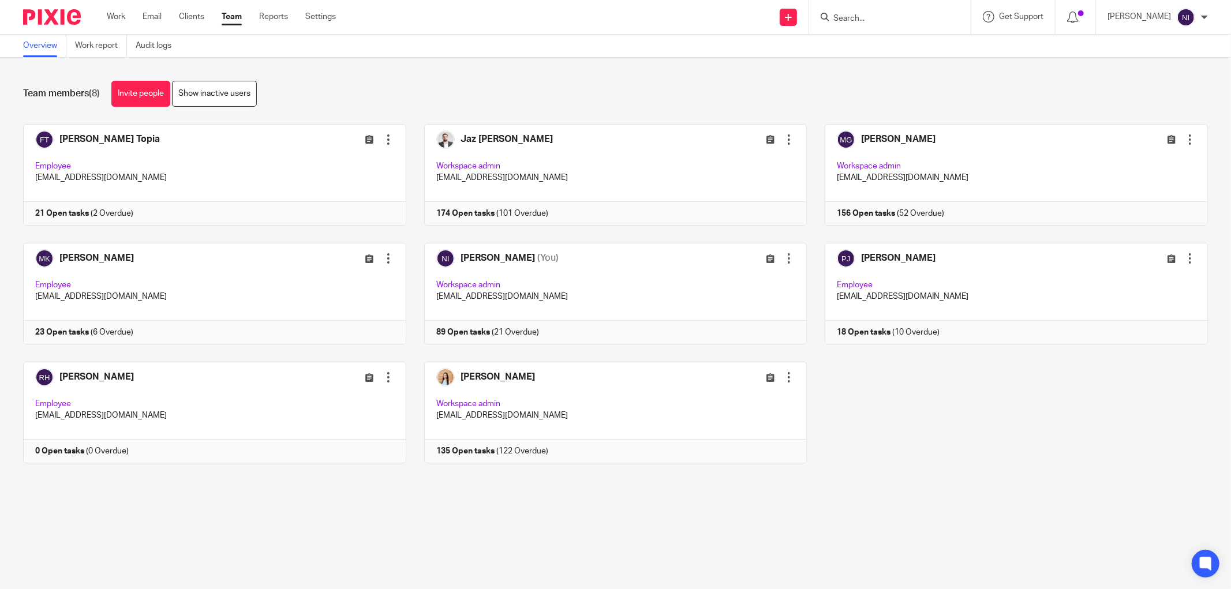
click at [870, 18] on input "Search" at bounding box center [884, 19] width 104 height 10
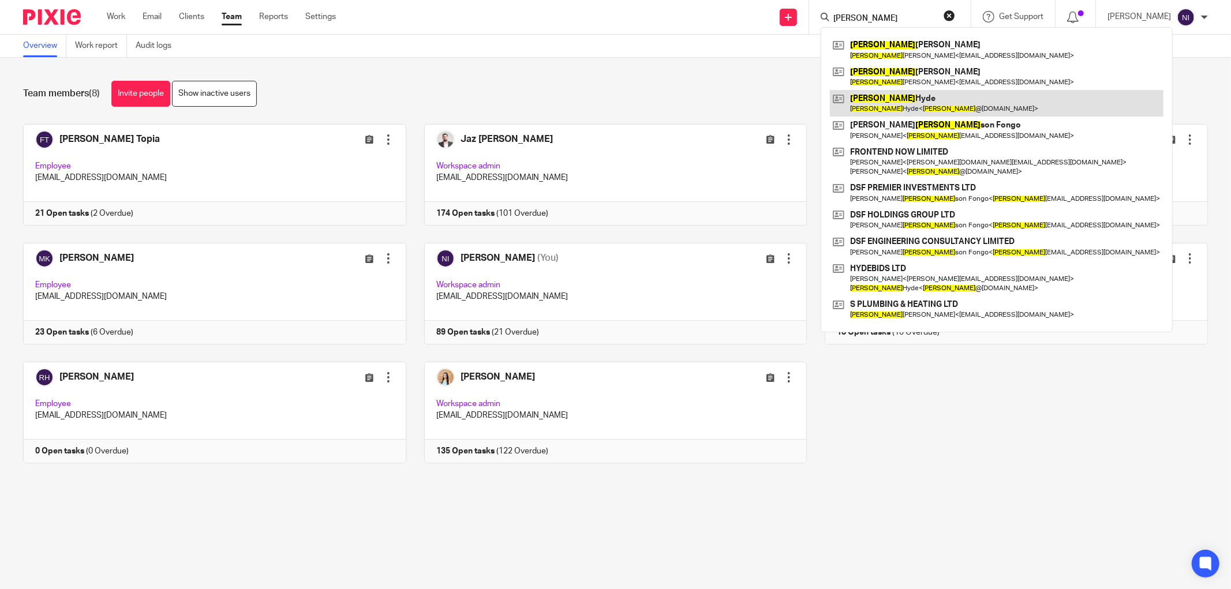
type input "sam"
click at [930, 103] on link at bounding box center [997, 103] width 334 height 27
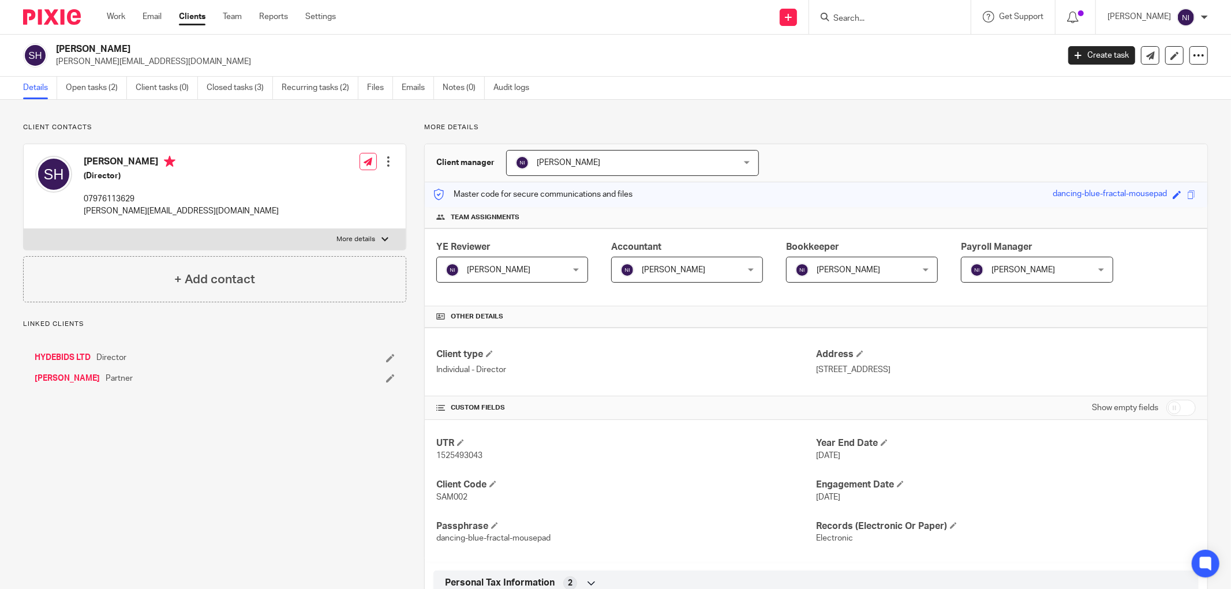
click at [103, 91] on link "Open tasks (2)" at bounding box center [96, 88] width 61 height 23
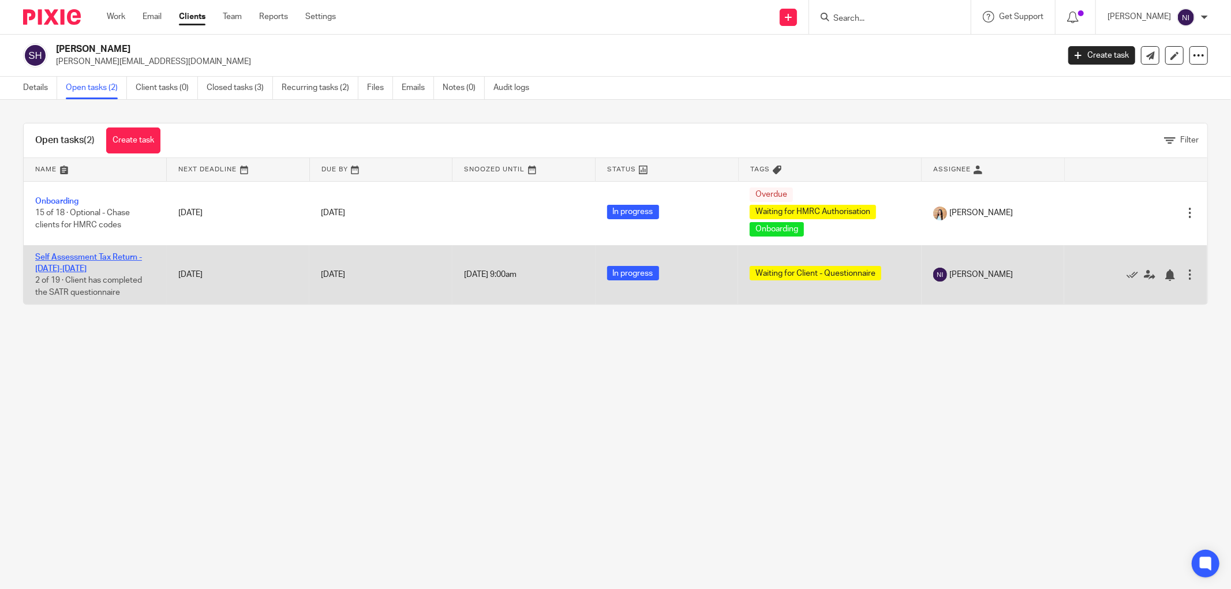
click at [114, 256] on link "Self Assessment Tax Return - 2024-2025" at bounding box center [88, 263] width 107 height 20
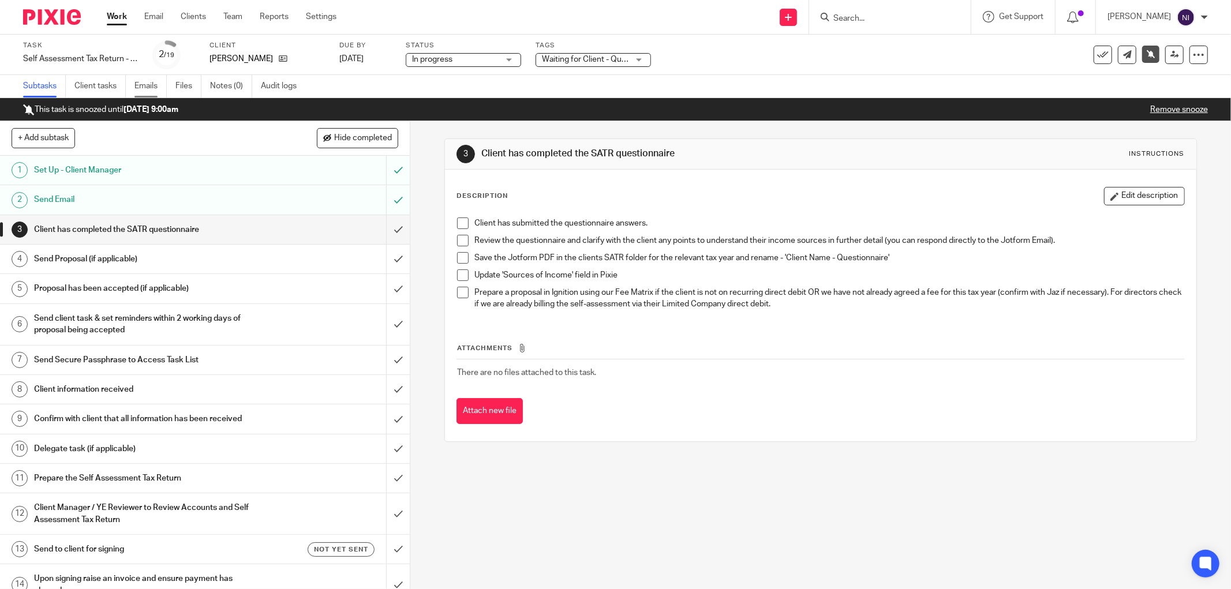
click at [145, 87] on link "Emails" at bounding box center [150, 86] width 32 height 23
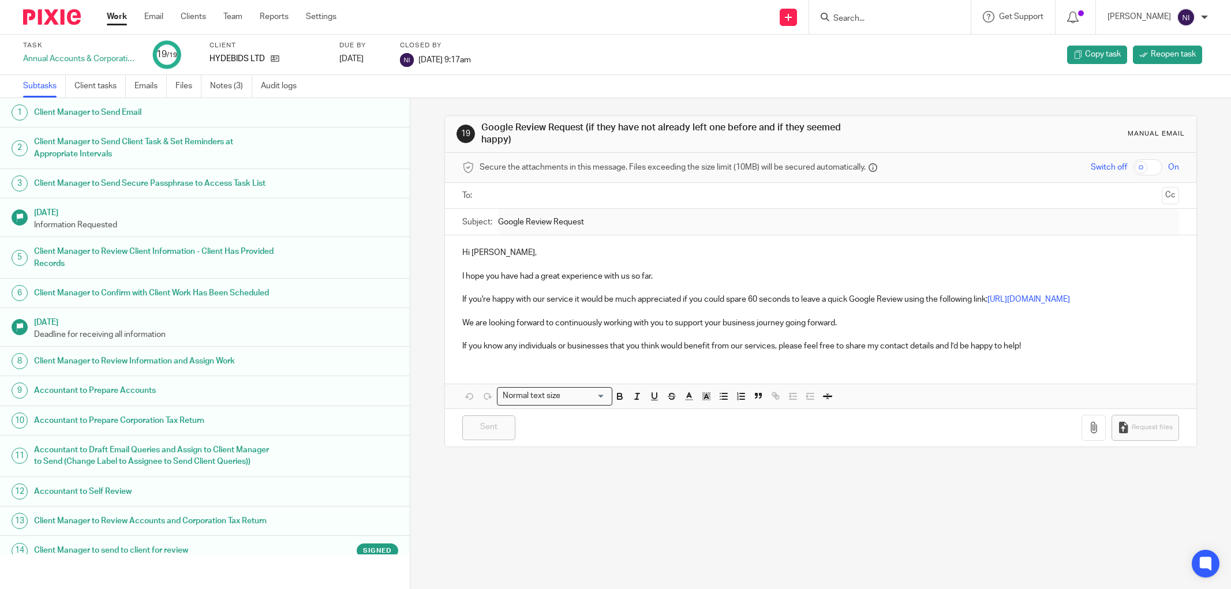
click at [141, 89] on link "Emails" at bounding box center [150, 86] width 32 height 23
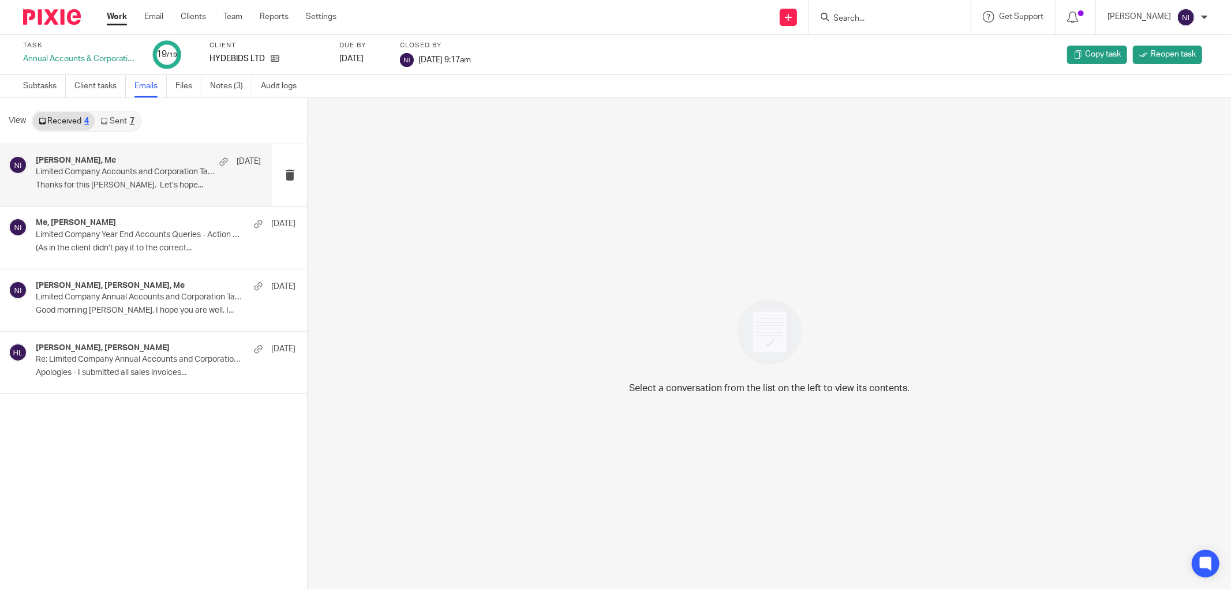
click at [113, 171] on p "Limited Company Accounts and Corporation Tax Return Successfully Filed" at bounding box center [126, 172] width 180 height 10
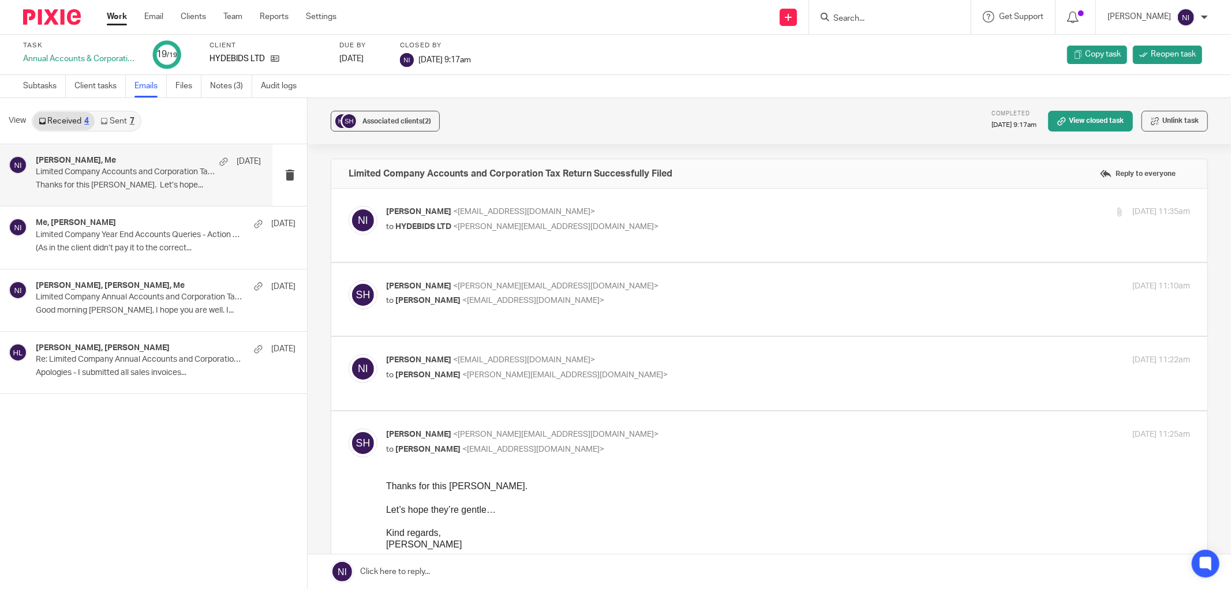
click at [608, 358] on div "Naeem Ibrahim <naeemibrahim@taxassist.co.uk> to Sam Hyde <sam@hydebids.com>" at bounding box center [654, 367] width 536 height 27
checkbox input "true"
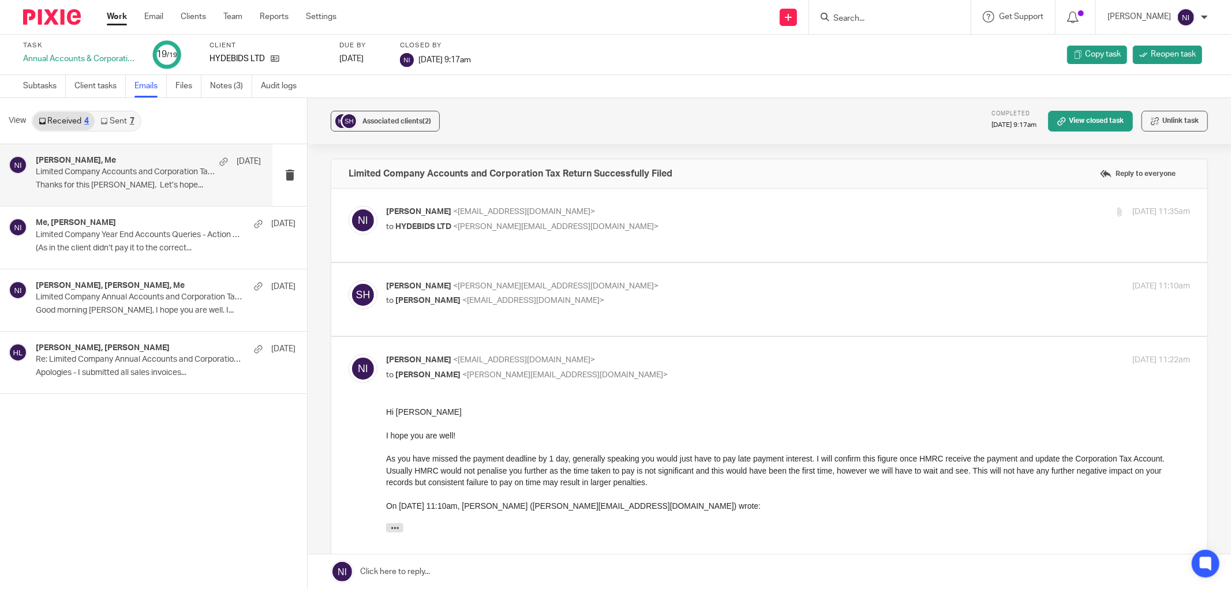
click at [604, 301] on div "Sam Hyde <sam@hydebids.com> to Naeem Ibrahim <naeemibrahim@taxassist.co.uk> 31 …" at bounding box center [769, 299] width 841 height 39
click at [621, 283] on div "Sam Hyde <sam@hydebids.com> to Naeem Ibrahim <naeemibrahim@taxassist.co.uk>" at bounding box center [654, 293] width 536 height 27
checkbox input "true"
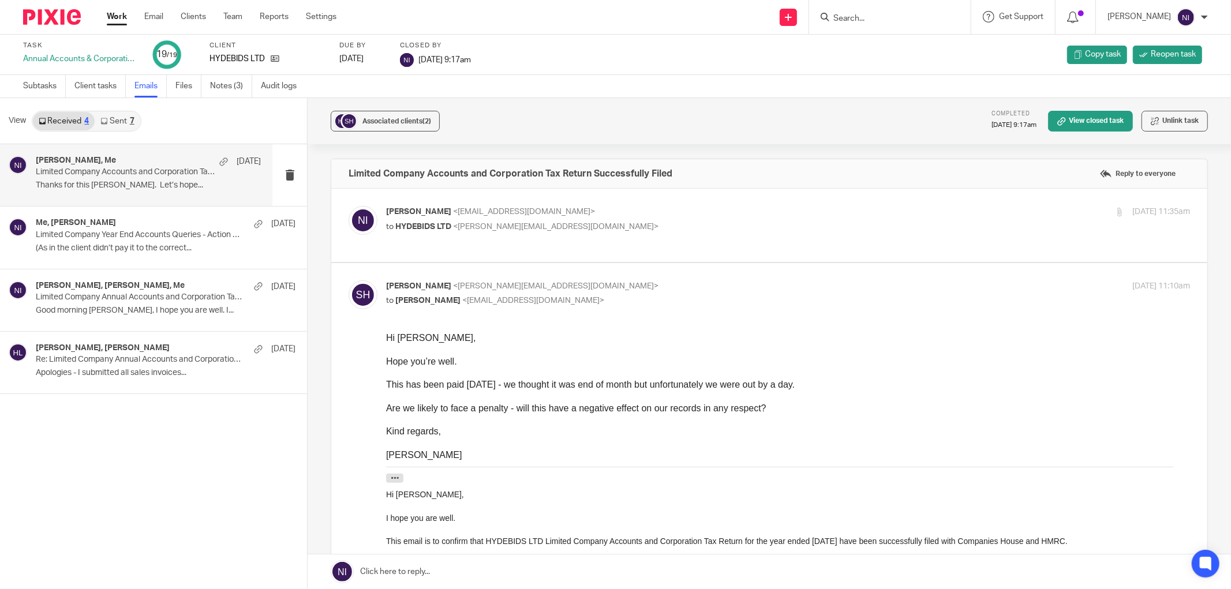
click at [656, 217] on p "Naeem Ibrahim <naeemibrahim@taxassist.co.uk>" at bounding box center [654, 212] width 536 height 12
checkbox input "true"
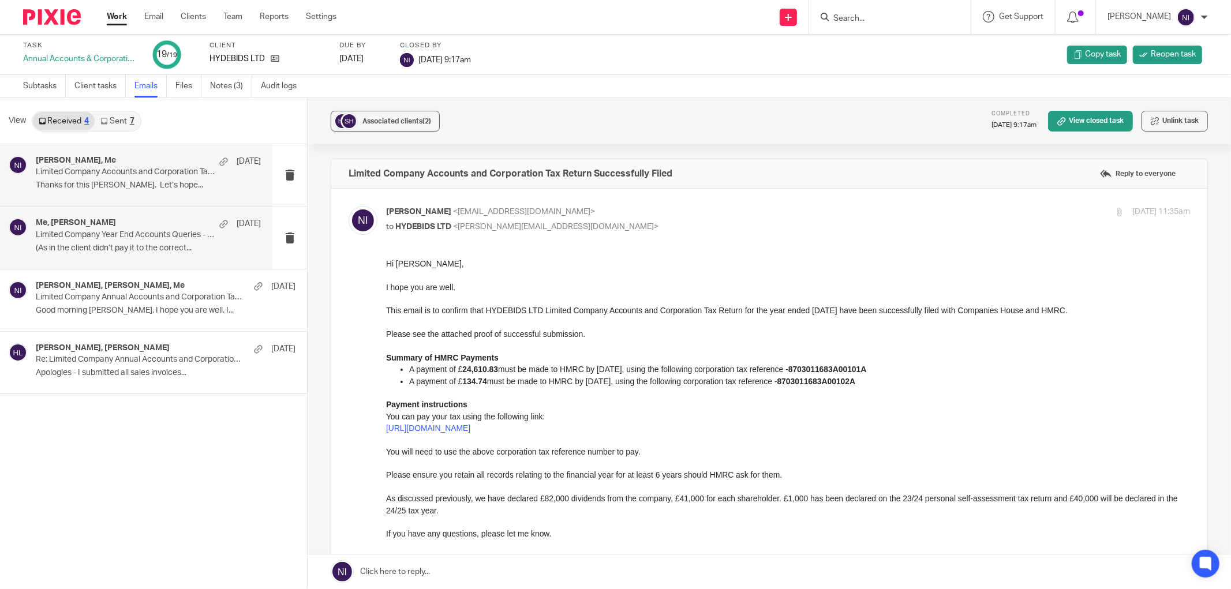
click at [190, 245] on p "(As in the client didn’t pay it to the correct..." at bounding box center [148, 249] width 225 height 10
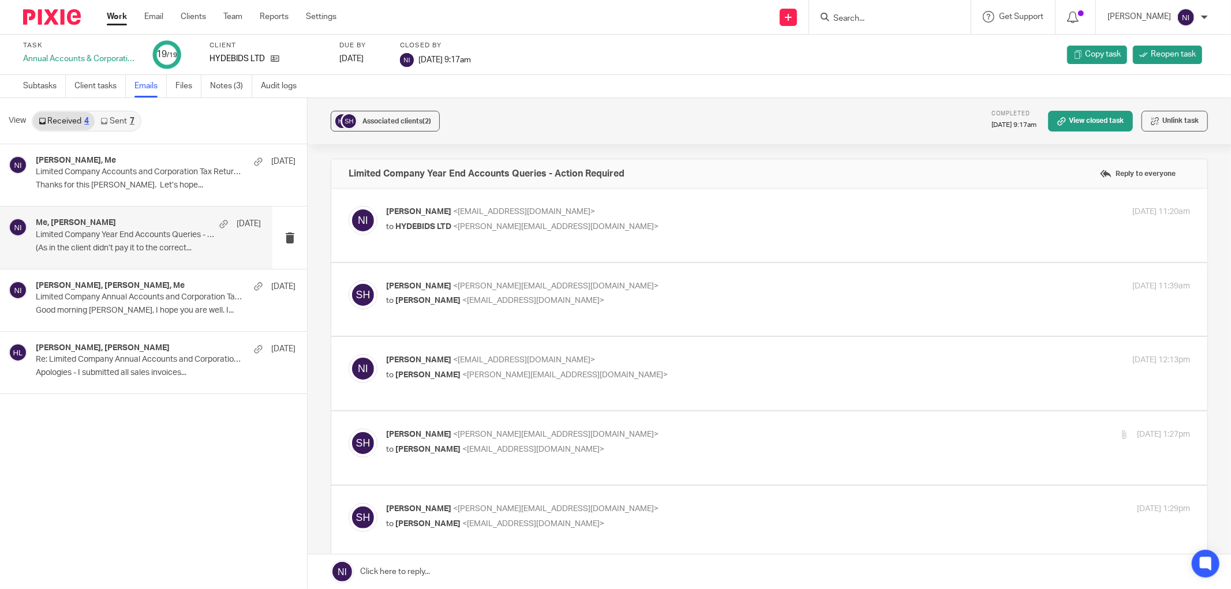
click at [686, 225] on p "to HYDEBIDS LTD <sam@hydebids.com>" at bounding box center [654, 227] width 536 height 12
checkbox input "true"
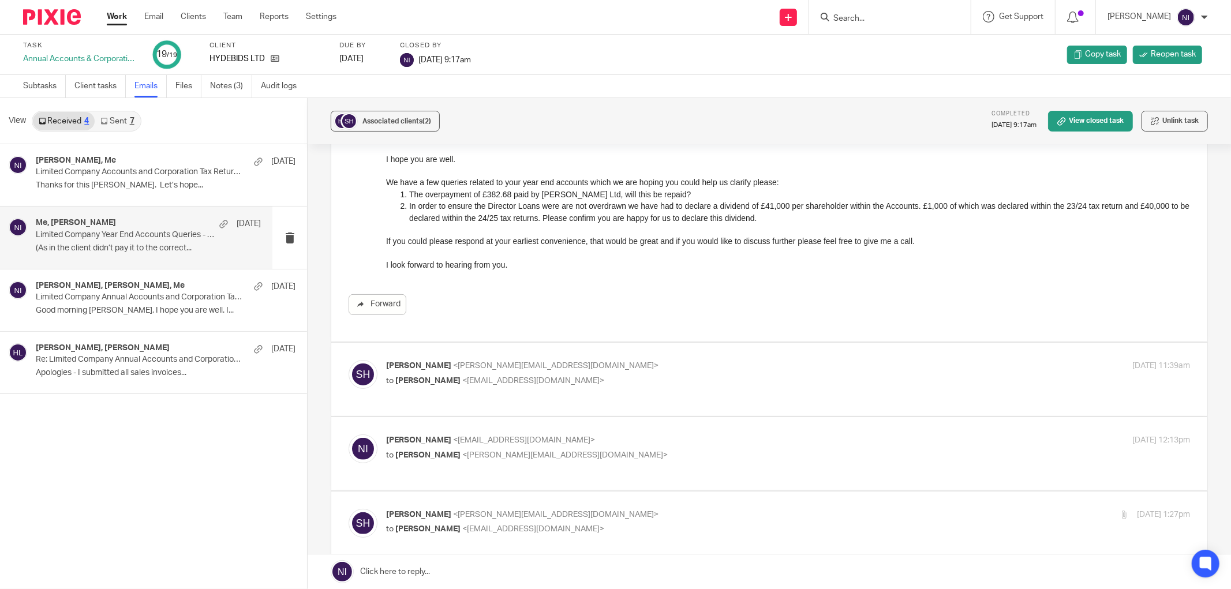
scroll to position [192, 0]
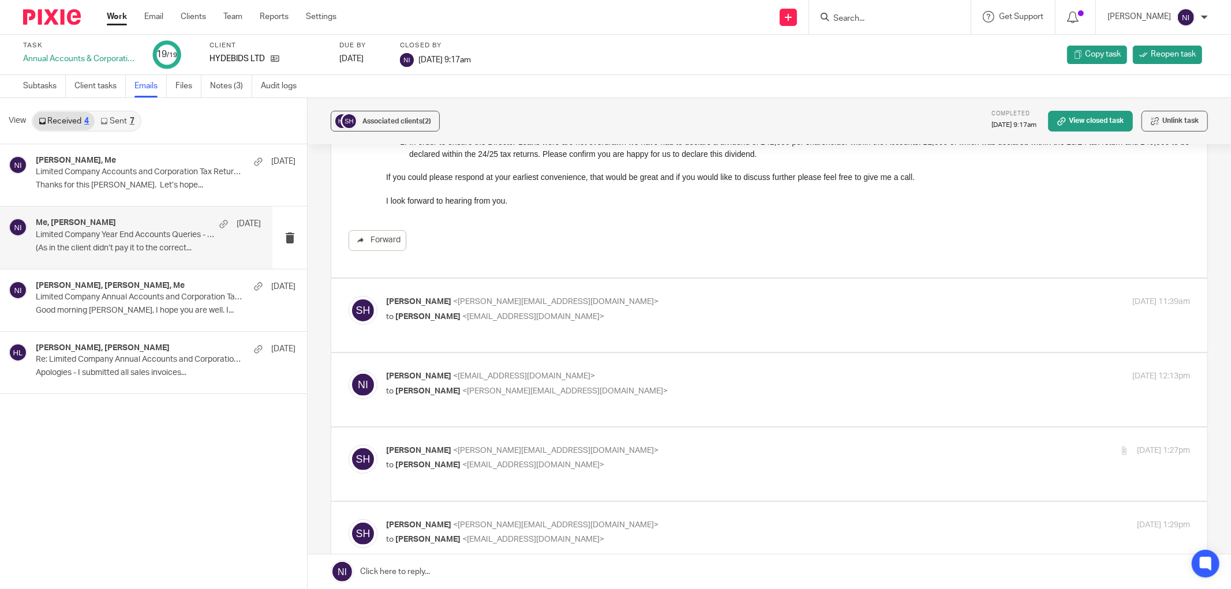
click at [672, 304] on p "Sam Hyde <sam@hydebids.com>" at bounding box center [654, 302] width 536 height 12
checkbox input "true"
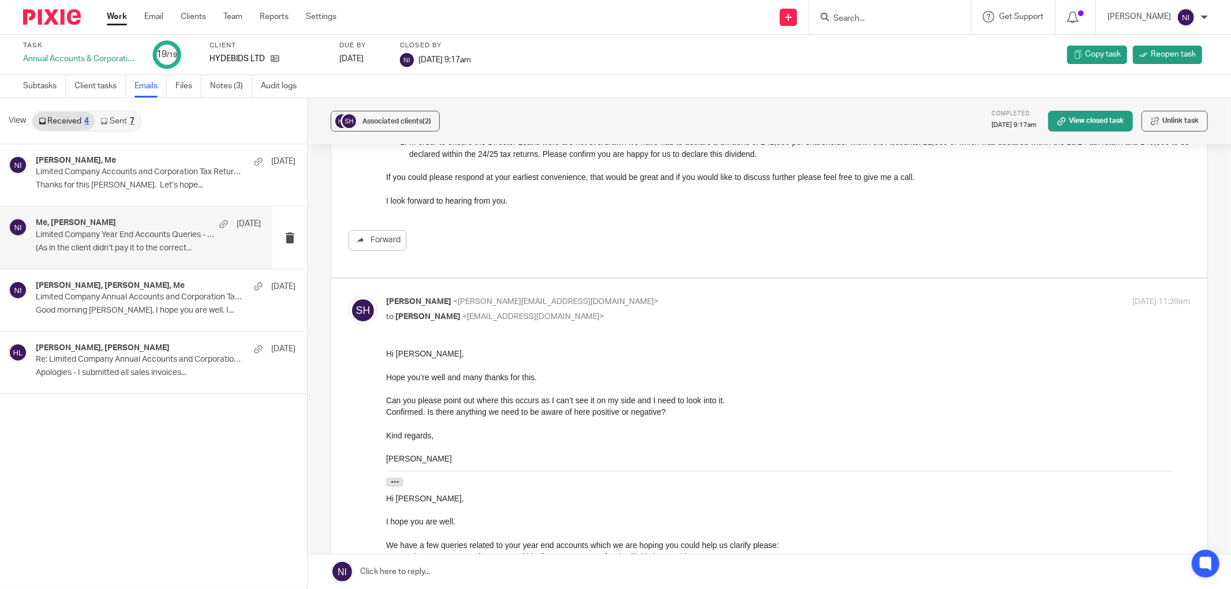
scroll to position [448, 0]
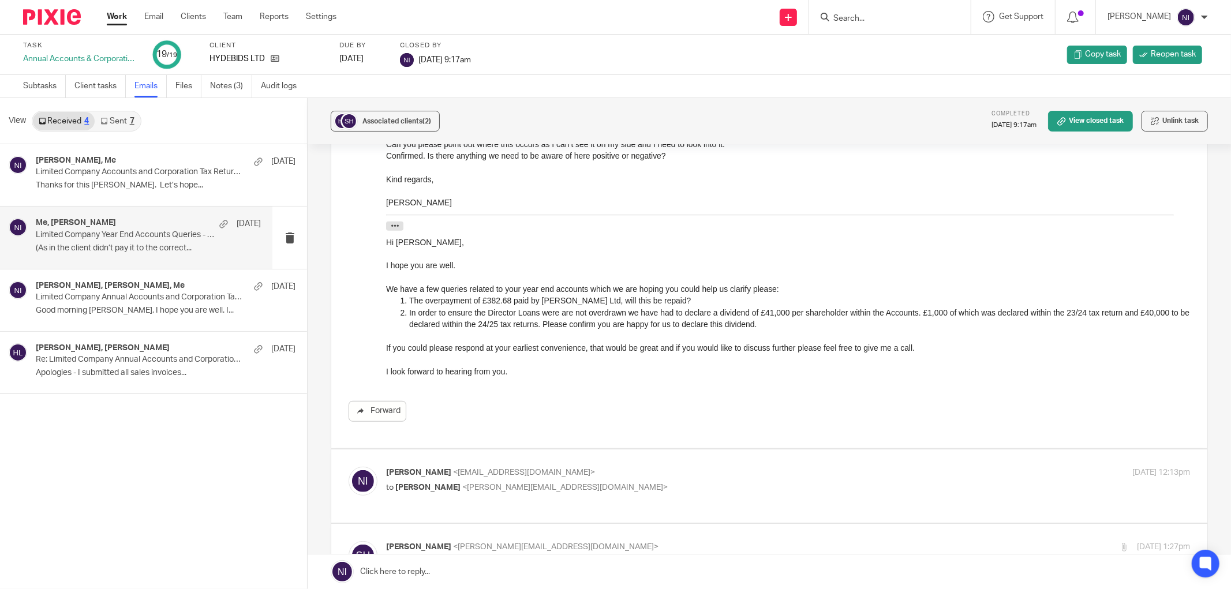
click at [663, 452] on label at bounding box center [769, 486] width 876 height 73
click at [349, 466] on input "checkbox" at bounding box center [348, 466] width 1 height 1
checkbox input "true"
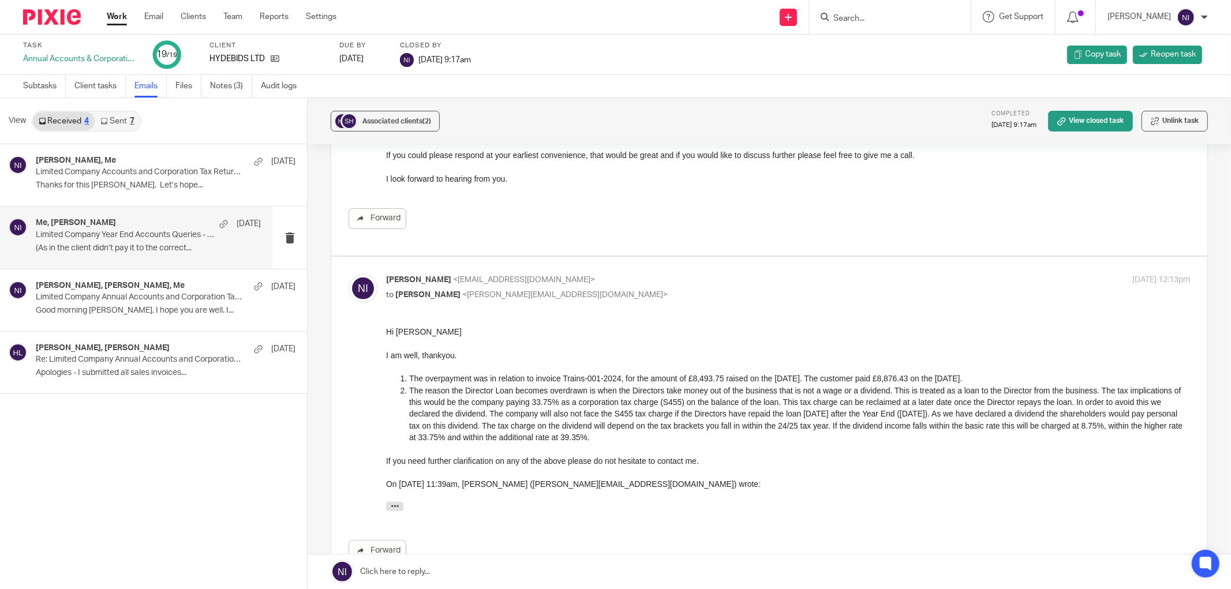
scroll to position [833, 0]
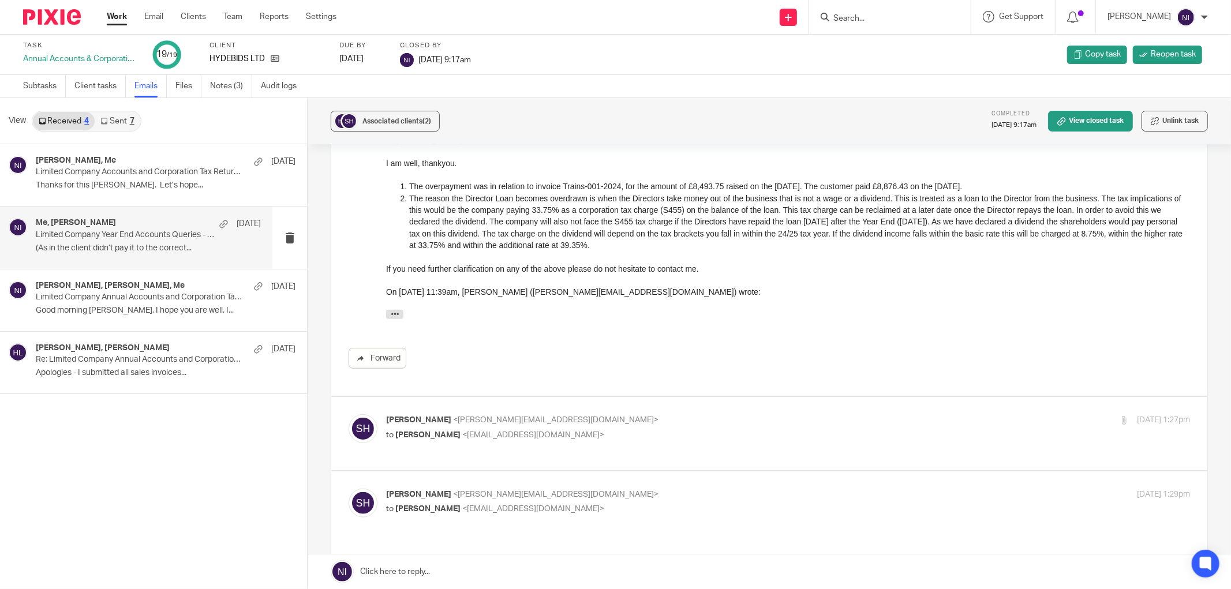
click at [674, 420] on p "Sam Hyde <sam@hydebids.com>" at bounding box center [654, 420] width 536 height 12
checkbox input "true"
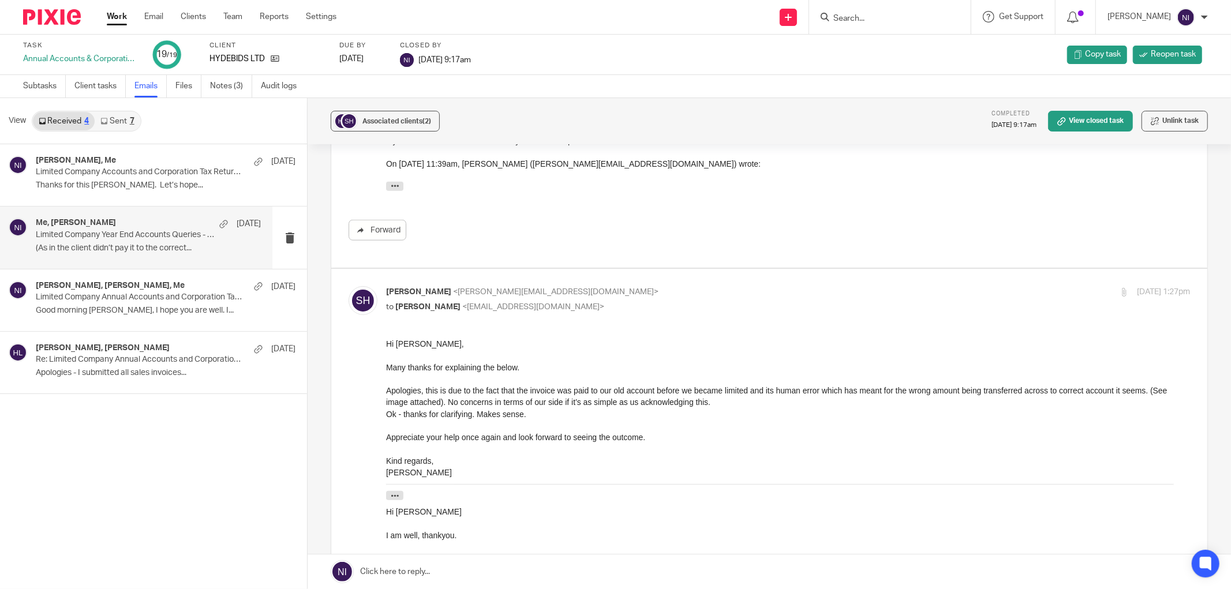
scroll to position [1154, 0]
